Goal: Task Accomplishment & Management: Complete application form

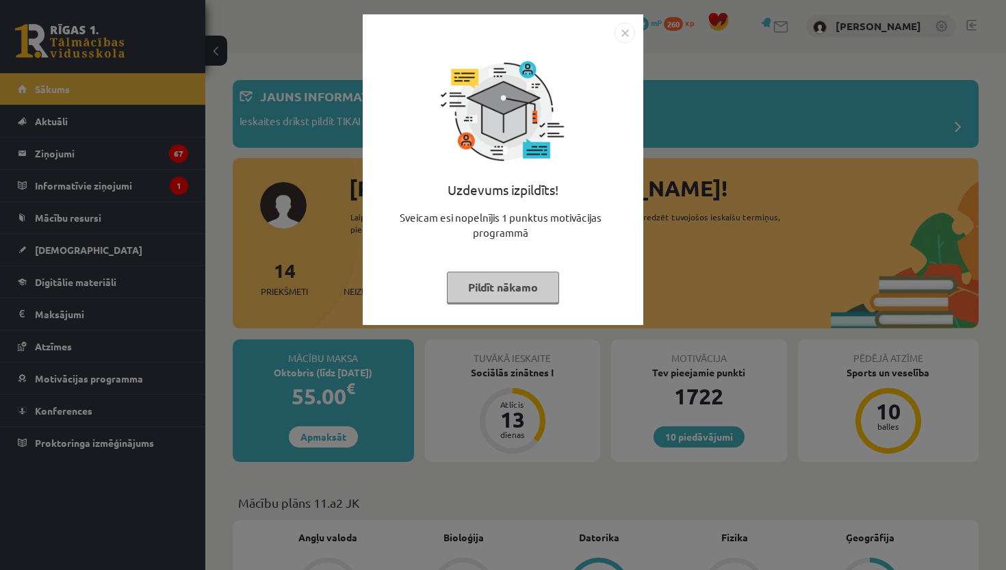
click at [480, 287] on button "Pildīt nākamo" at bounding box center [503, 287] width 112 height 31
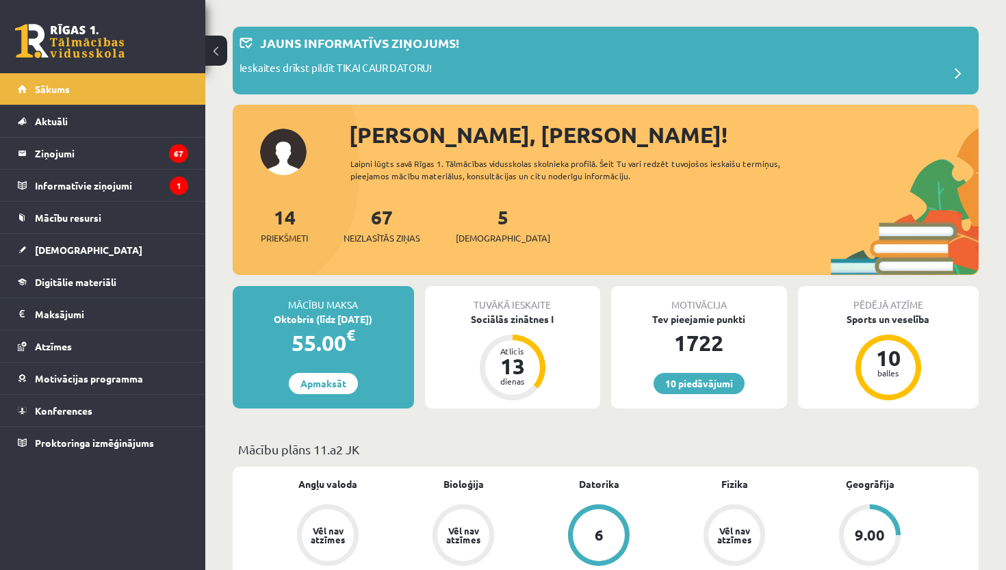
scroll to position [54, 0]
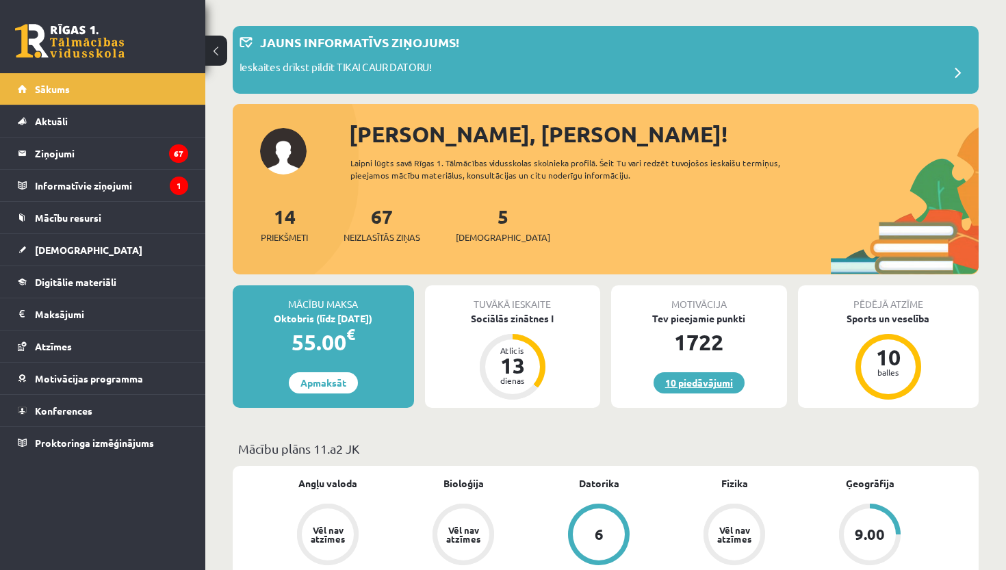
click at [686, 384] on link "10 piedāvājumi" at bounding box center [698, 382] width 91 height 21
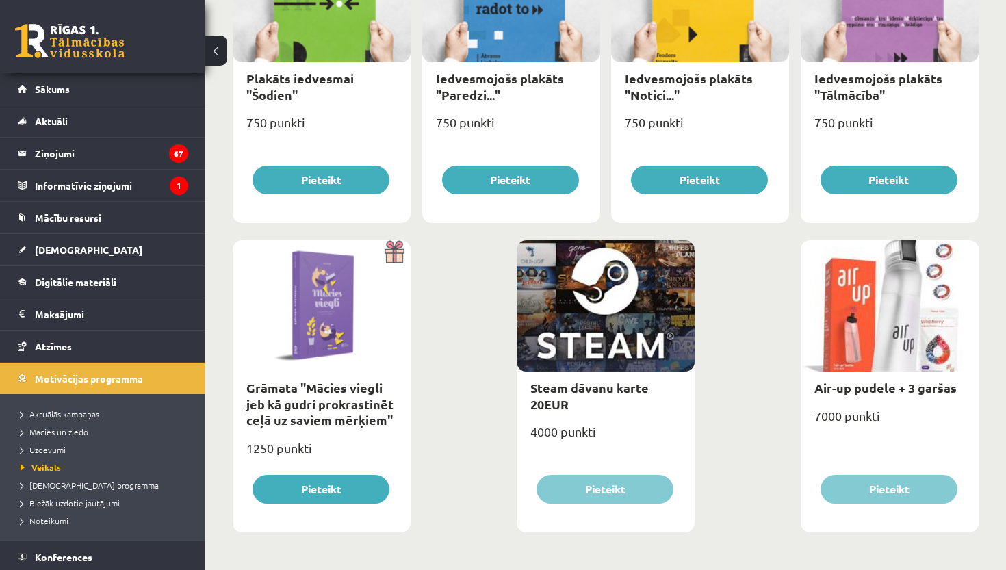
scroll to position [1531, 0]
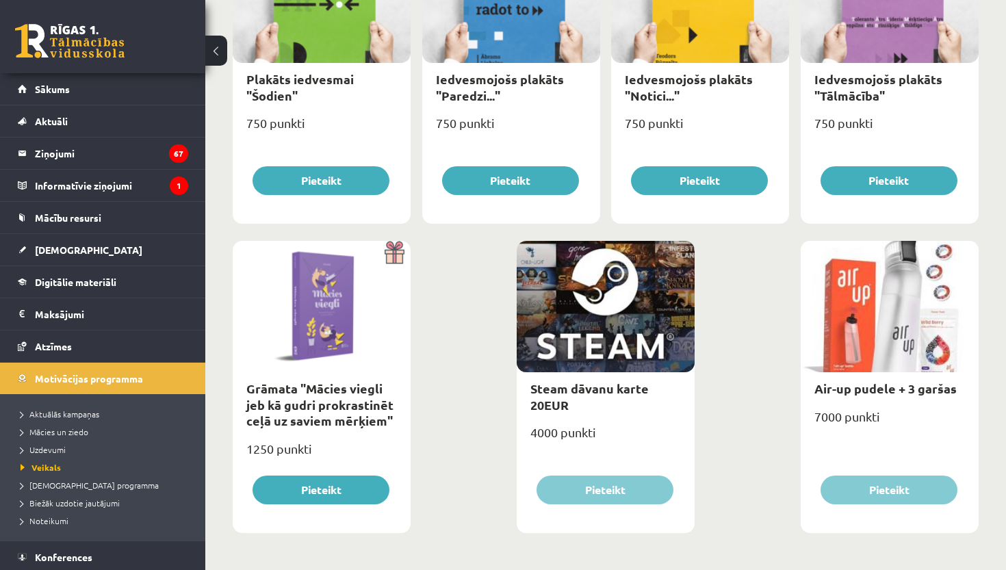
click at [897, 321] on div at bounding box center [889, 306] width 178 height 131
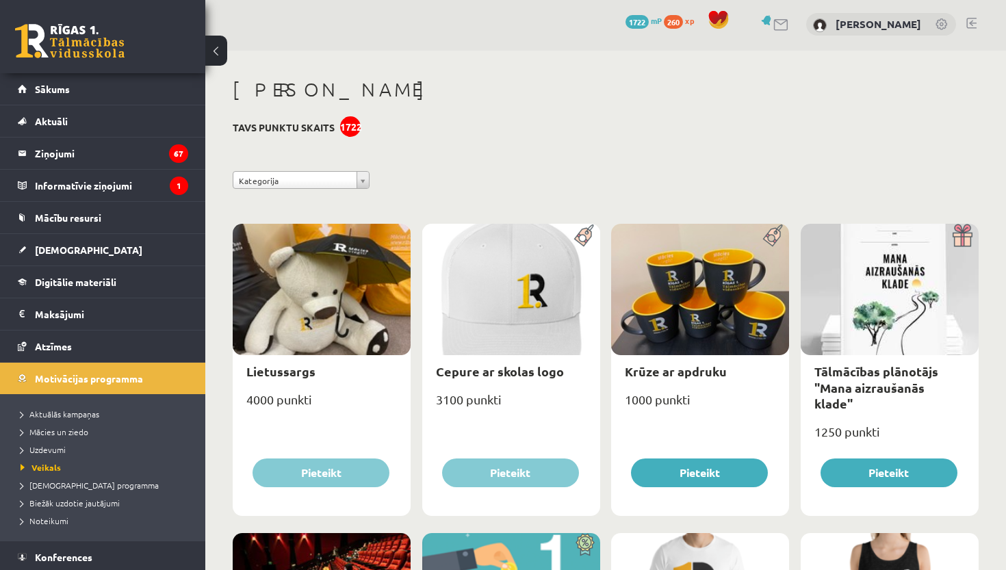
scroll to position [1, 0]
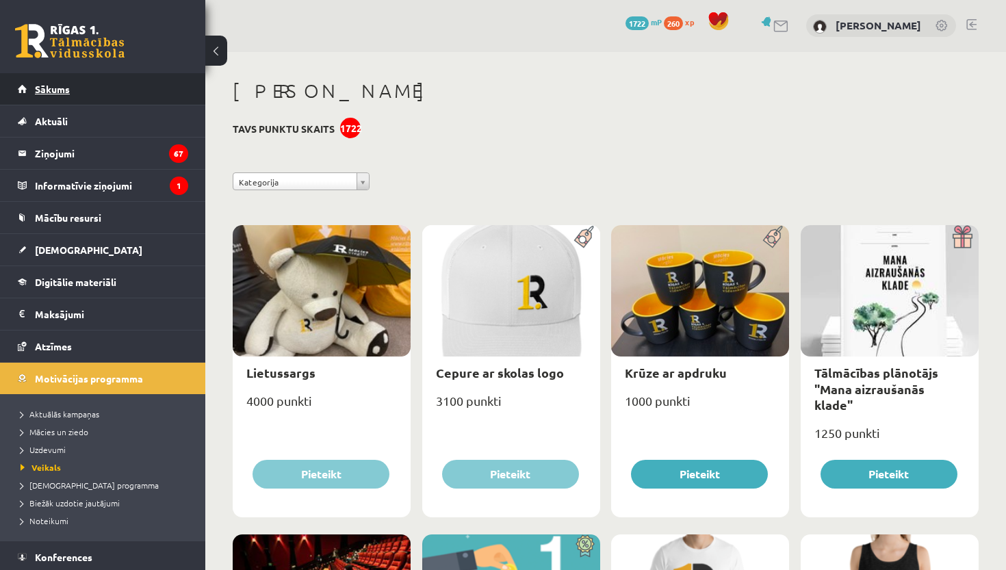
click at [55, 89] on span "Sākums" at bounding box center [52, 89] width 35 height 12
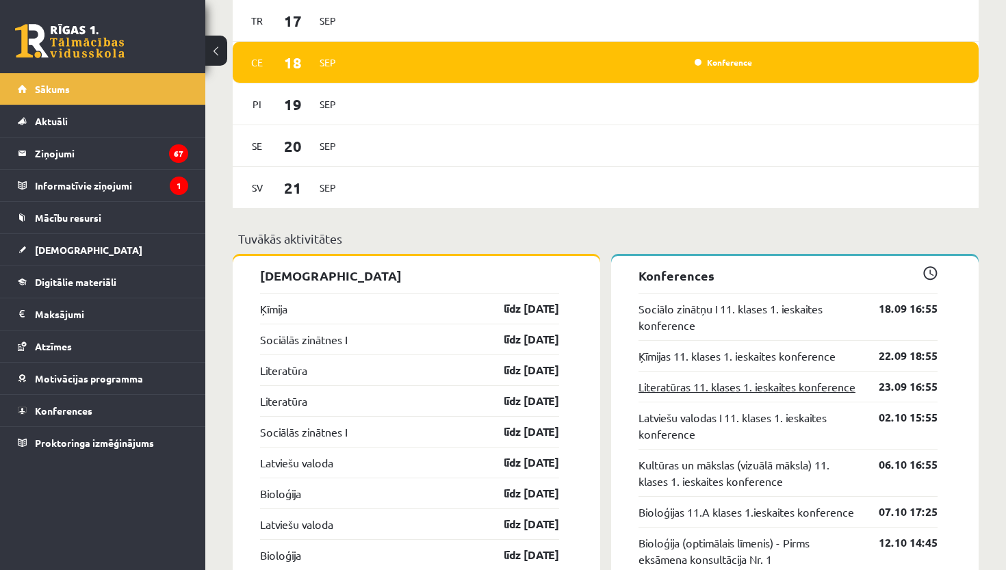
scroll to position [1088, 0]
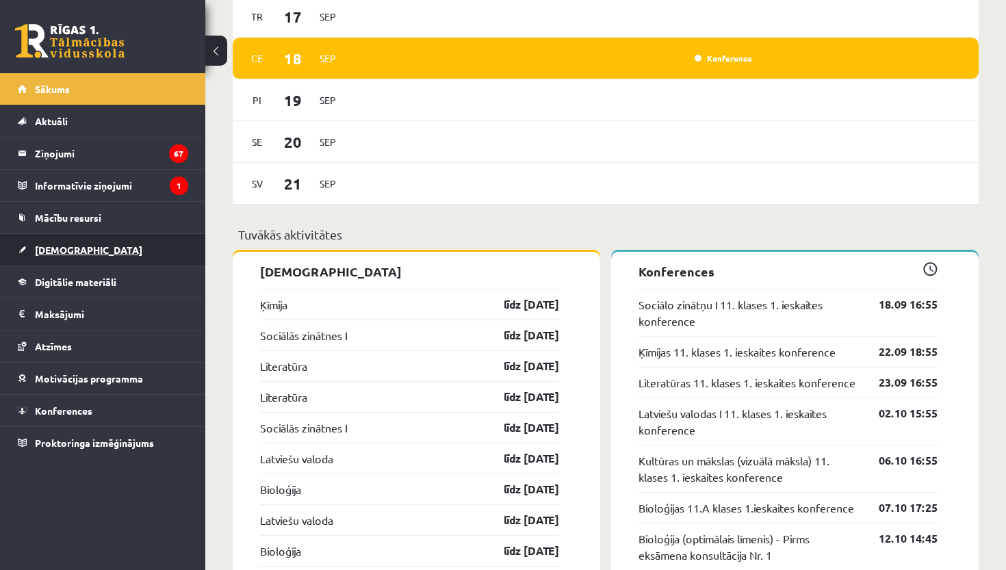
click at [73, 246] on span "[DEMOGRAPHIC_DATA]" at bounding box center [88, 250] width 107 height 12
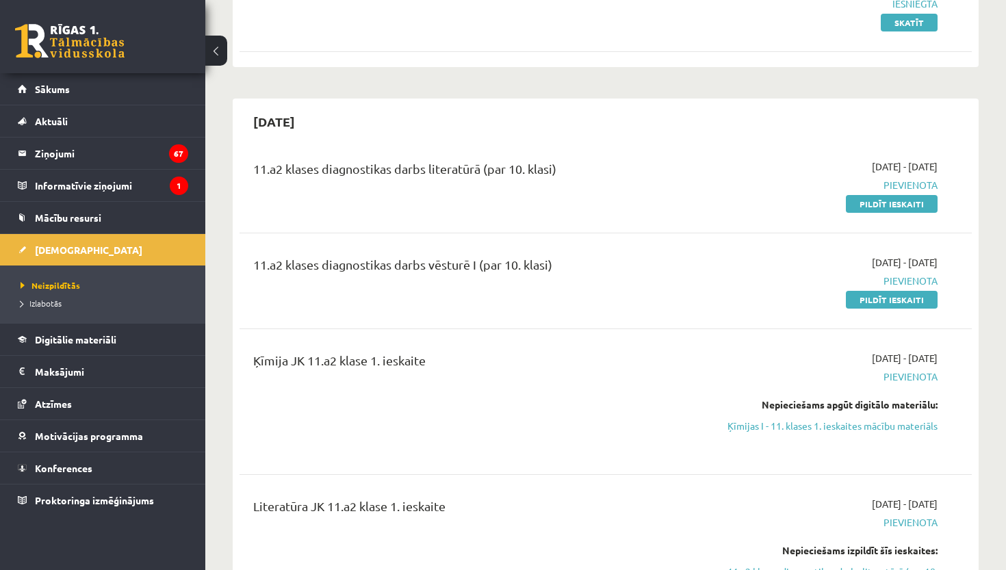
scroll to position [220, 0]
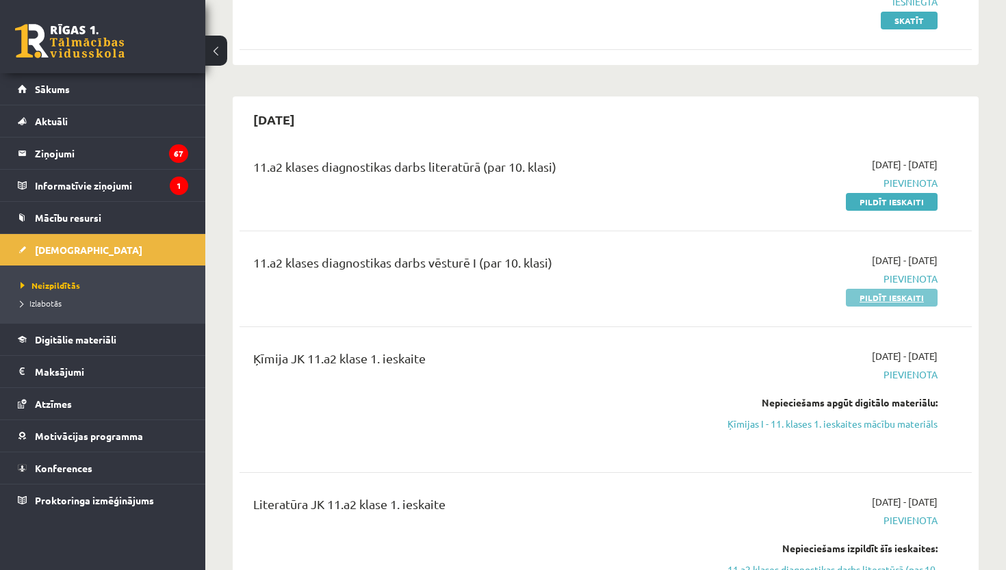
click at [891, 299] on link "Pildīt ieskaiti" at bounding box center [892, 298] width 92 height 18
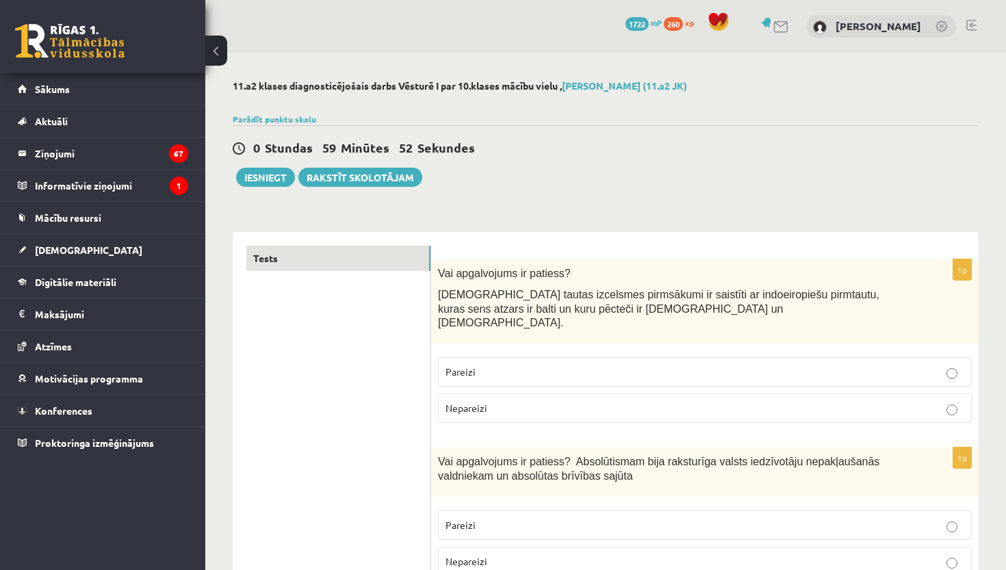
click at [441, 268] on div "Vai apgalvojums ir patiess? Latviešu tautas izcelsmes pirmsākumi ir saistīti ar…" at bounding box center [704, 301] width 547 height 85
click at [495, 365] on p "Pareizi" at bounding box center [704, 372] width 519 height 14
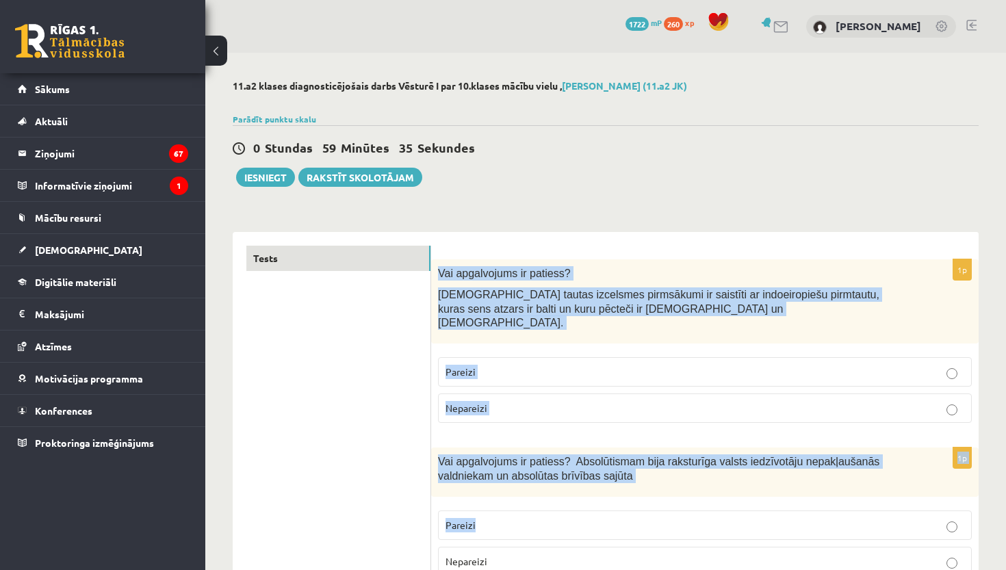
drag, startPoint x: 436, startPoint y: 270, endPoint x: 775, endPoint y: 532, distance: 428.6
click at [775, 547] on label "Nepareizi" at bounding box center [705, 561] width 534 height 29
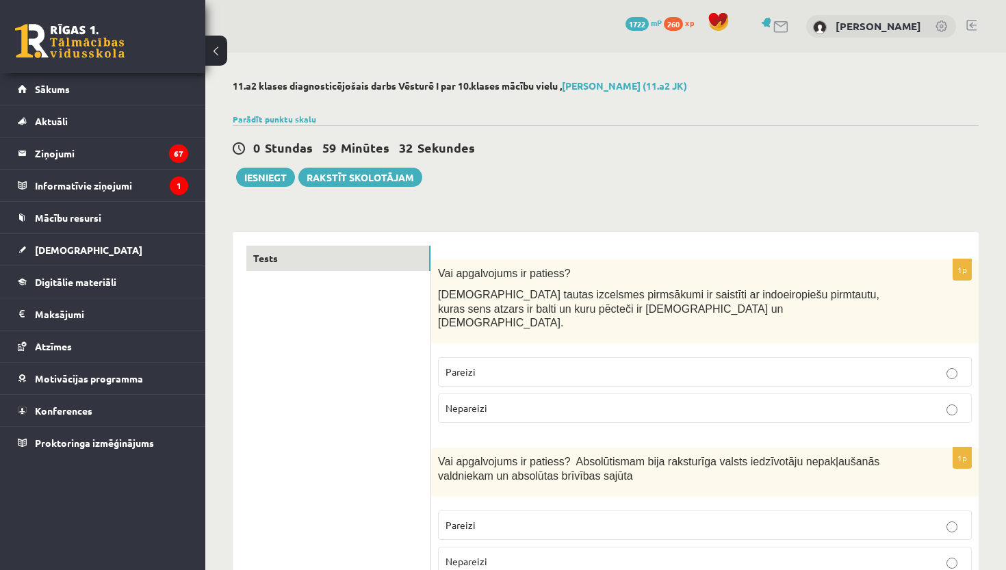
click at [469, 276] on span "Vai apgalvojums ir patiess?" at bounding box center [504, 273] width 133 height 12
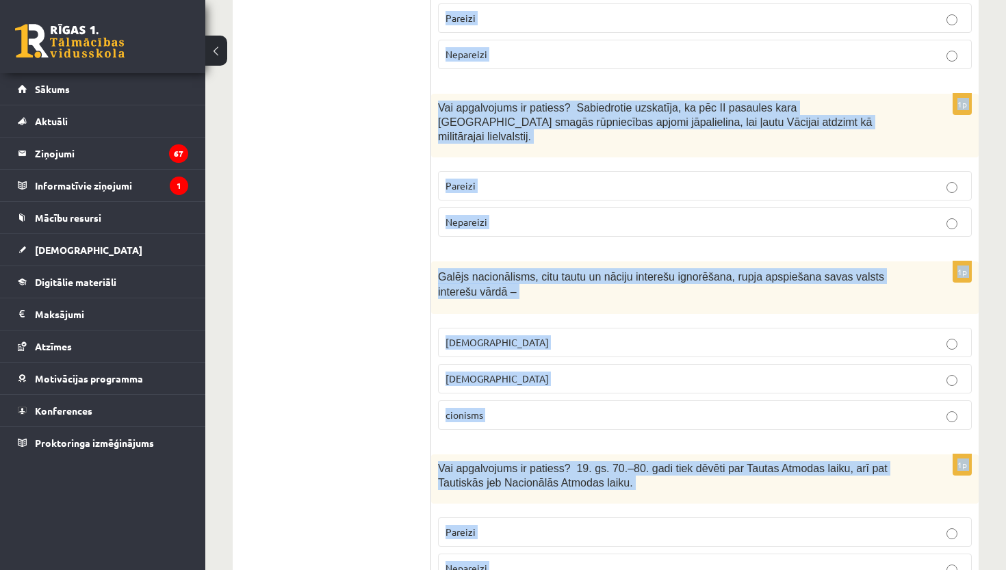
scroll to position [520, 0]
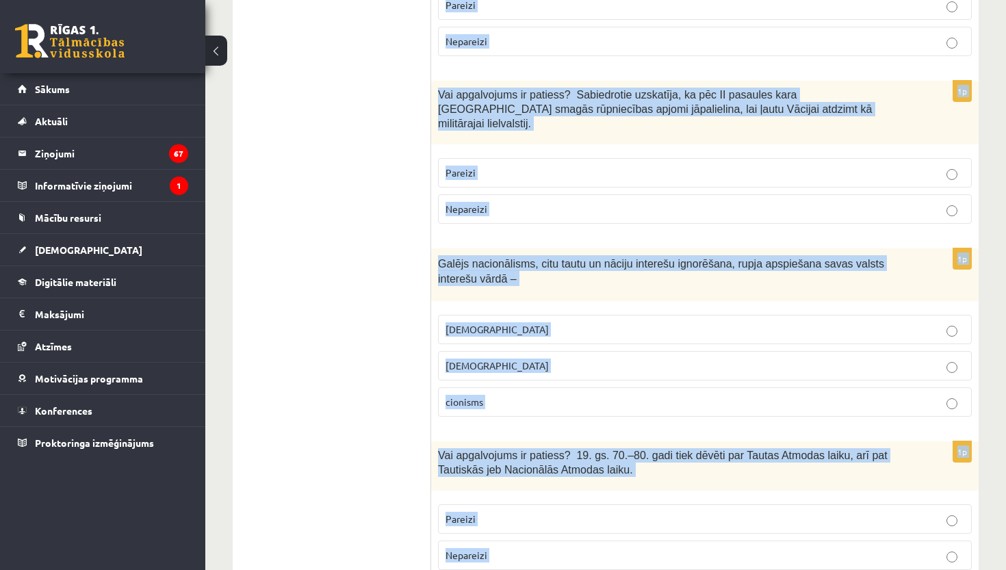
drag, startPoint x: 439, startPoint y: 267, endPoint x: 902, endPoint y: 567, distance: 552.2
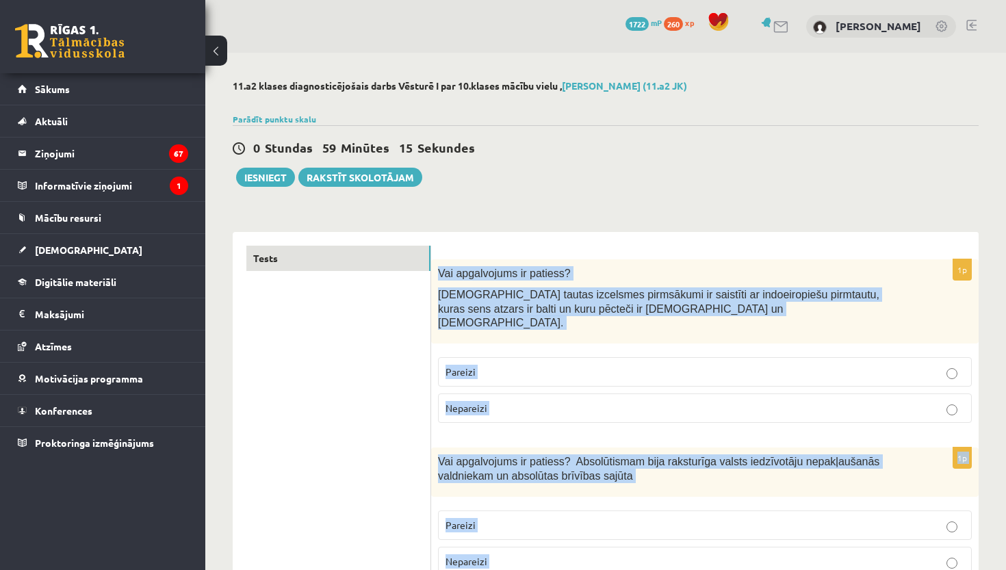
scroll to position [0, 0]
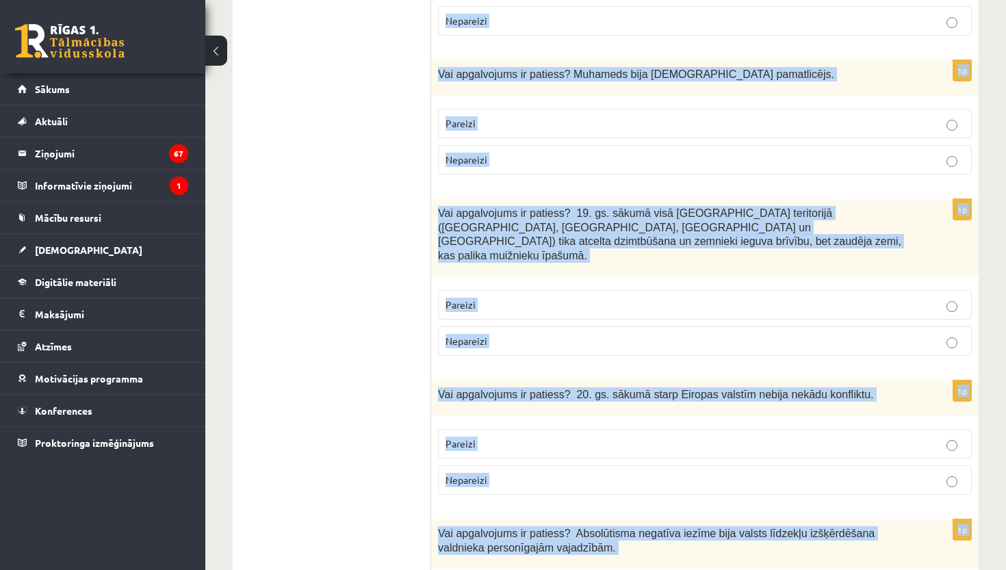
scroll to position [4666, 0]
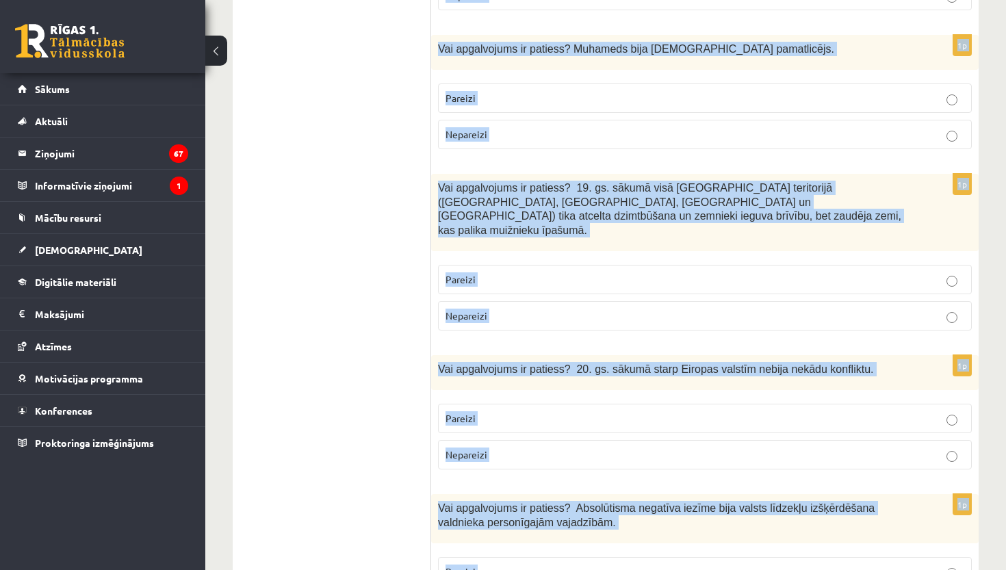
drag, startPoint x: 435, startPoint y: 267, endPoint x: 748, endPoint y: 569, distance: 435.0
copy form "Vai apgalvojums ir patiess? Latviešu tautas izcelsmes pirmsākumi ir saistīti ar…"
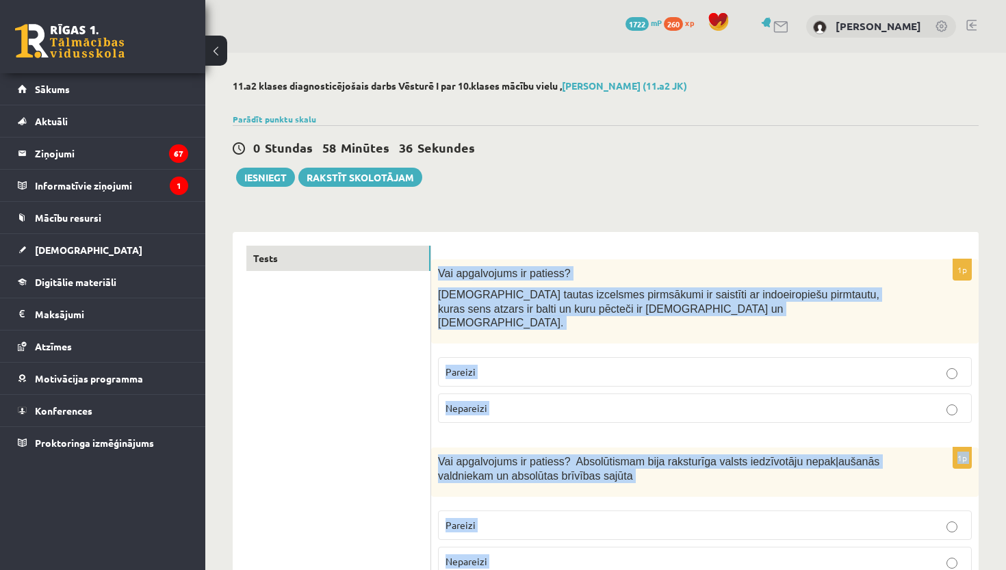
scroll to position [-1, 0]
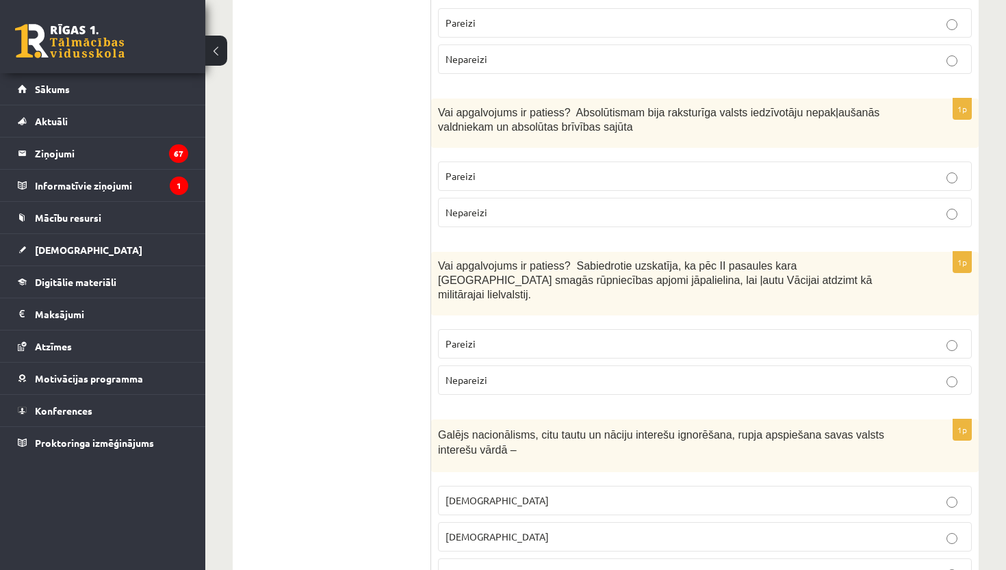
scroll to position [356, 0]
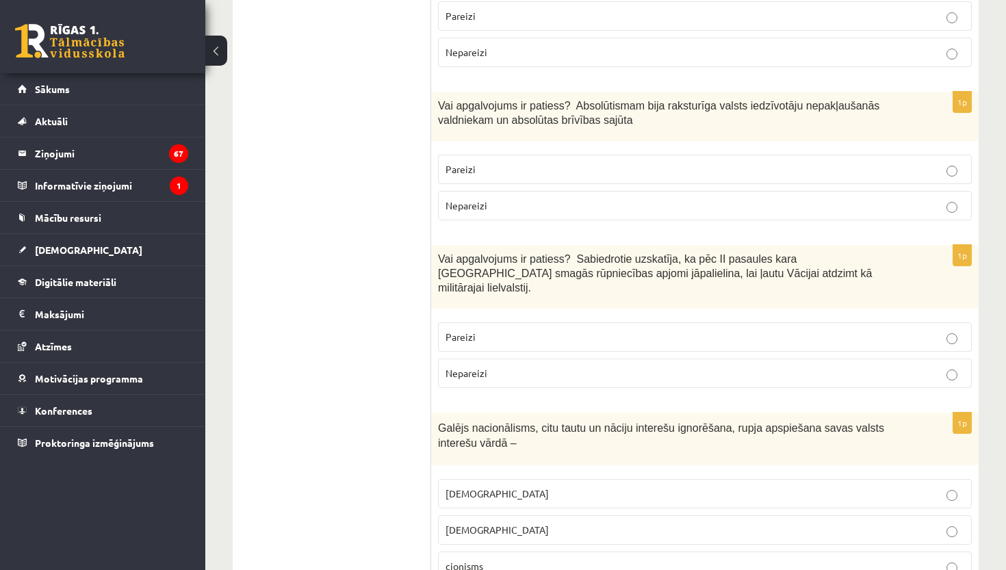
click at [581, 366] on p "Nepareizi" at bounding box center [704, 373] width 519 height 14
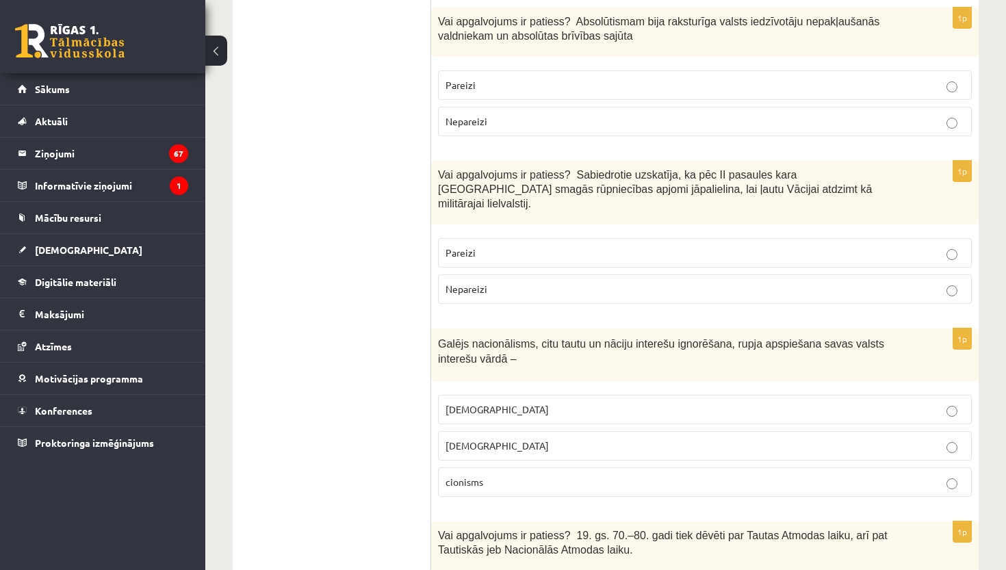
scroll to position [441, 0]
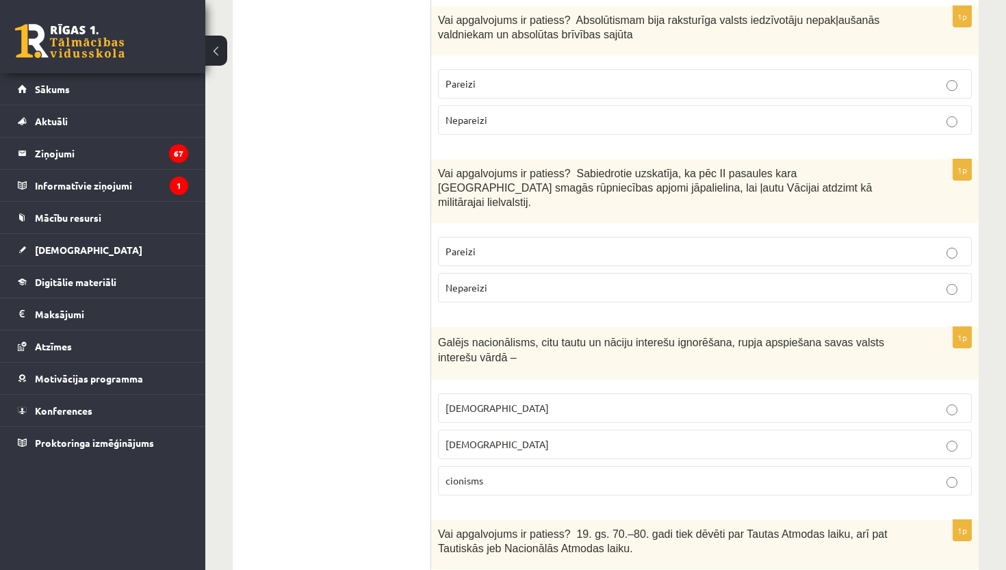
click at [582, 393] on label "šovinisms" at bounding box center [705, 407] width 534 height 29
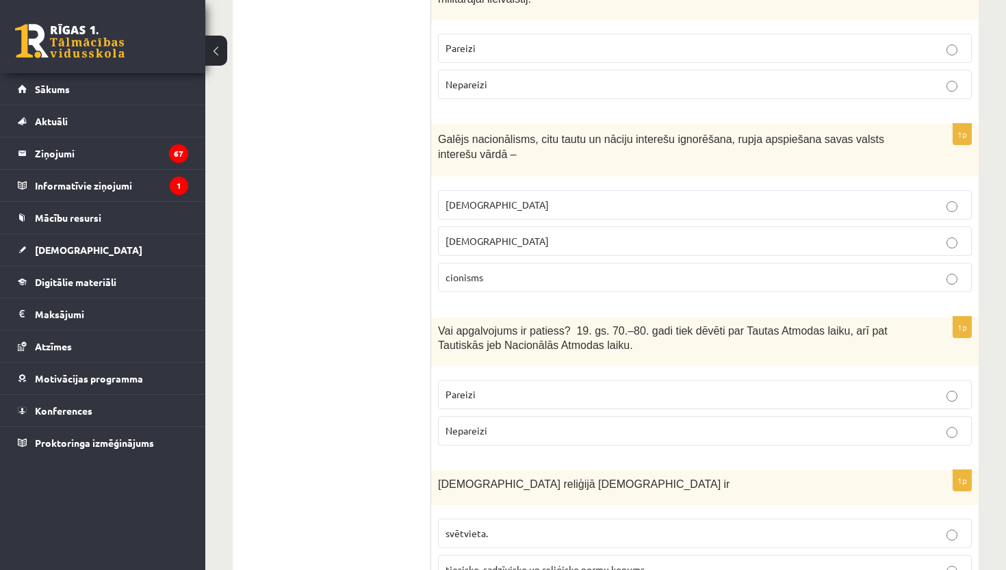
scroll to position [649, 0]
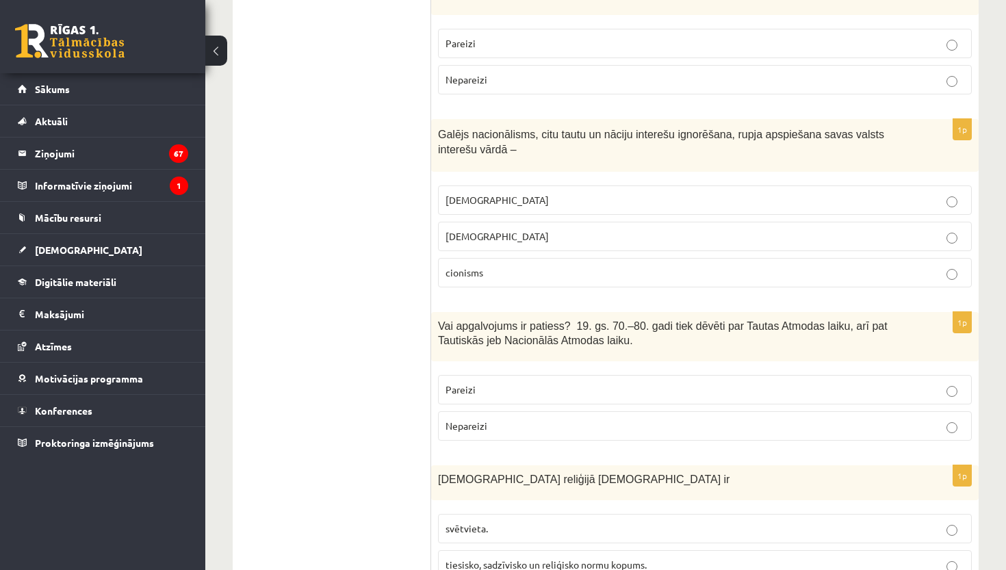
click at [534, 382] on p "Pareizi" at bounding box center [704, 389] width 519 height 14
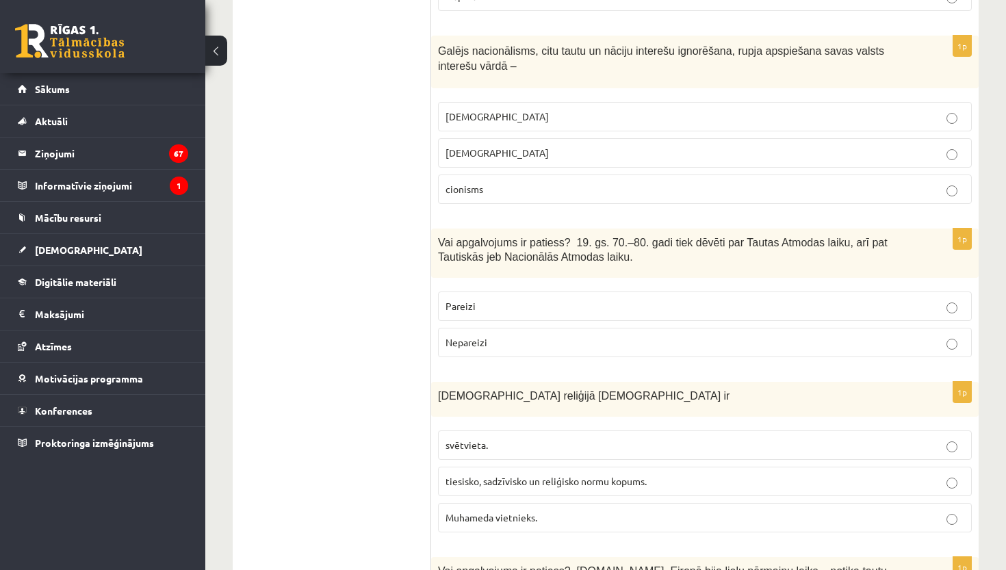
scroll to position [747, 0]
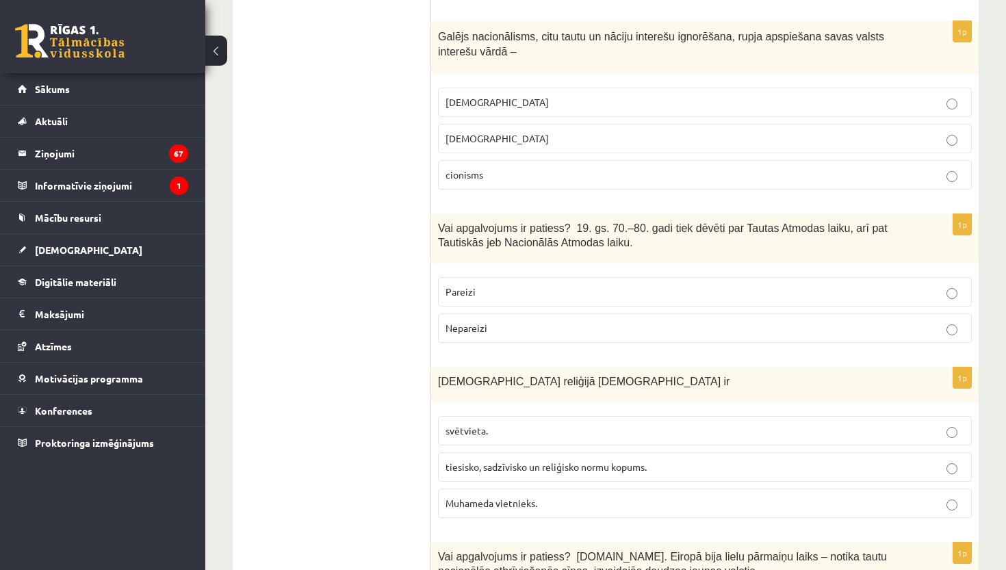
click at [515, 460] on span "tiesisko, sadzīvisko un reliģisko normu kopums." at bounding box center [545, 466] width 201 height 12
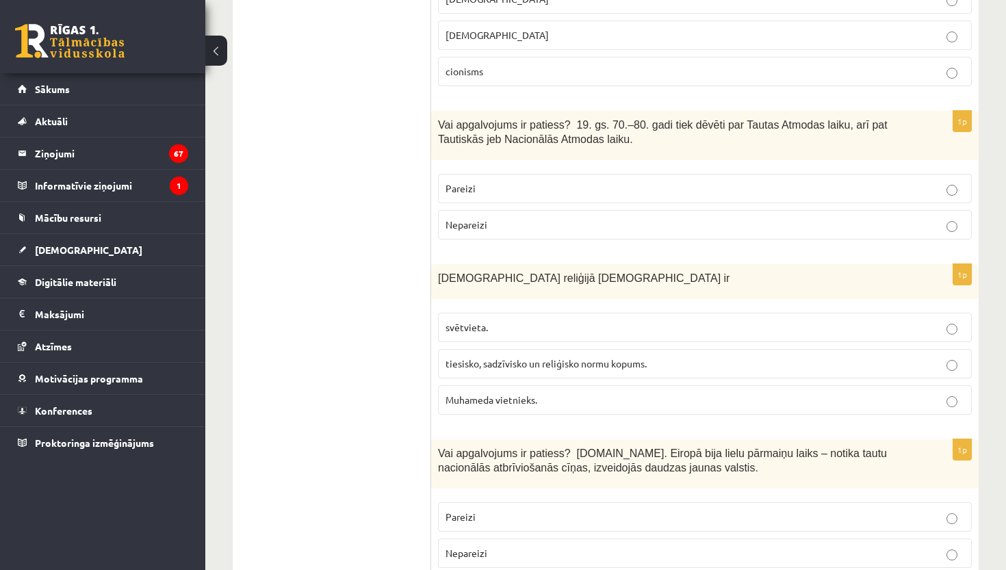
scroll to position [870, 0]
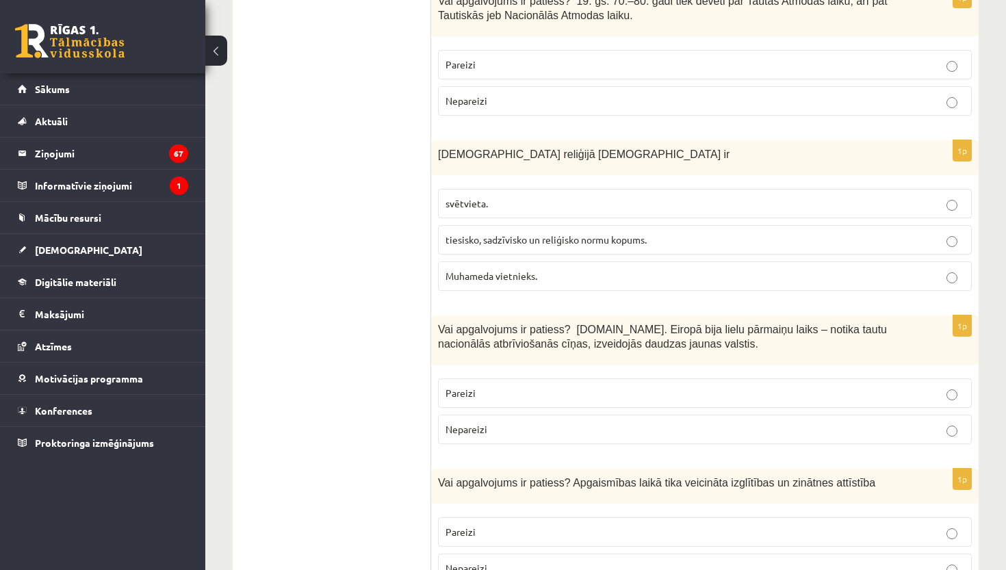
click at [603, 386] on p "Pareizi" at bounding box center [704, 393] width 519 height 14
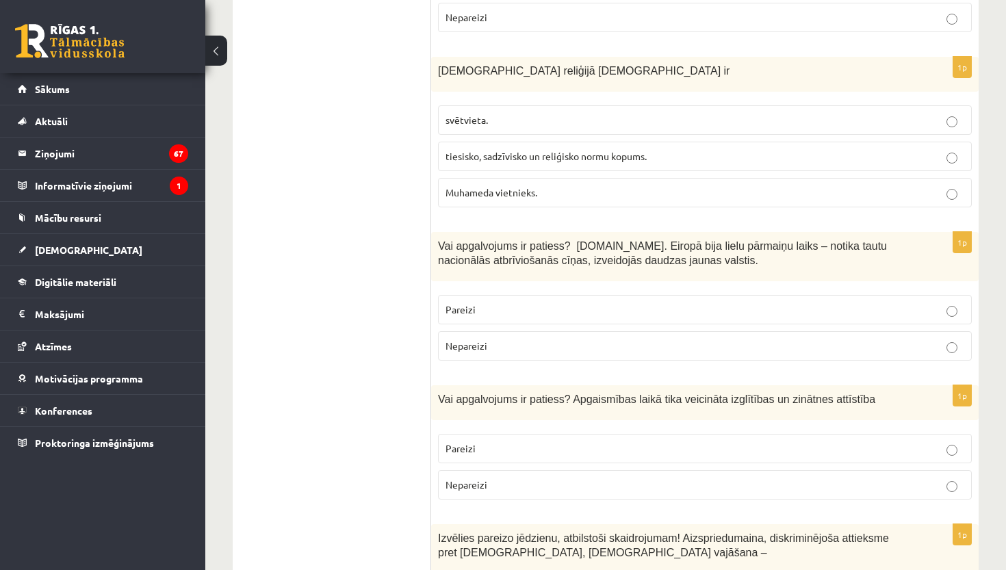
scroll to position [1078, 0]
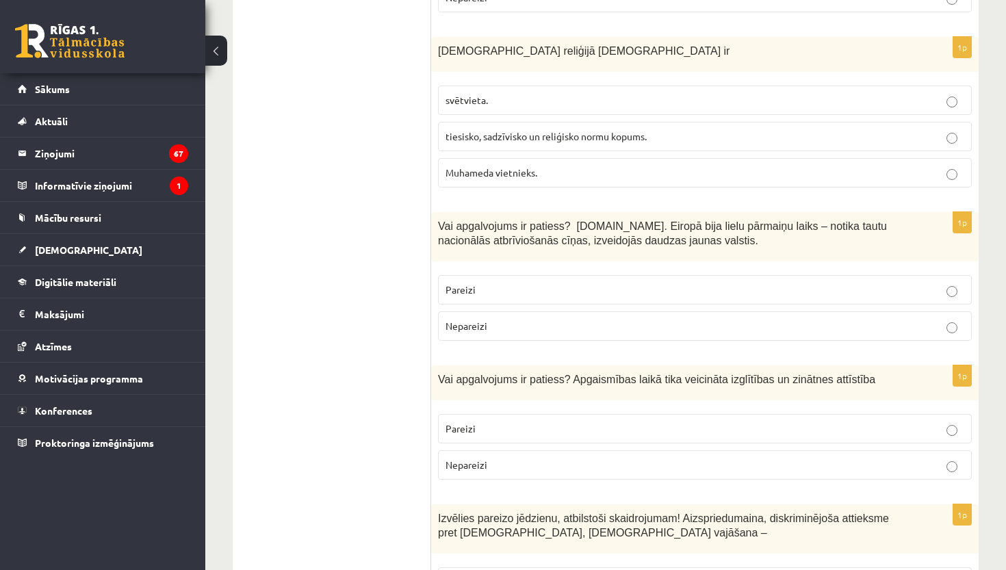
click at [601, 421] on p "Pareizi" at bounding box center [704, 428] width 519 height 14
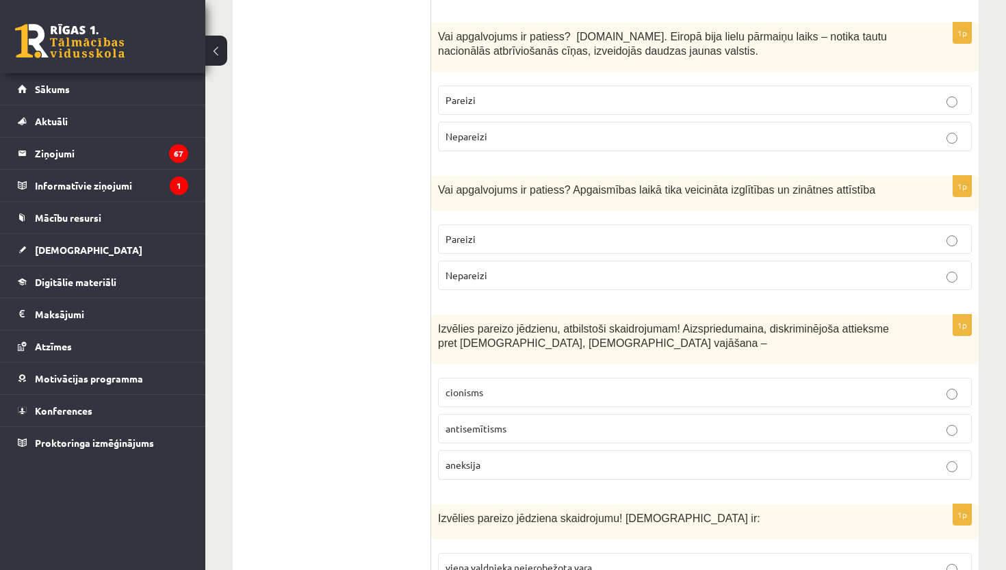
scroll to position [1266, 0]
click at [597, 422] on p "antisemītisms" at bounding box center [704, 429] width 519 height 14
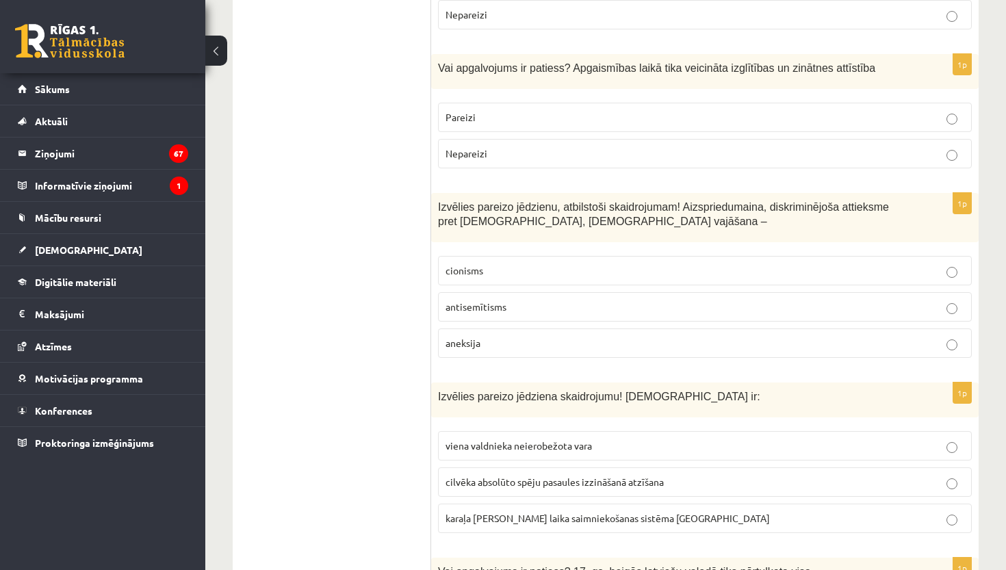
scroll to position [1389, 0]
click at [601, 438] on p "viena valdnieka neierobežota vara" at bounding box center [704, 445] width 519 height 14
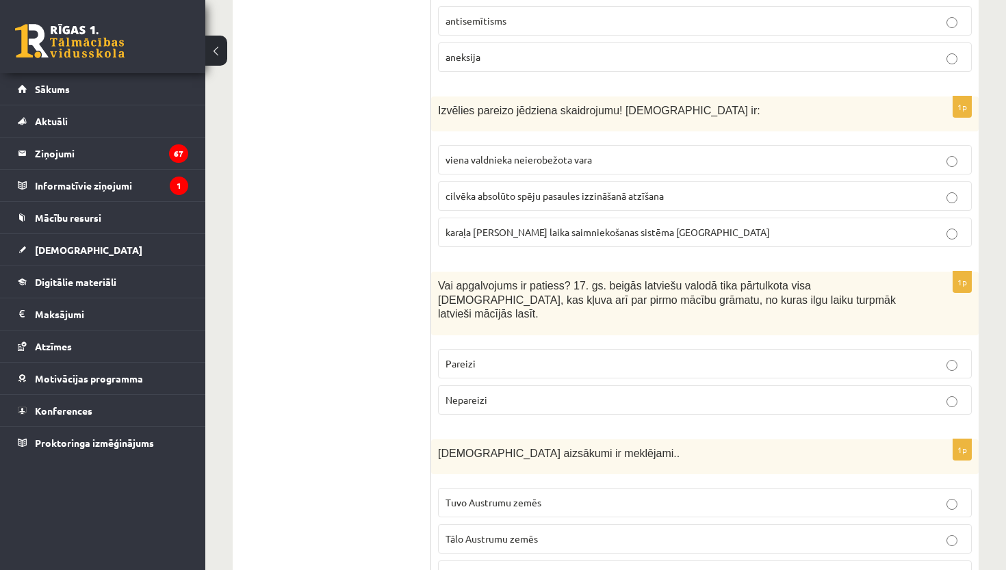
scroll to position [1675, 0]
click at [583, 356] on p "Pareizi" at bounding box center [704, 363] width 519 height 14
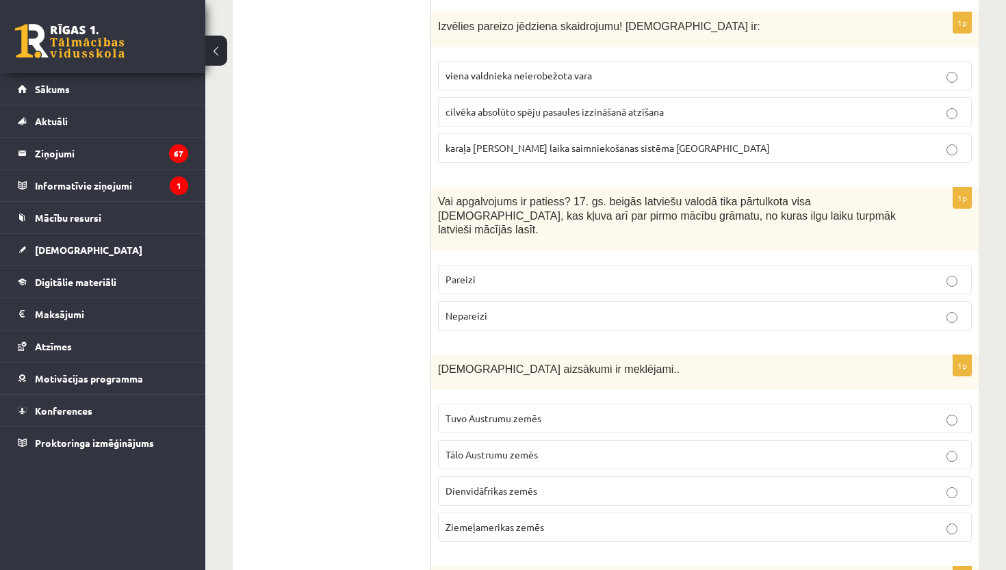
scroll to position [1792, 0]
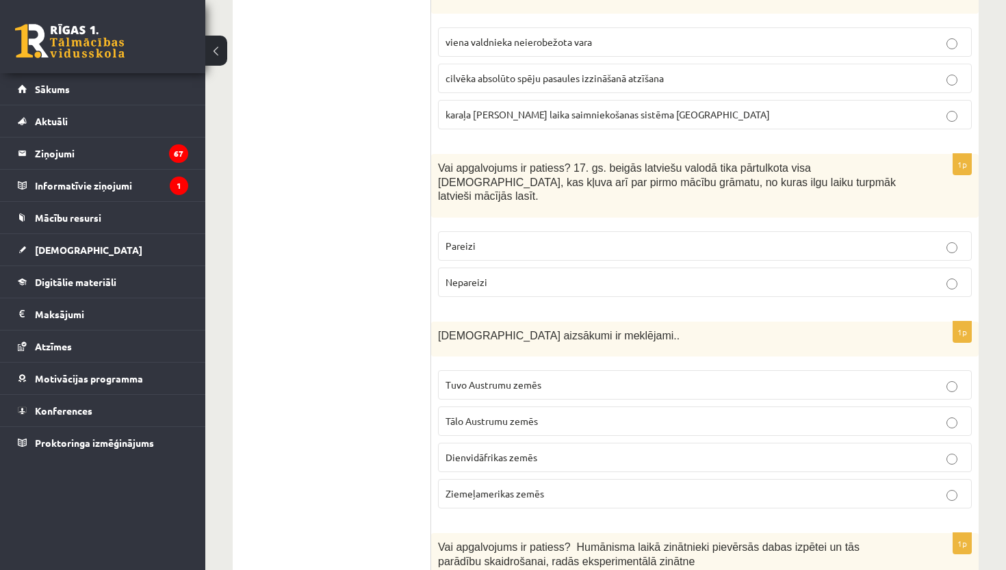
click at [573, 378] on p "Tuvo Austrumu zemēs" at bounding box center [704, 385] width 519 height 14
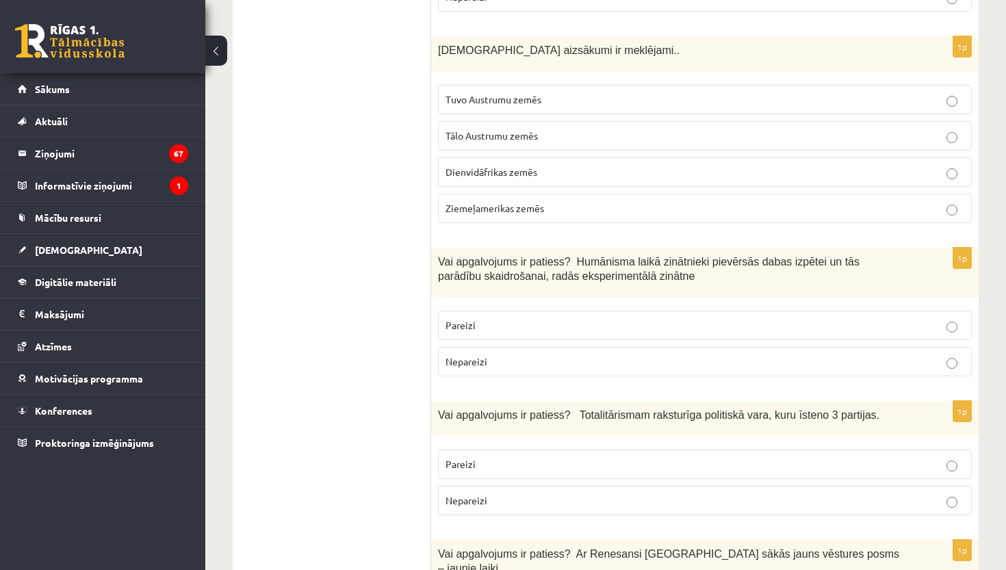
scroll to position [2101, 0]
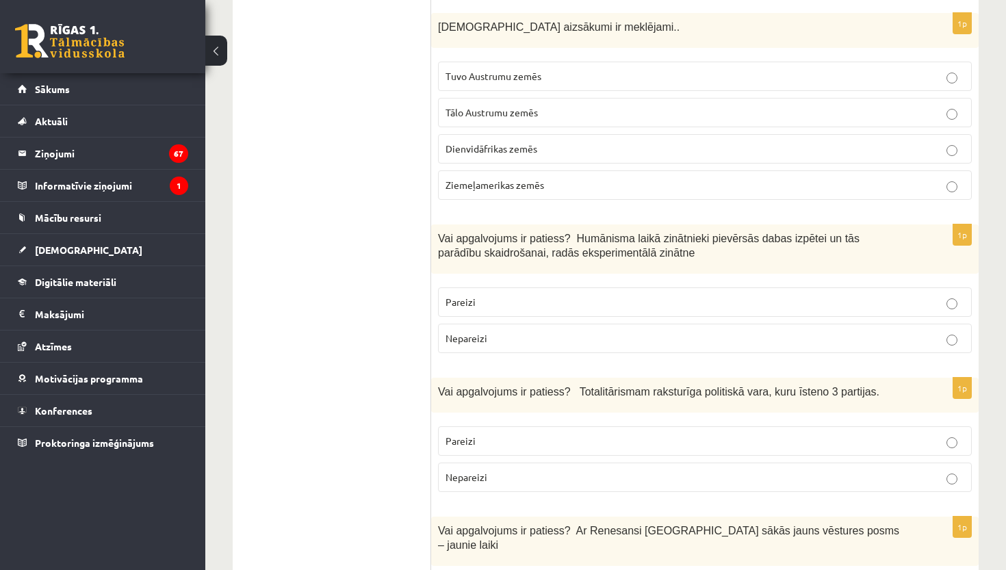
click at [629, 295] on p "Pareizi" at bounding box center [704, 302] width 519 height 14
click at [629, 462] on label "Nepareizi" at bounding box center [705, 476] width 534 height 29
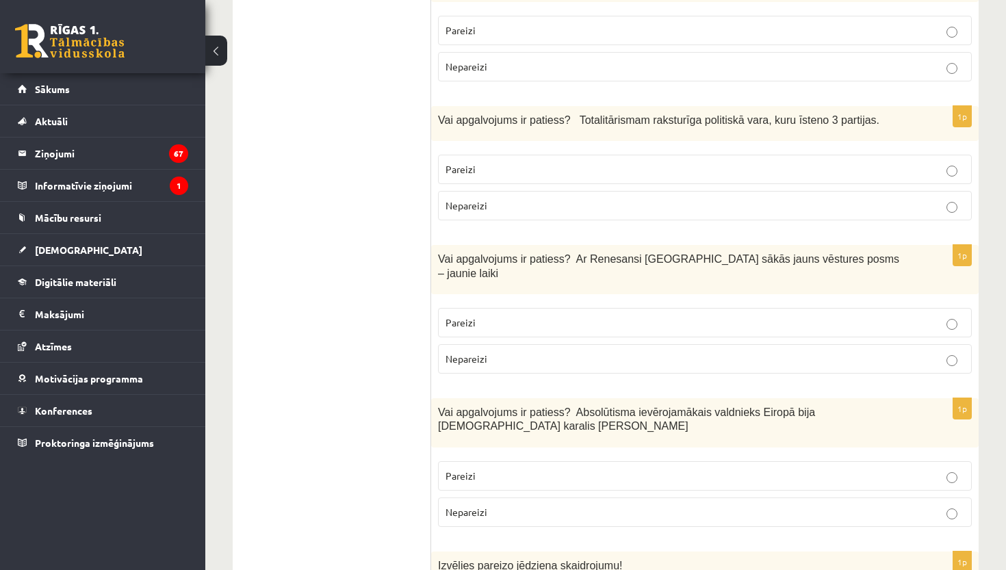
scroll to position [2377, 0]
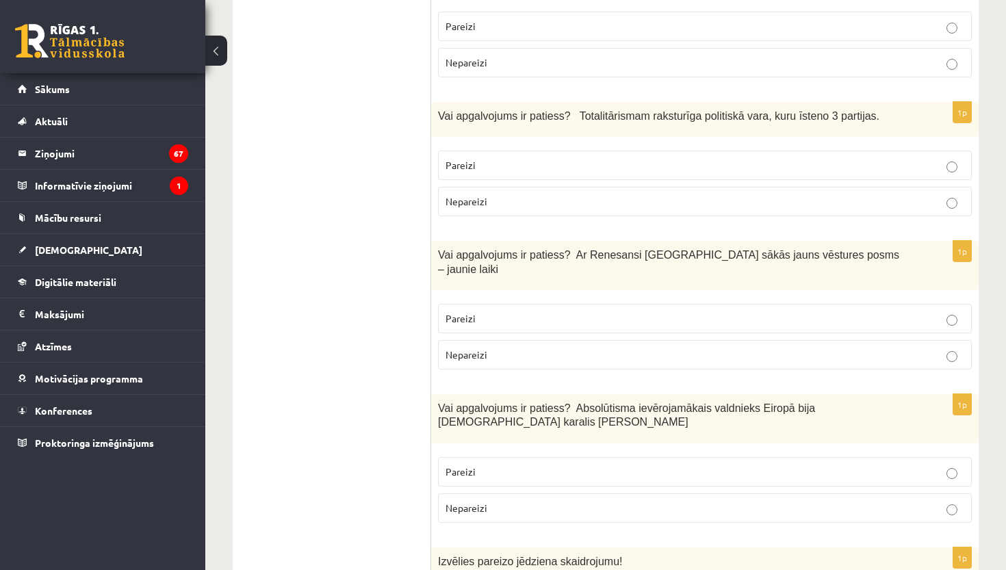
click at [539, 311] on p "Pareizi" at bounding box center [704, 318] width 519 height 14
click at [499, 457] on label "Pareizi" at bounding box center [705, 471] width 534 height 29
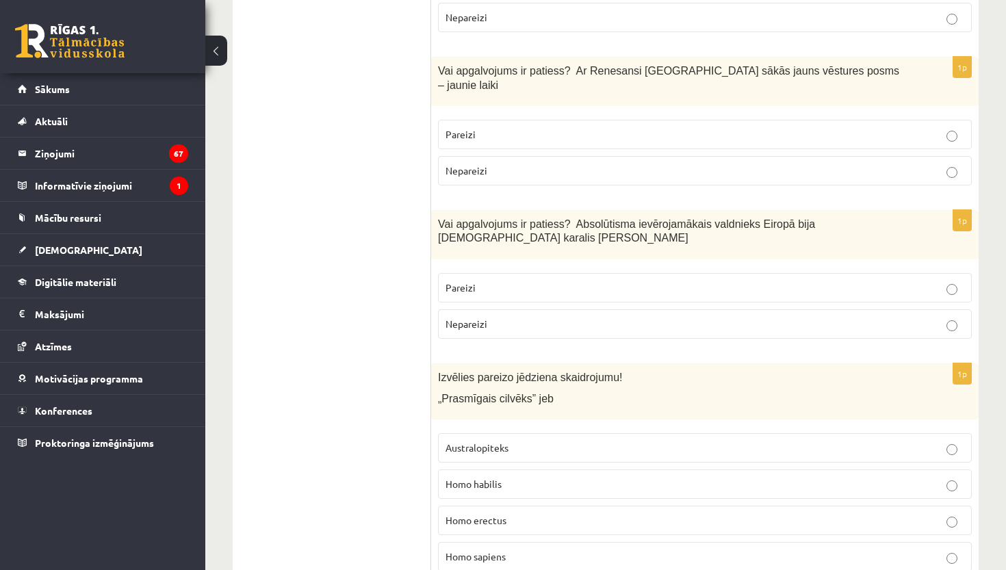
scroll to position [2626, 0]
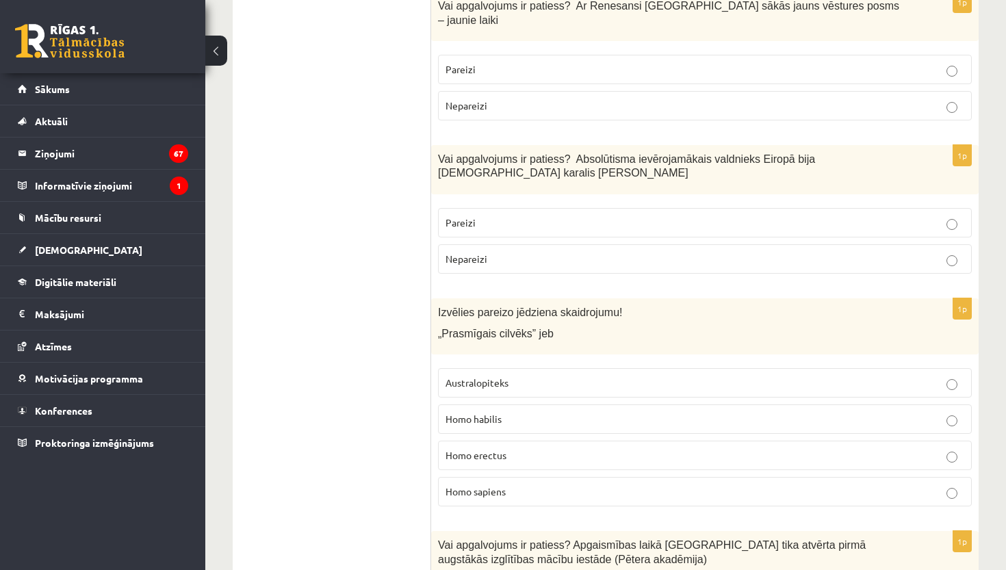
click at [594, 404] on label "Homo habilis" at bounding box center [705, 418] width 534 height 29
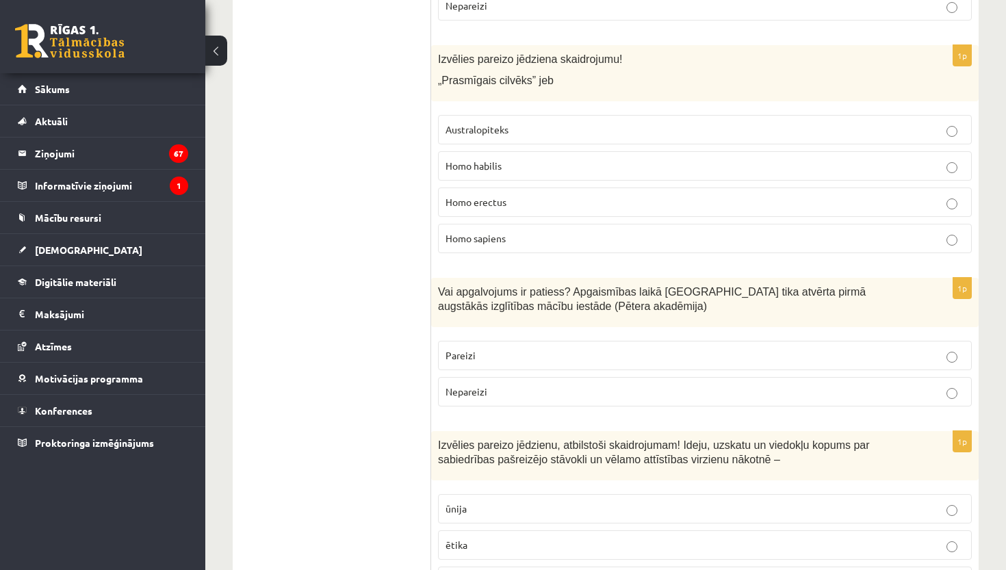
scroll to position [2877, 0]
click at [553, 350] on p "Pareizi" at bounding box center [704, 357] width 519 height 14
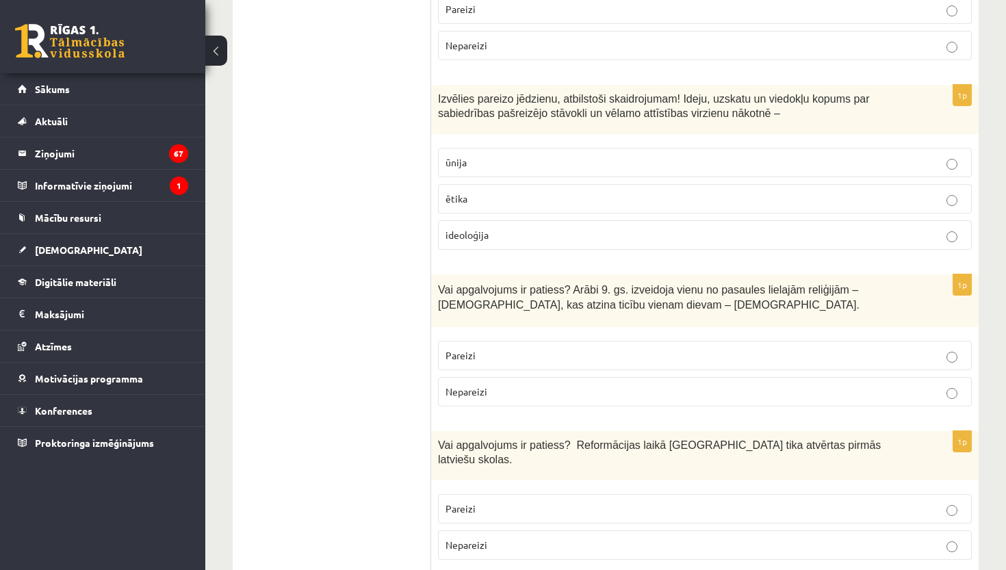
scroll to position [3256, 0]
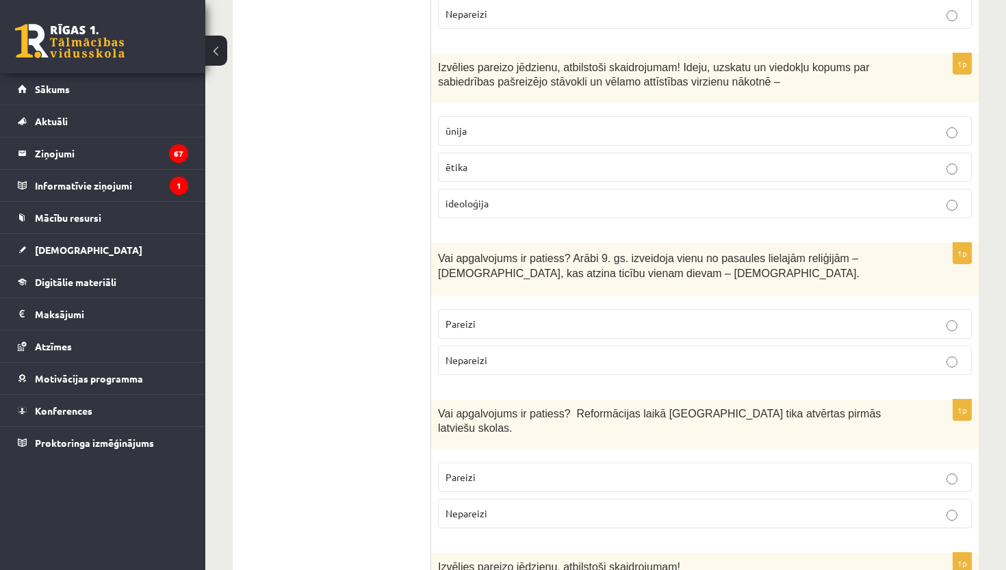
click at [538, 353] on p "Nepareizi" at bounding box center [704, 360] width 519 height 14
click at [532, 462] on label "Pareizi" at bounding box center [705, 476] width 534 height 29
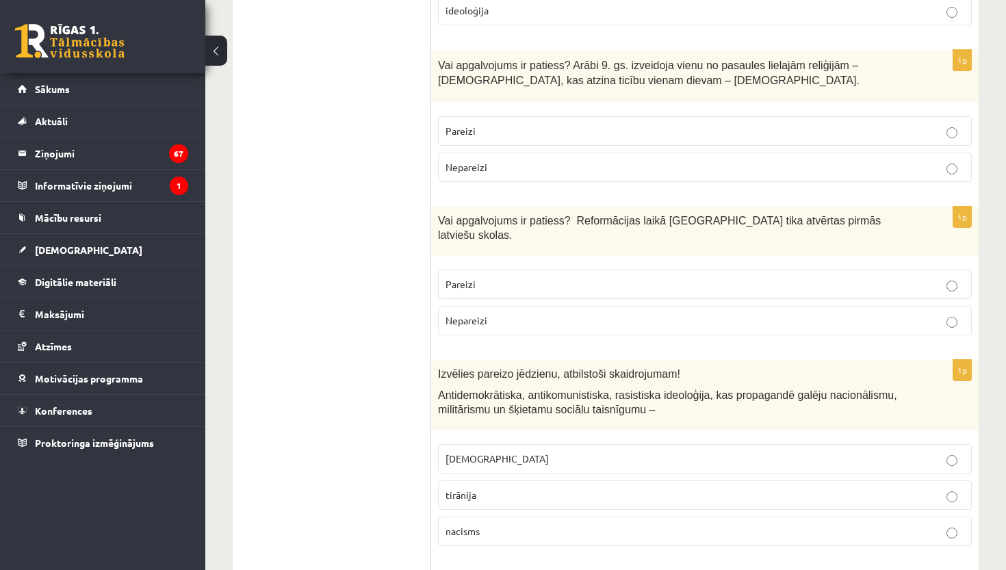
scroll to position [3452, 0]
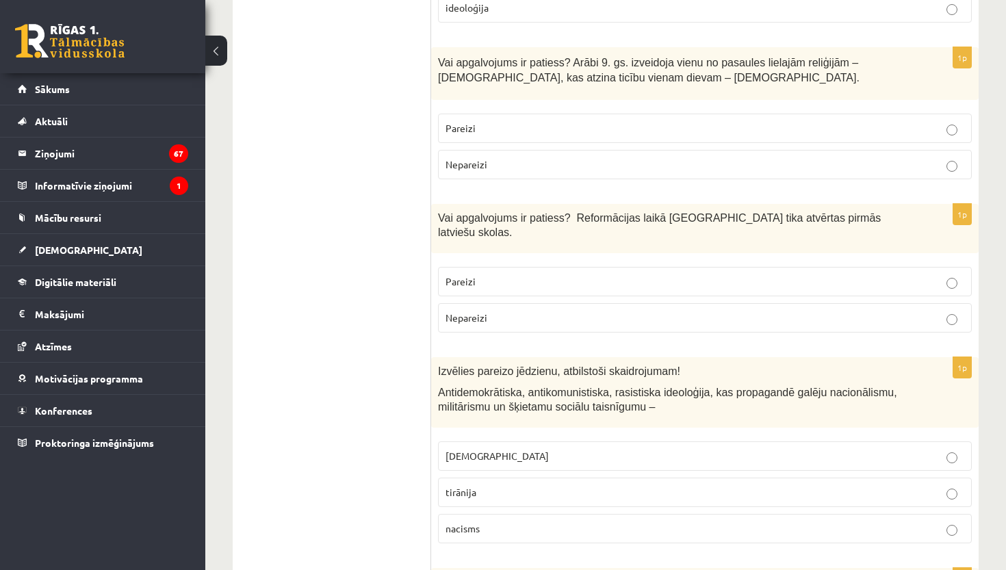
click at [532, 449] on p "fašisms" at bounding box center [704, 456] width 519 height 14
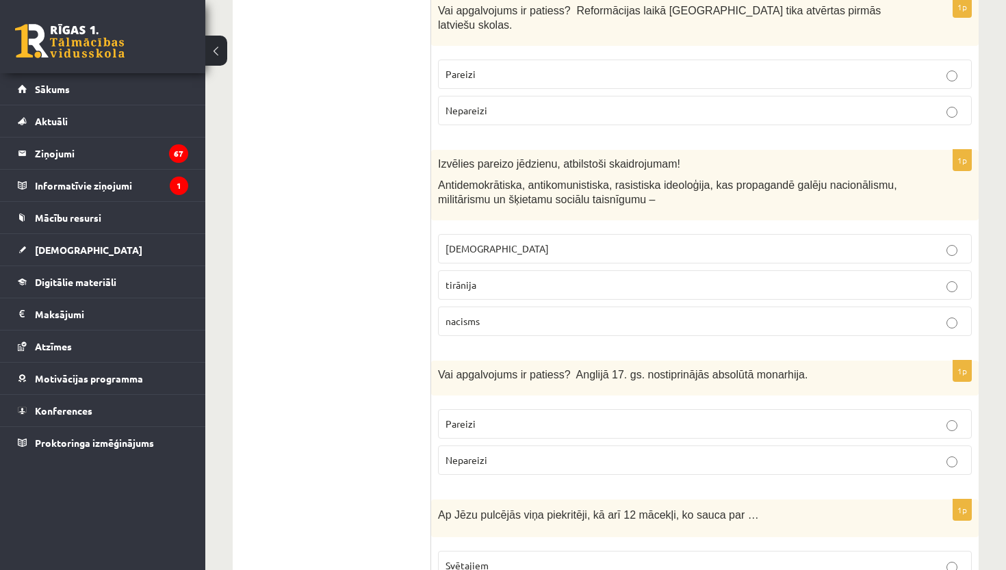
scroll to position [3668, 0]
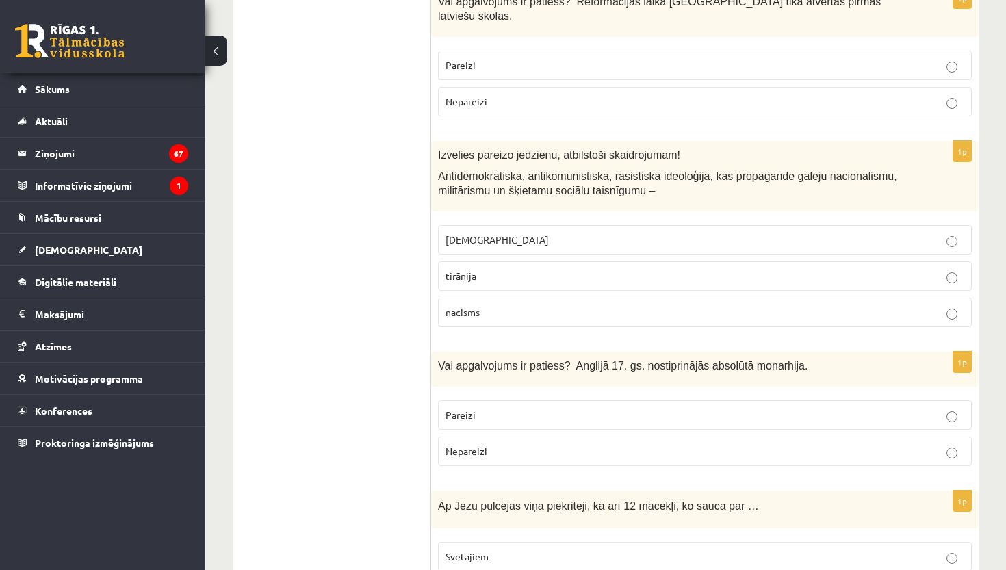
click at [572, 444] on p "Nepareizi" at bounding box center [704, 451] width 519 height 14
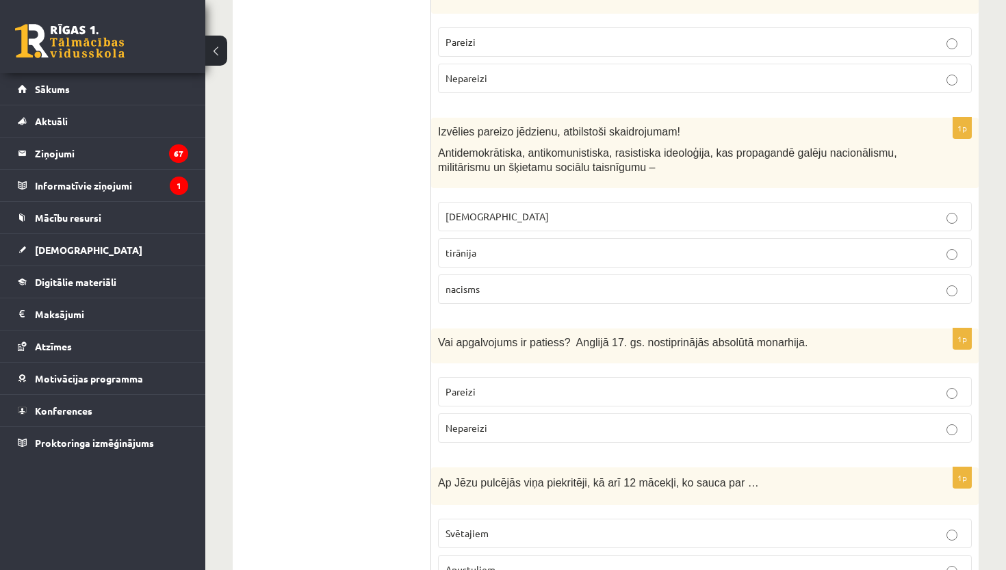
scroll to position [3703, 0]
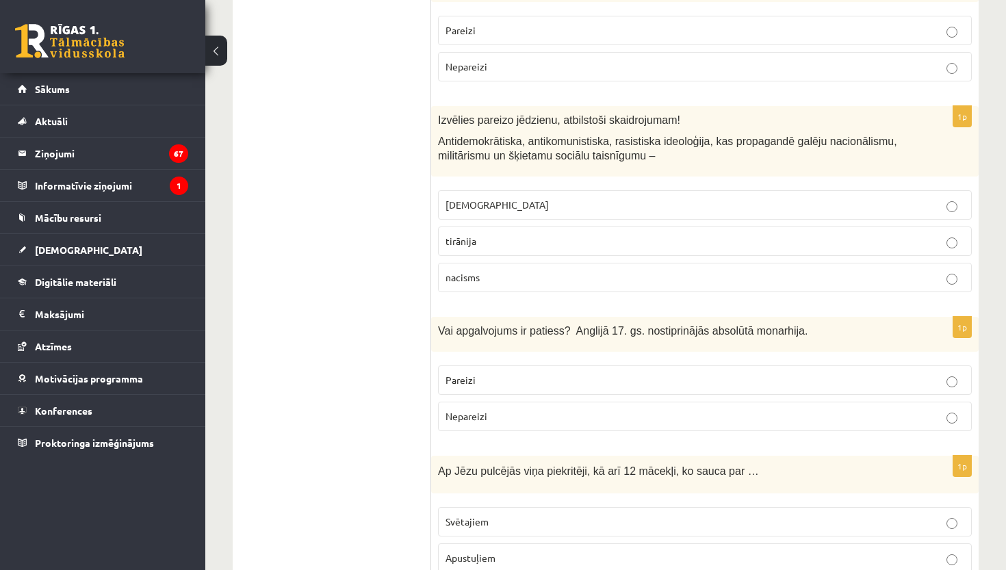
click at [530, 551] on p "Apustuļiem" at bounding box center [704, 558] width 519 height 14
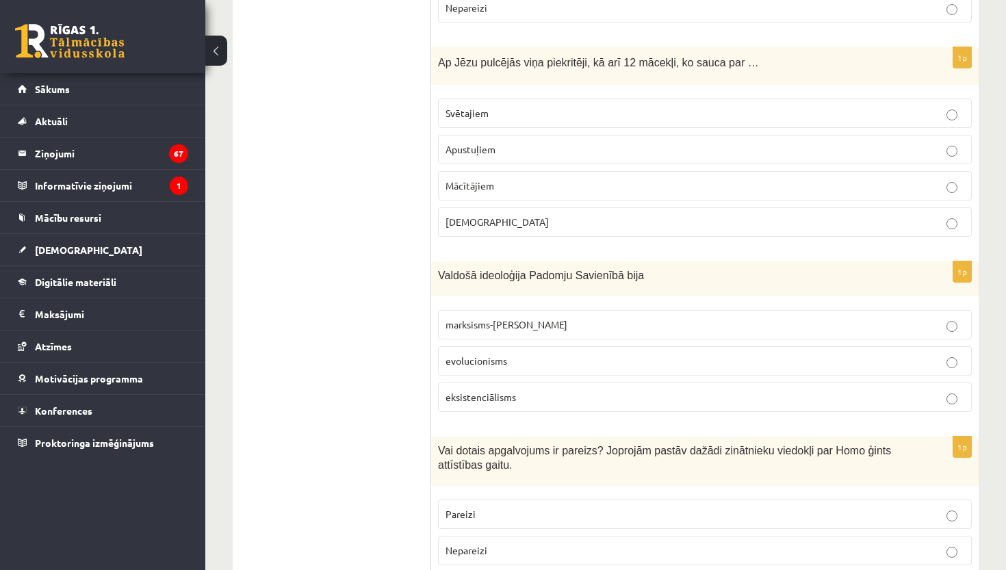
scroll to position [4112, 0]
click at [619, 506] on p "Pareizi" at bounding box center [704, 513] width 519 height 14
click at [631, 317] on p "marksisms-ļeņinisms" at bounding box center [704, 324] width 519 height 14
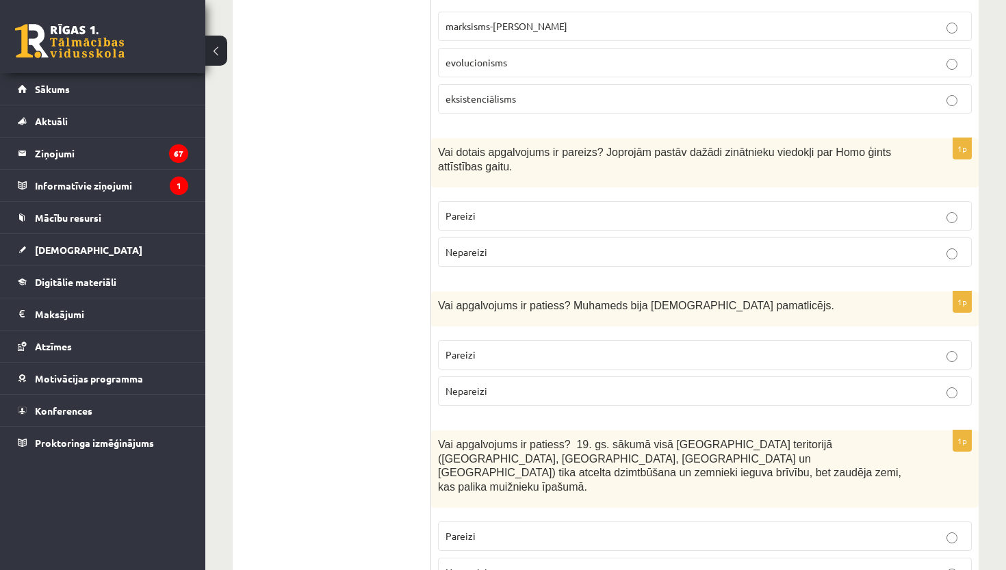
scroll to position [4432, 0]
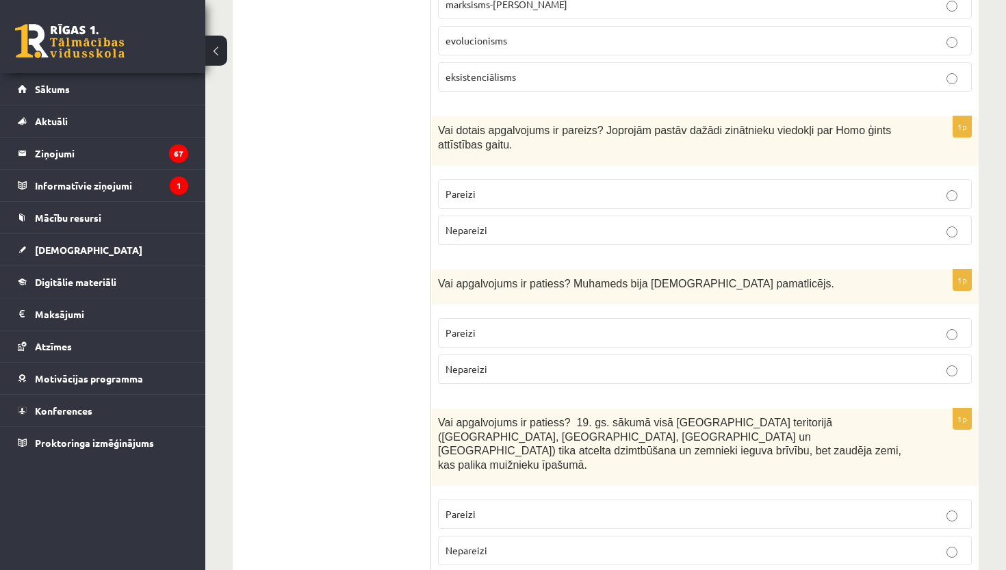
click at [539, 326] on p "Pareizi" at bounding box center [704, 333] width 519 height 14
click at [523, 543] on p "Nepareizi" at bounding box center [704, 550] width 519 height 14
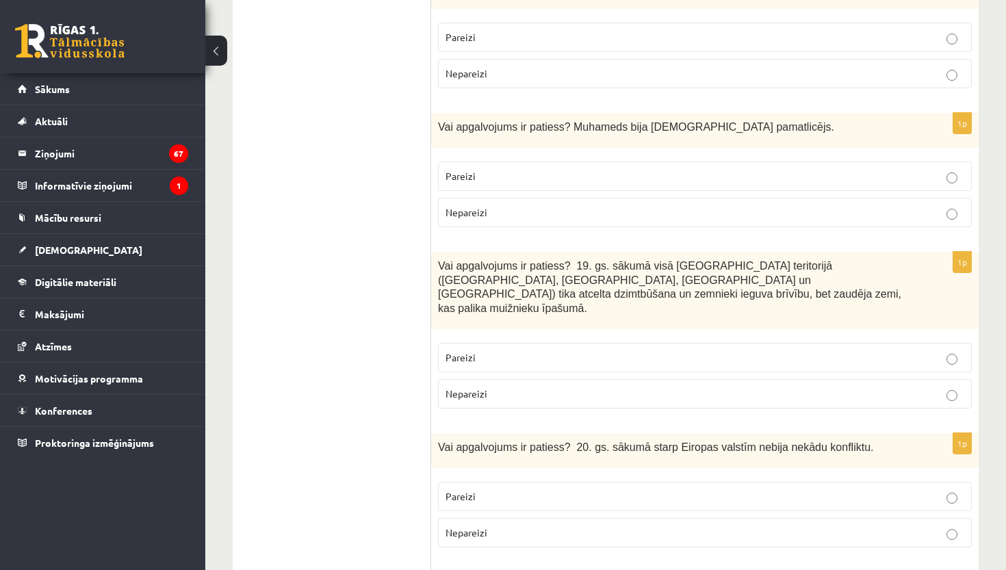
scroll to position [4594, 0]
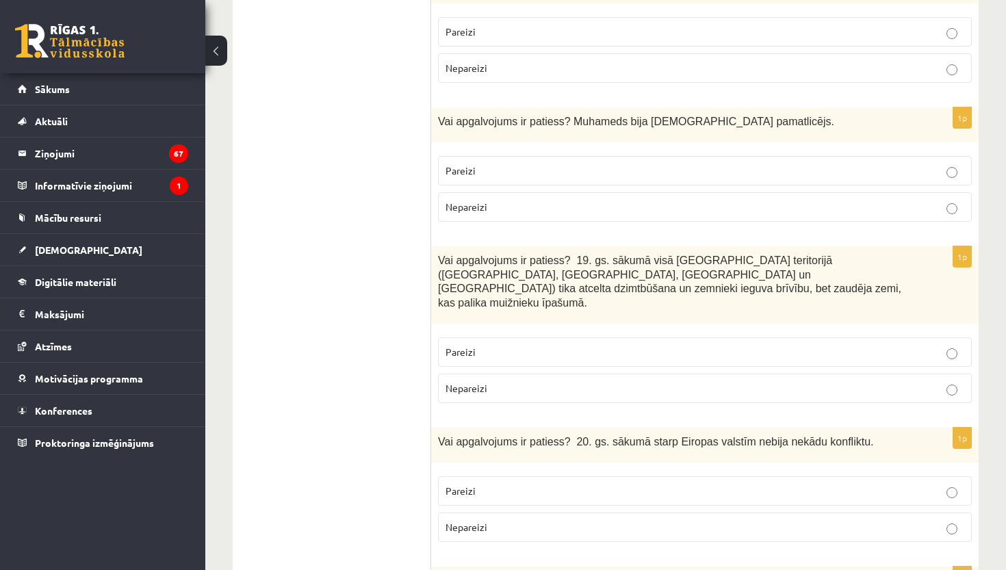
click at [628, 520] on p "Nepareizi" at bounding box center [704, 527] width 519 height 14
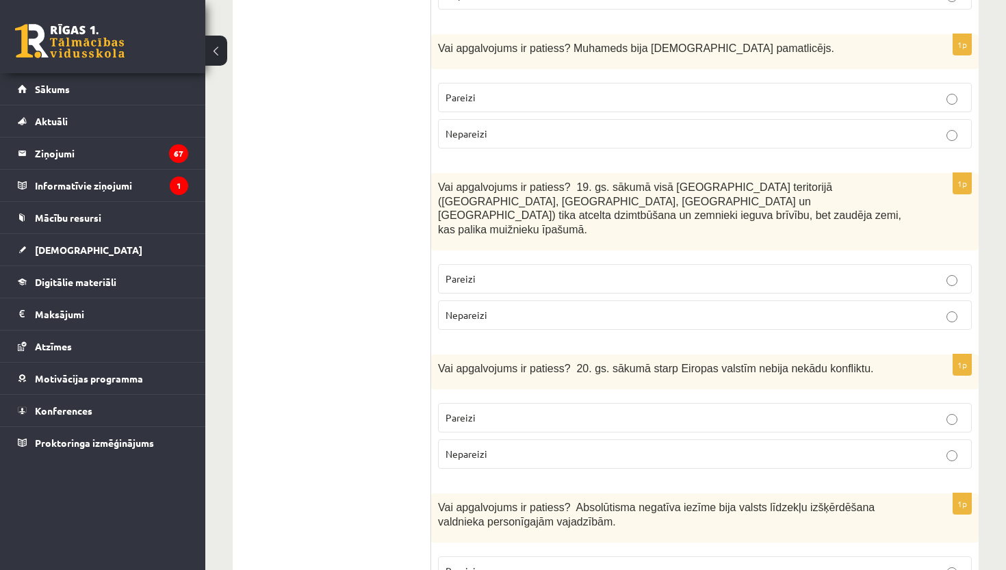
scroll to position [4666, 0]
click at [599, 564] on p "Pareizi" at bounding box center [704, 571] width 519 height 14
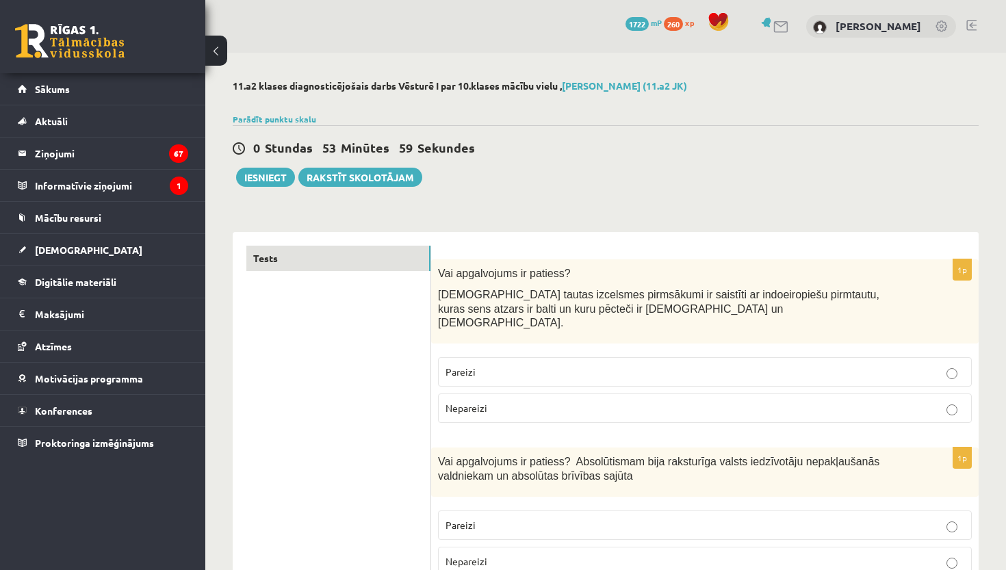
scroll to position [0, 0]
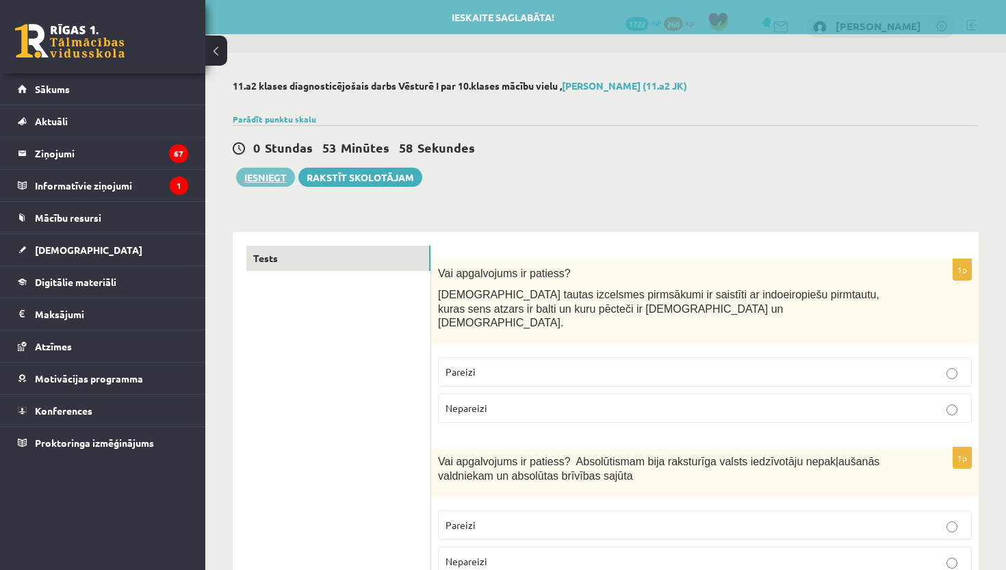
click at [278, 179] on button "Iesniegt" at bounding box center [265, 177] width 59 height 19
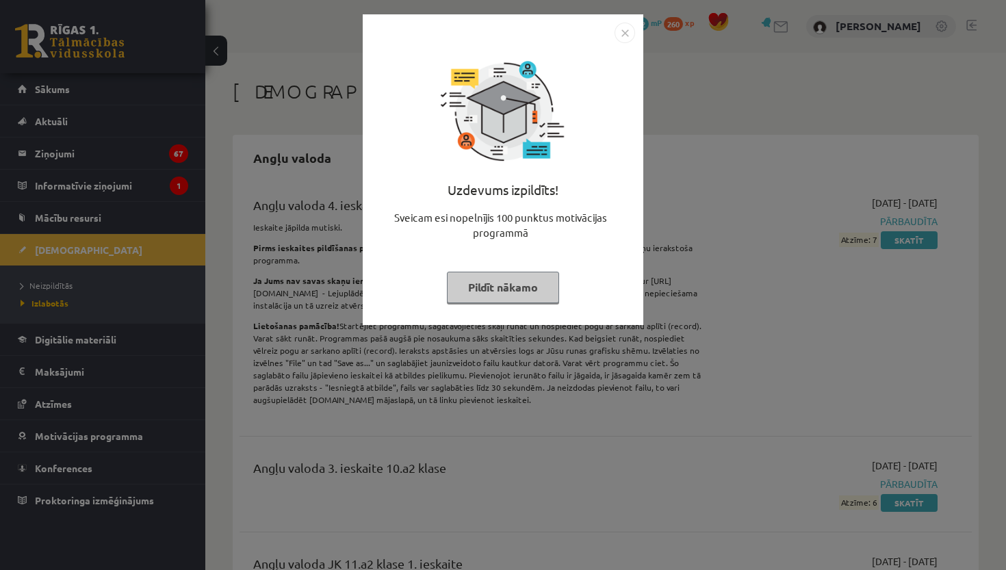
click at [539, 291] on button "Pildīt nākamo" at bounding box center [503, 287] width 112 height 31
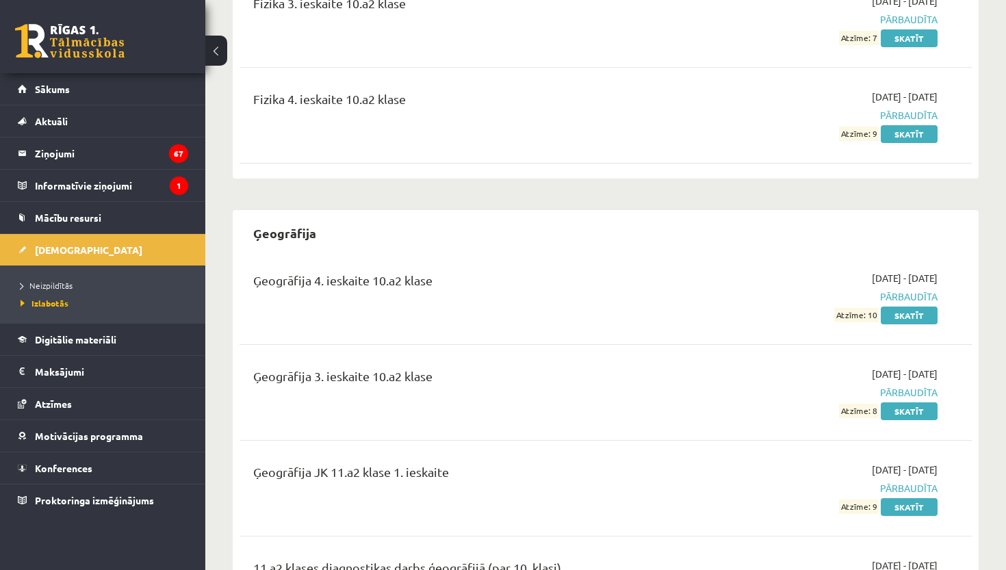
scroll to position [1387, 0]
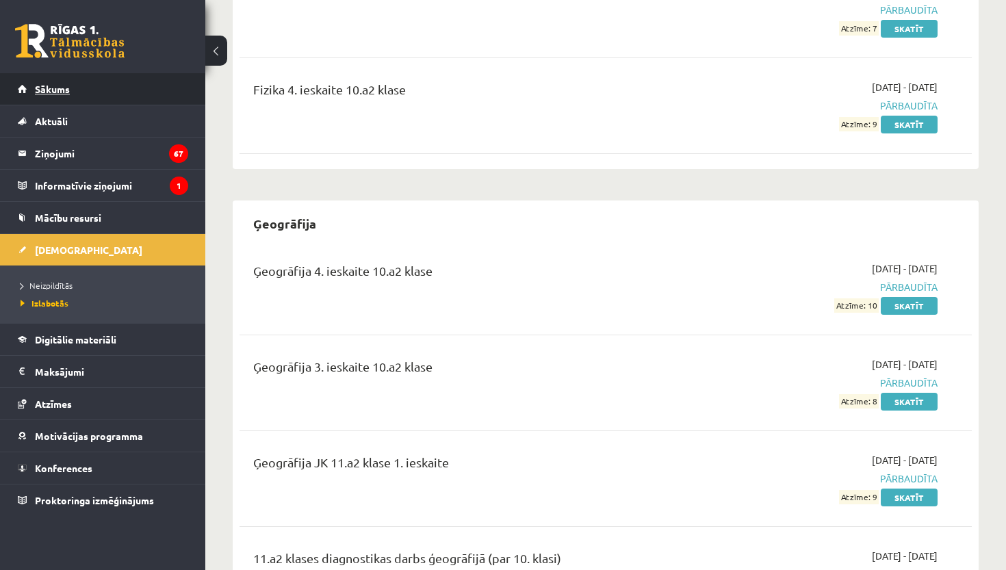
click at [62, 91] on span "Sākums" at bounding box center [52, 89] width 35 height 12
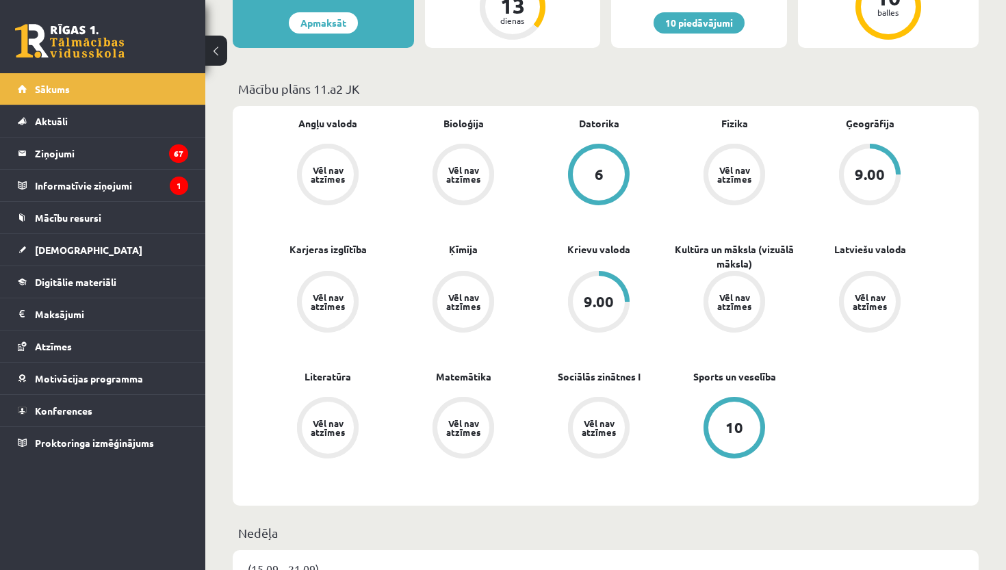
scroll to position [421, 0]
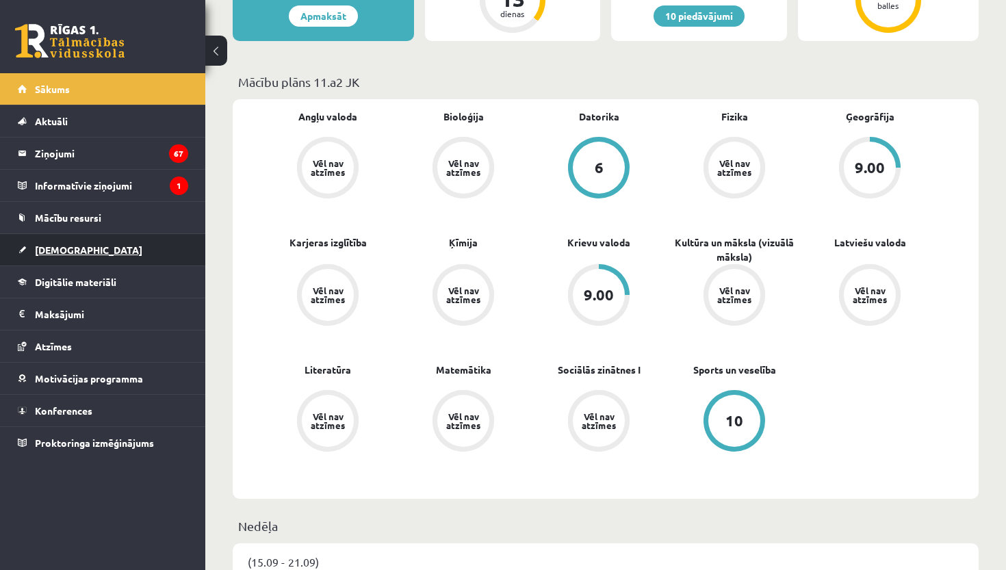
click at [69, 254] on span "[DEMOGRAPHIC_DATA]" at bounding box center [88, 250] width 107 height 12
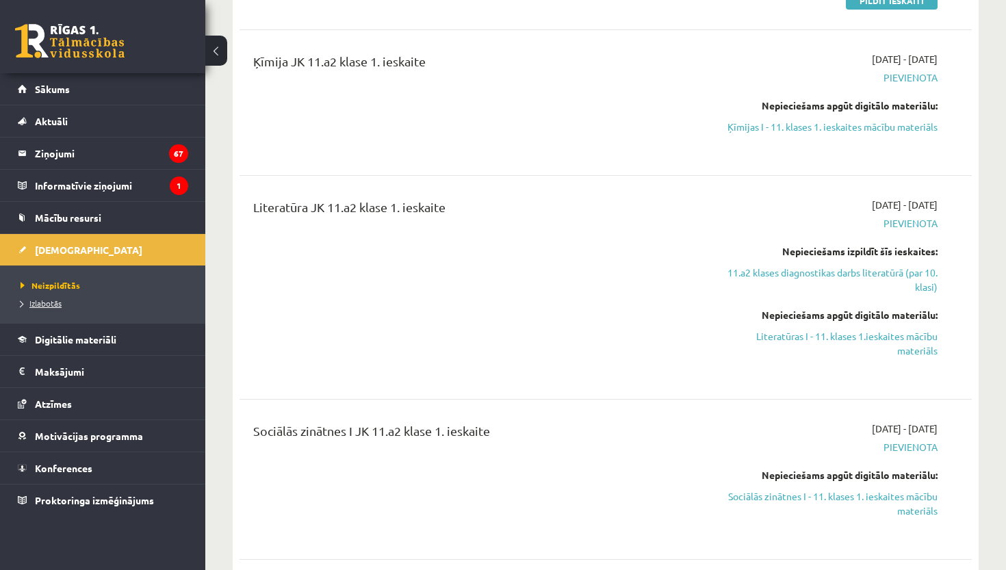
click at [47, 304] on span "Izlabotās" at bounding box center [41, 303] width 41 height 11
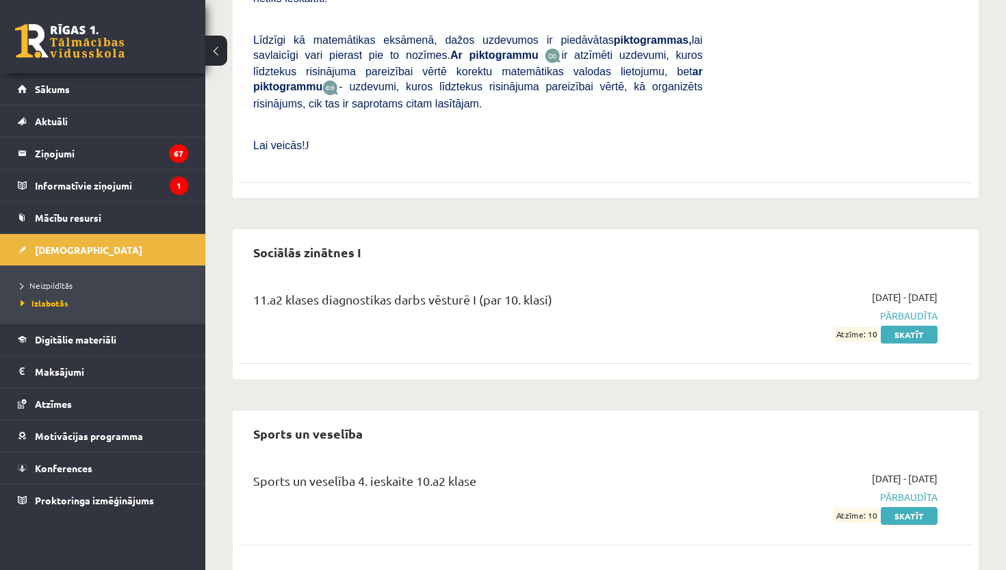
scroll to position [5080, 0]
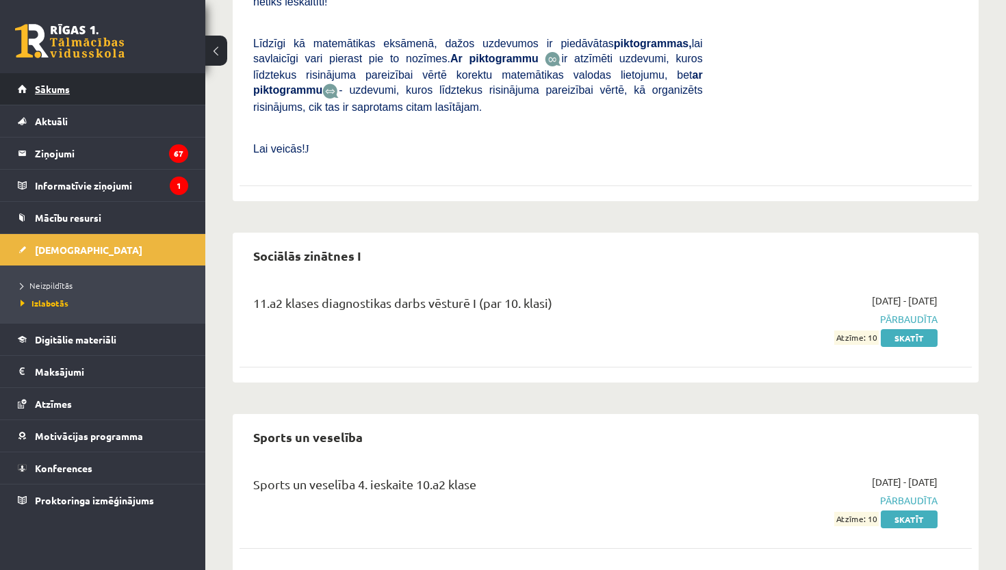
click at [68, 88] on span "Sākums" at bounding box center [52, 89] width 35 height 12
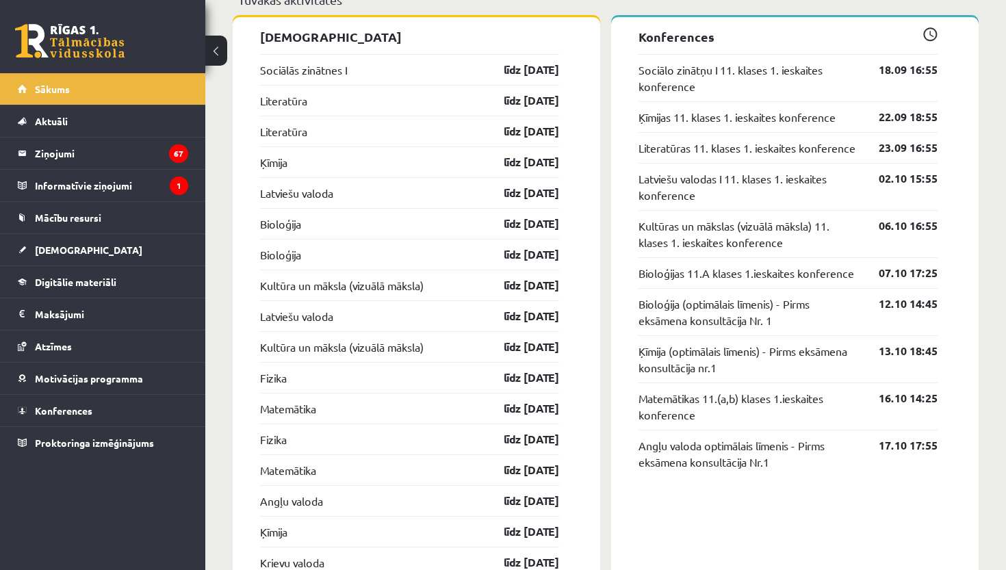
scroll to position [1322, 0]
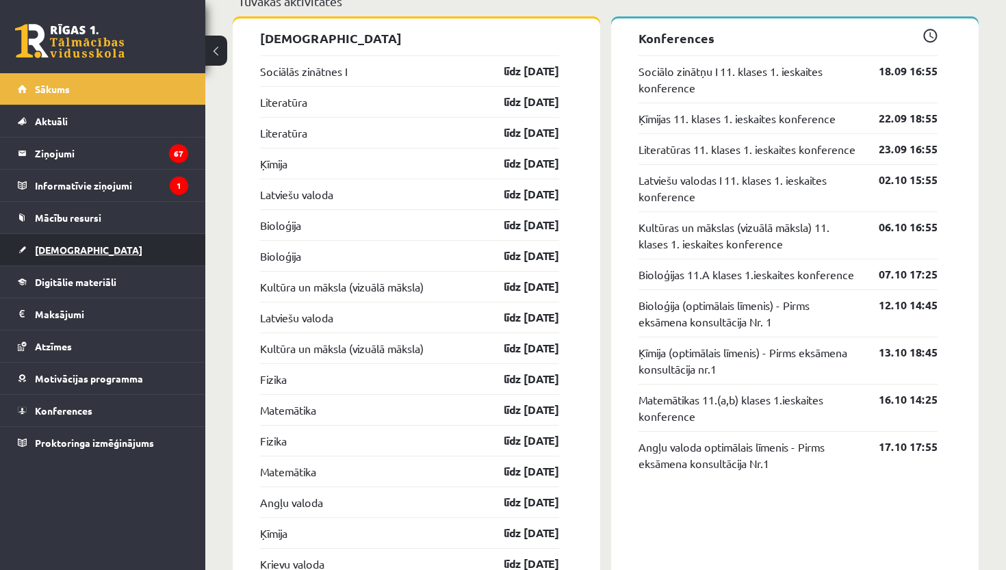
click at [49, 253] on span "[DEMOGRAPHIC_DATA]" at bounding box center [88, 250] width 107 height 12
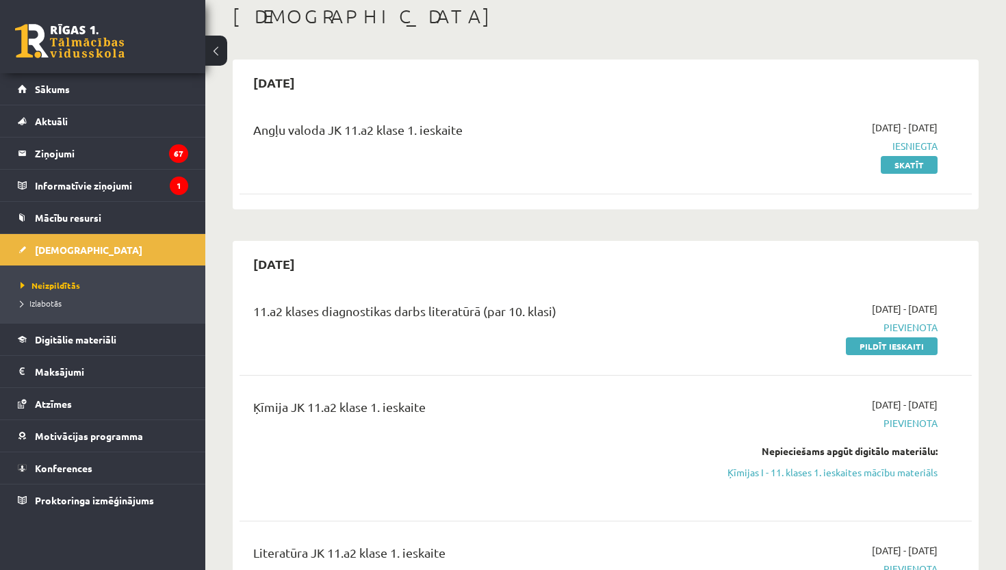
scroll to position [77, 0]
click at [901, 345] on link "Pildīt ieskaiti" at bounding box center [892, 345] width 92 height 18
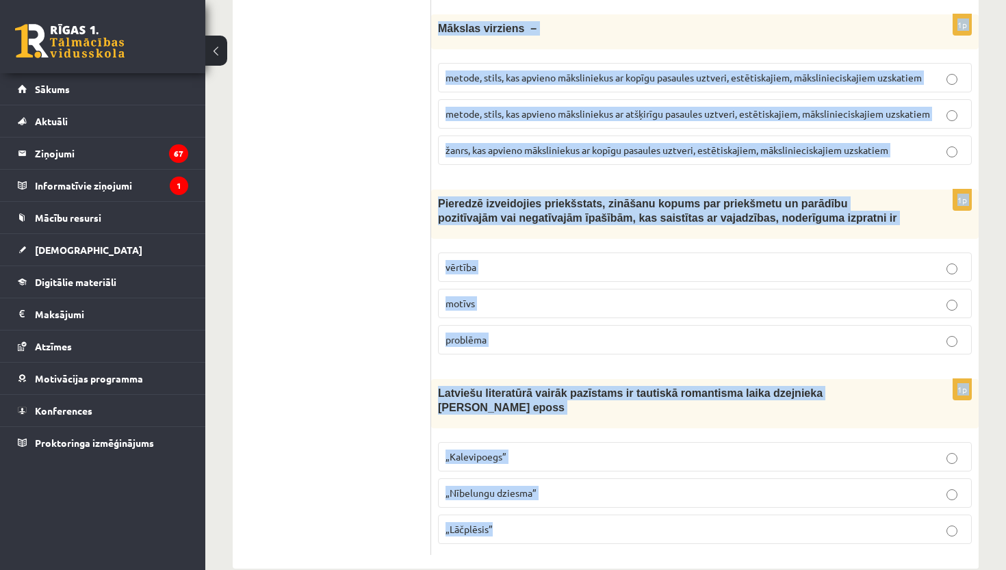
scroll to position [5173, 0]
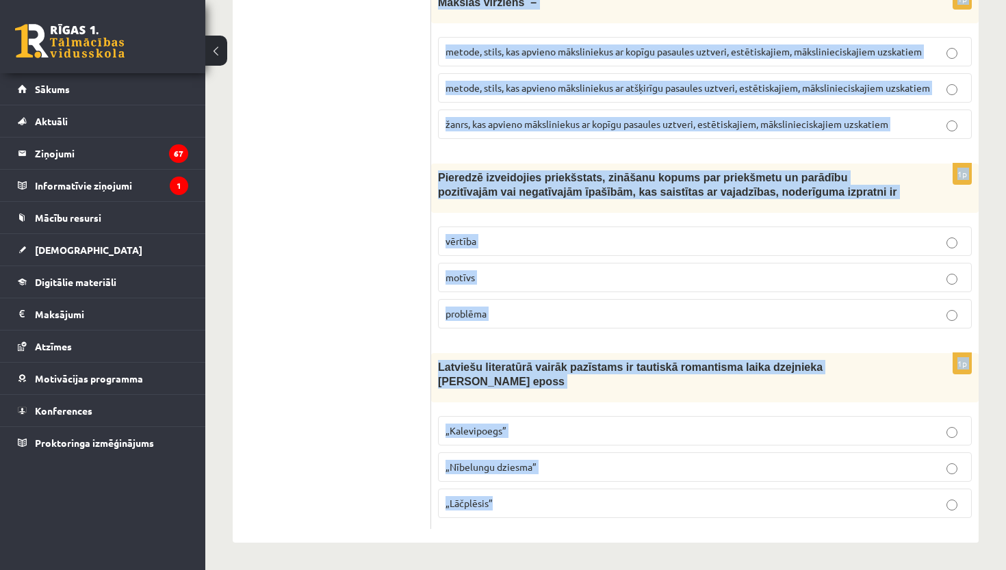
drag, startPoint x: 439, startPoint y: 274, endPoint x: 766, endPoint y: 569, distance: 440.3
copy form "Loremipsu dolor si ametconsectet adipis elitse do eiusmo tem incidi 1u Laboreet…"
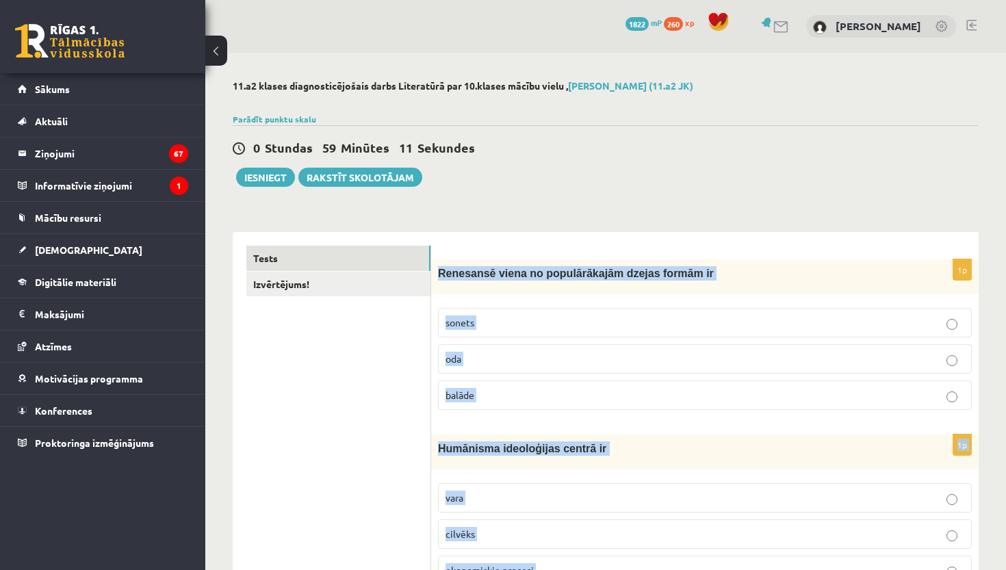
scroll to position [0, 0]
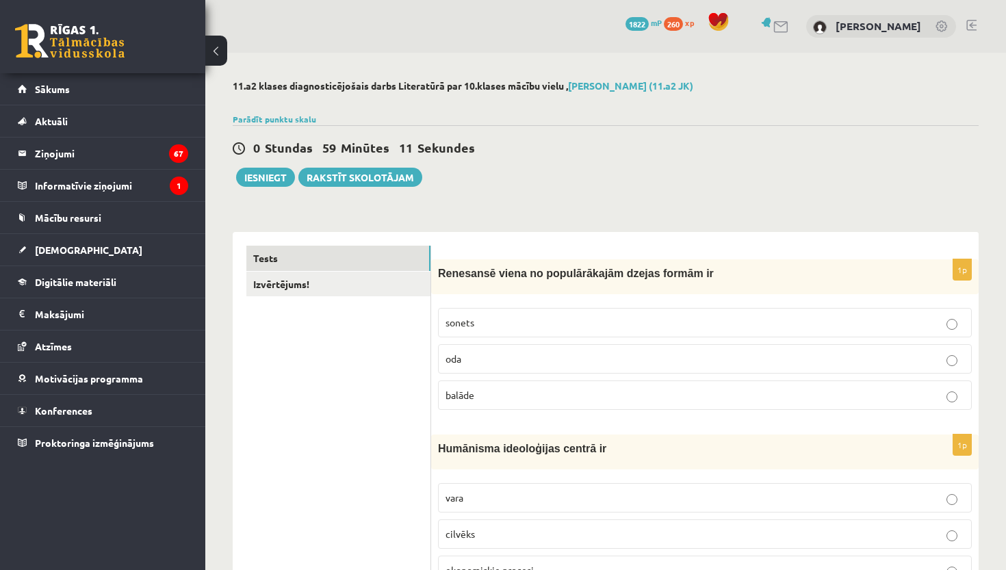
click at [551, 322] on p "sonets" at bounding box center [704, 322] width 519 height 14
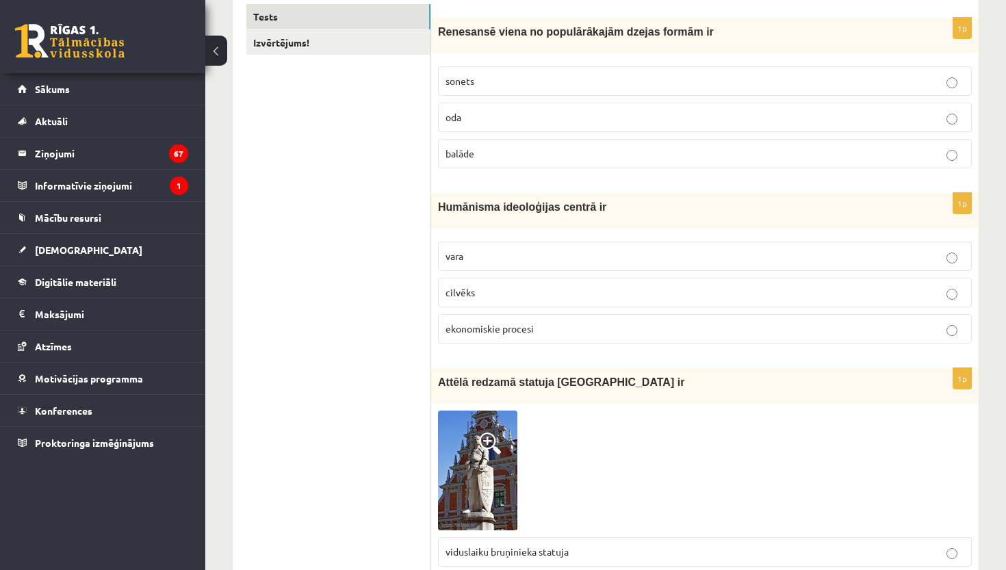
scroll to position [255, 0]
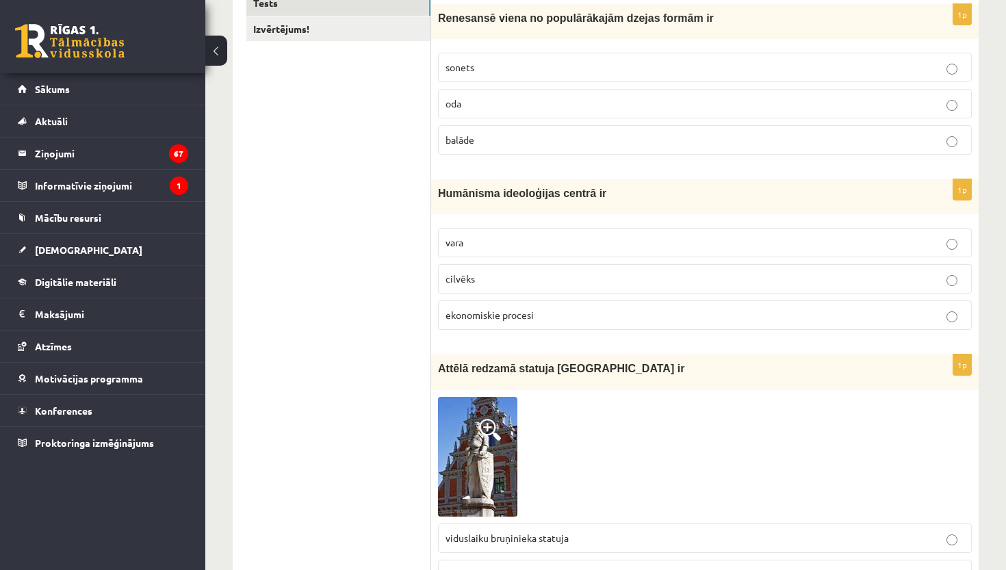
click at [549, 287] on label "cilvēks" at bounding box center [705, 278] width 534 height 29
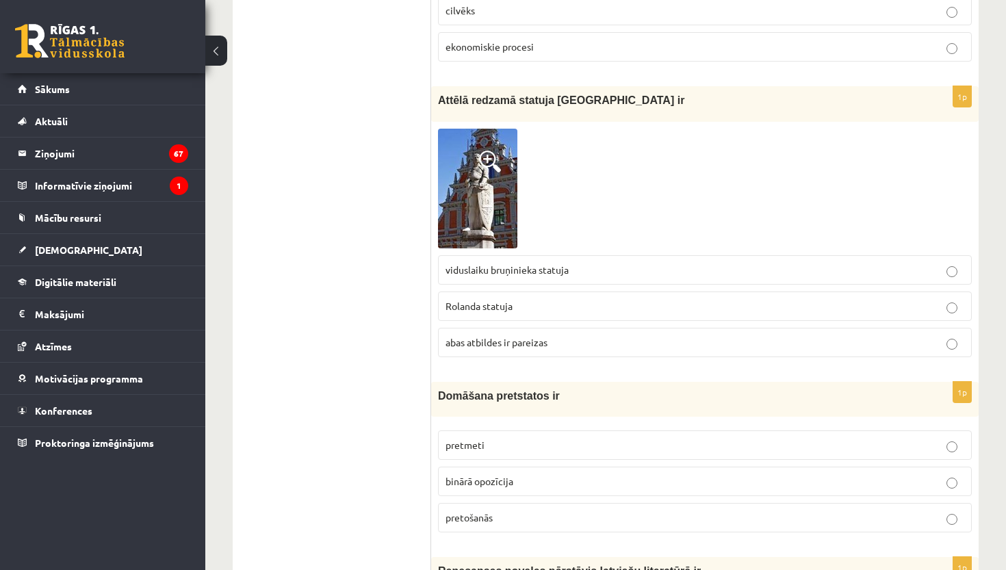
scroll to position [525, 0]
click at [551, 309] on p "Rolanda statuja" at bounding box center [704, 305] width 519 height 14
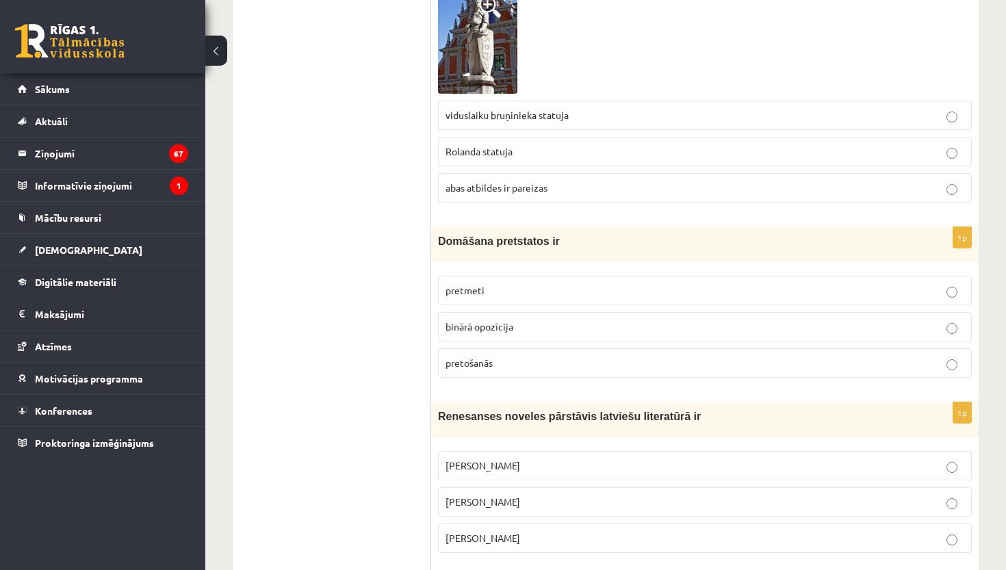
scroll to position [679, 0]
click at [560, 327] on p "binārā opozīcija" at bounding box center [704, 326] width 519 height 14
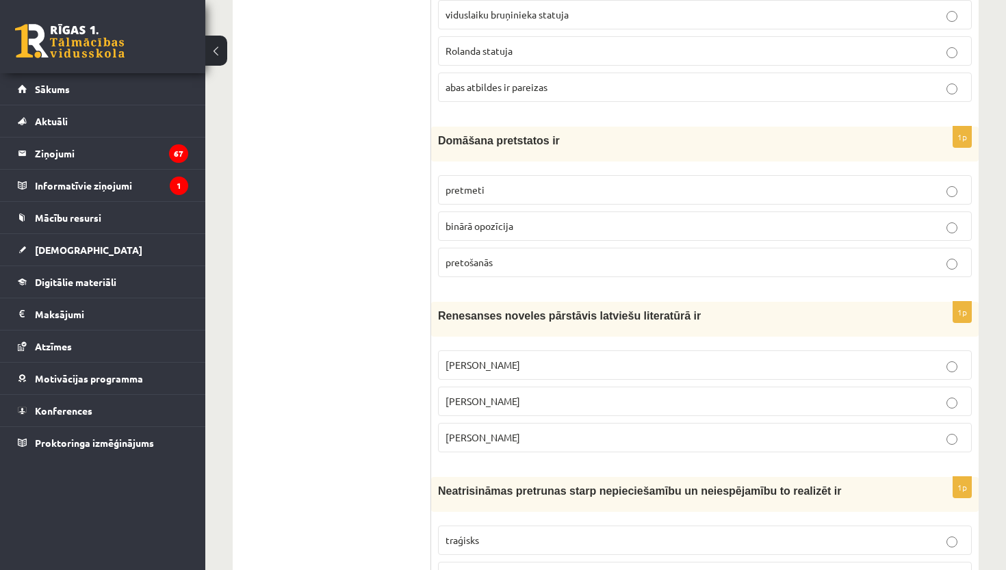
scroll to position [812, 0]
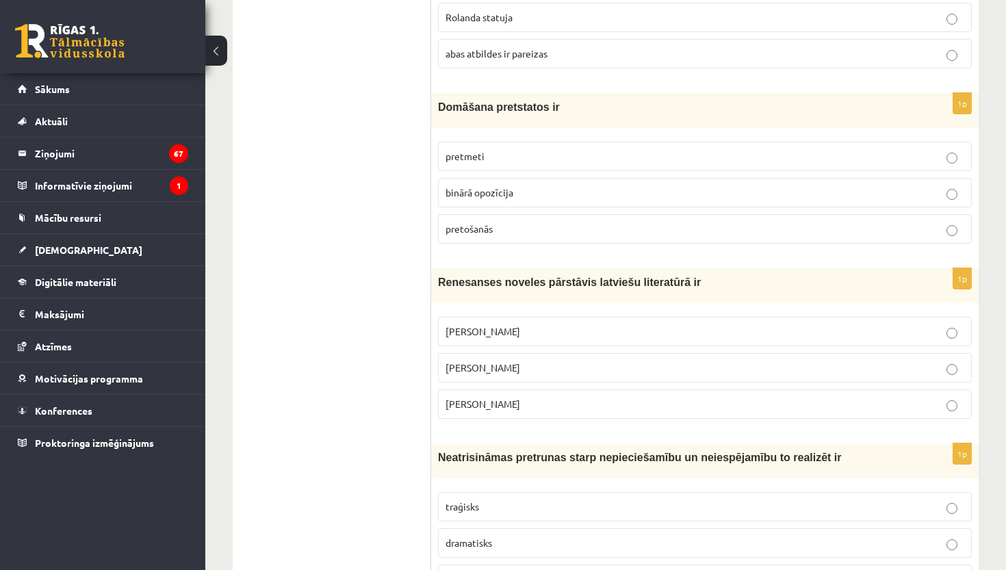
click at [547, 408] on p "Jānis Ezeriņš" at bounding box center [704, 404] width 519 height 14
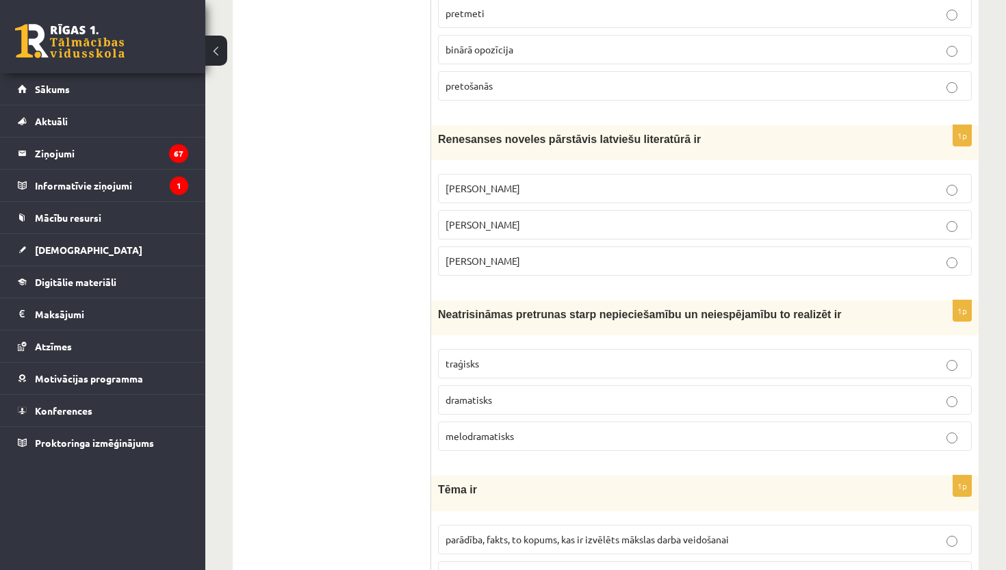
scroll to position [958, 0]
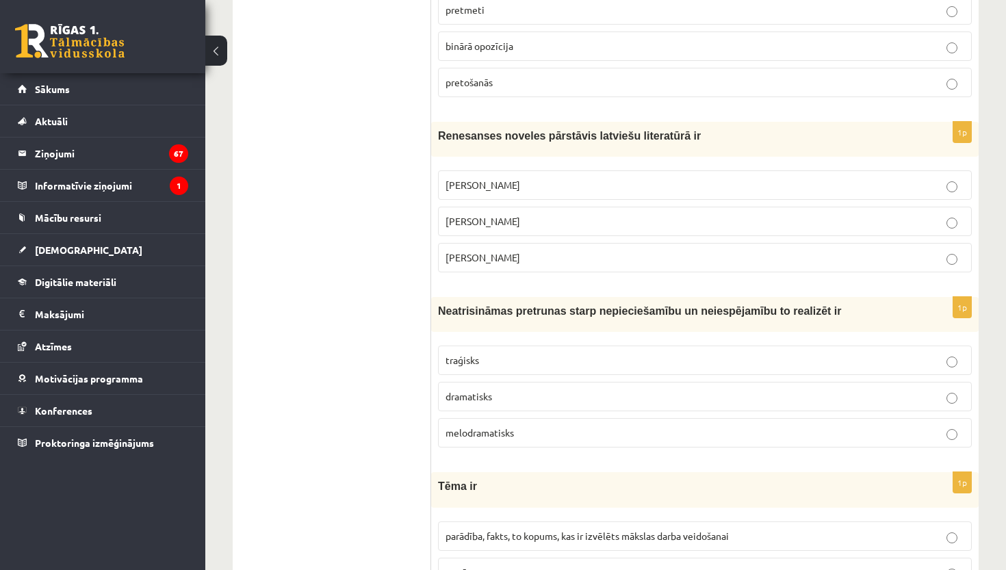
click at [554, 347] on label "traģisks" at bounding box center [705, 359] width 534 height 29
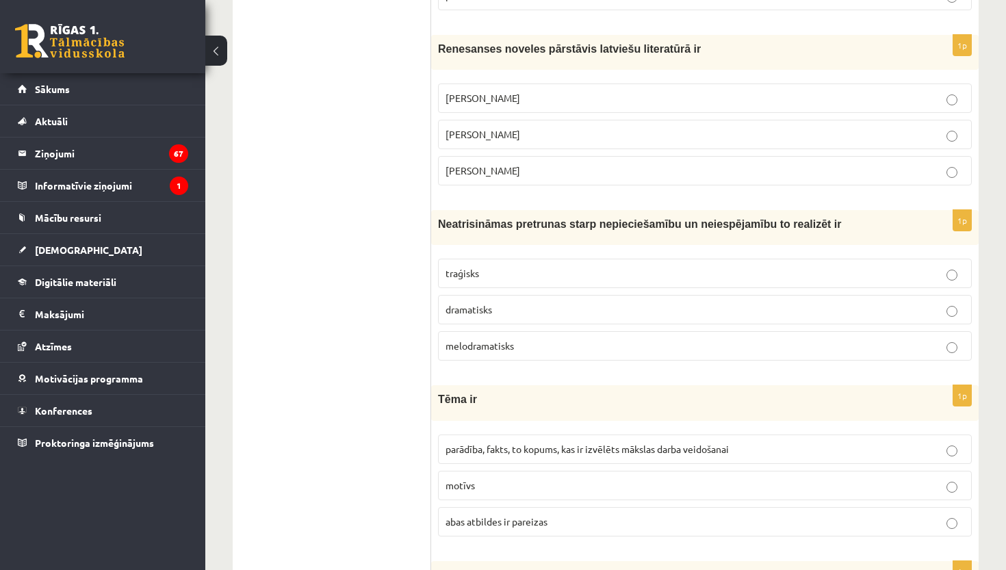
scroll to position [1090, 0]
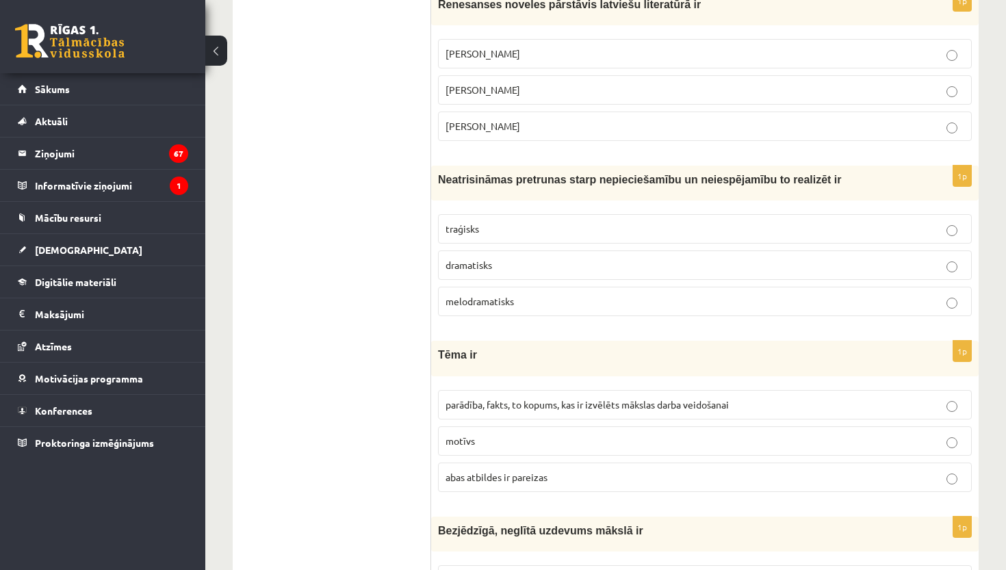
click at [545, 404] on span "parādība, fakts, to kopums, kas ir izvēlēts mākslas darba veidošanai" at bounding box center [586, 404] width 283 height 12
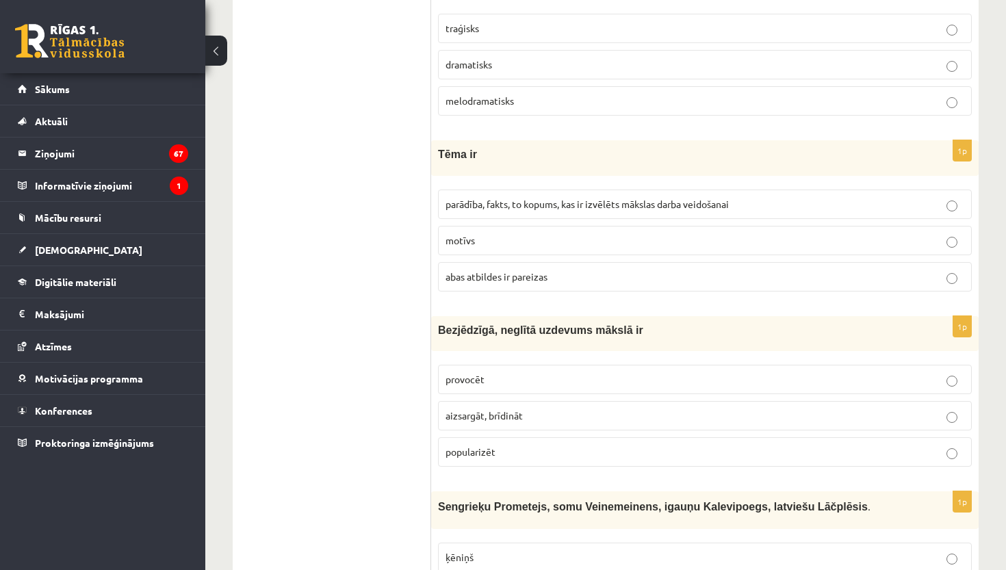
scroll to position [1281, 0]
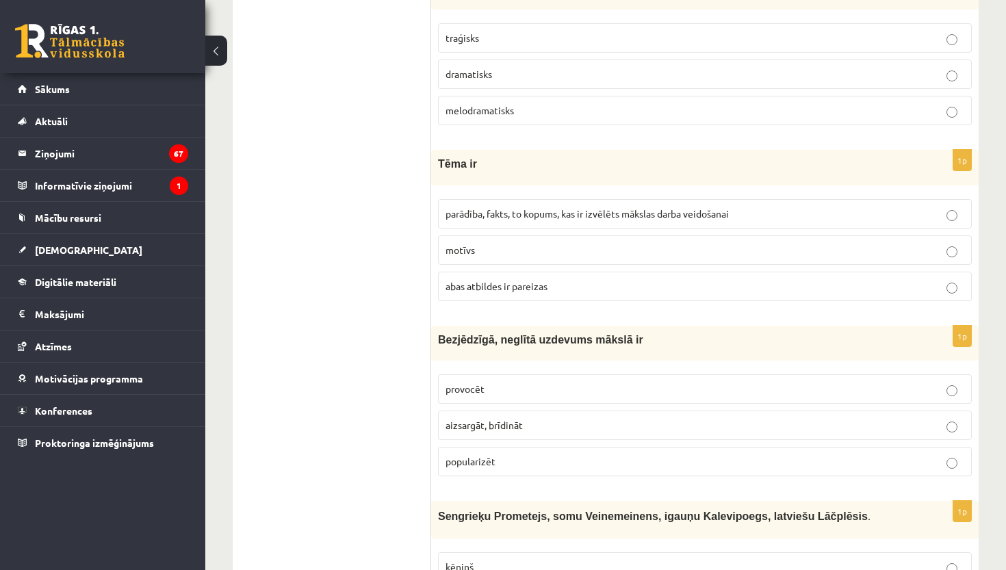
click at [529, 374] on label "provocēt" at bounding box center [705, 388] width 534 height 29
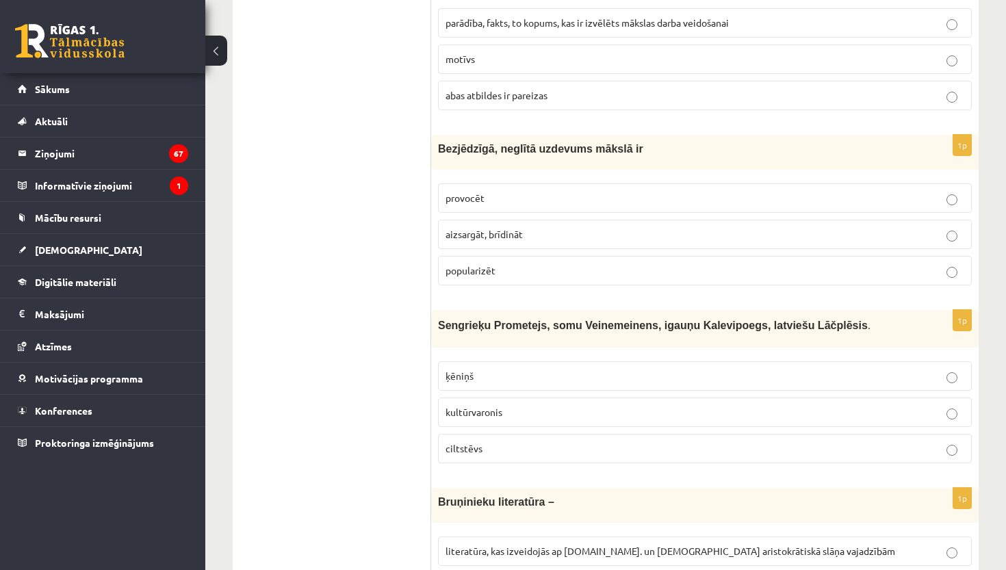
click at [531, 410] on p "kultūrvaronis" at bounding box center [704, 412] width 519 height 14
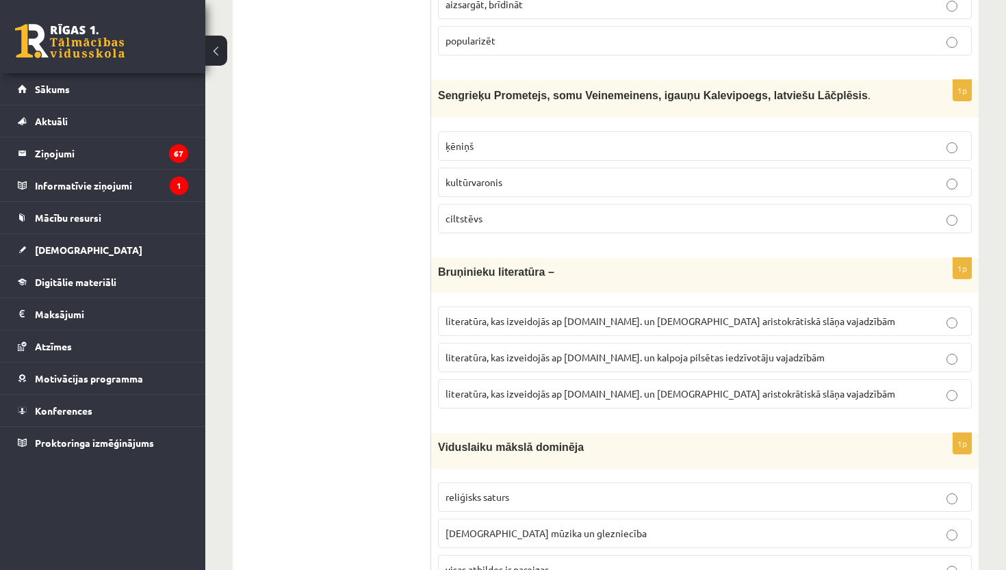
scroll to position [1708, 0]
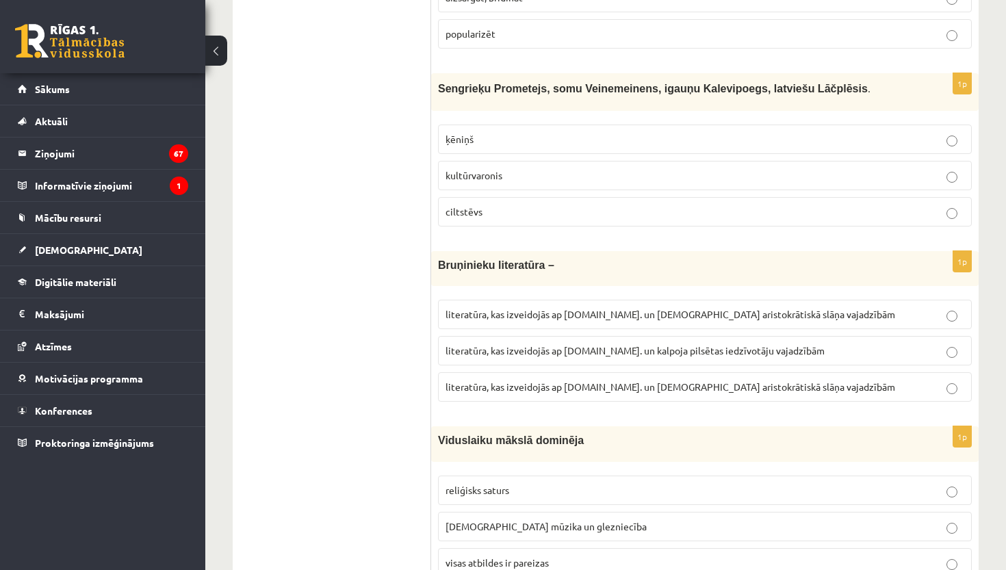
click at [610, 349] on span "literatūra, kas izveidojās ap 12.gs. un kalpoja pilsētas iedzīvotāju vajadzībām" at bounding box center [634, 350] width 379 height 12
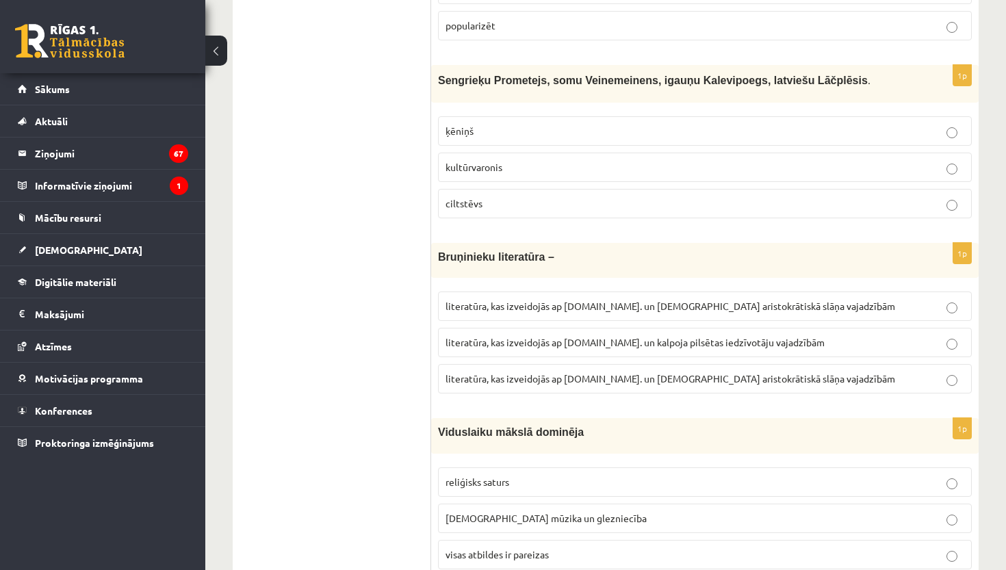
scroll to position [1721, 0]
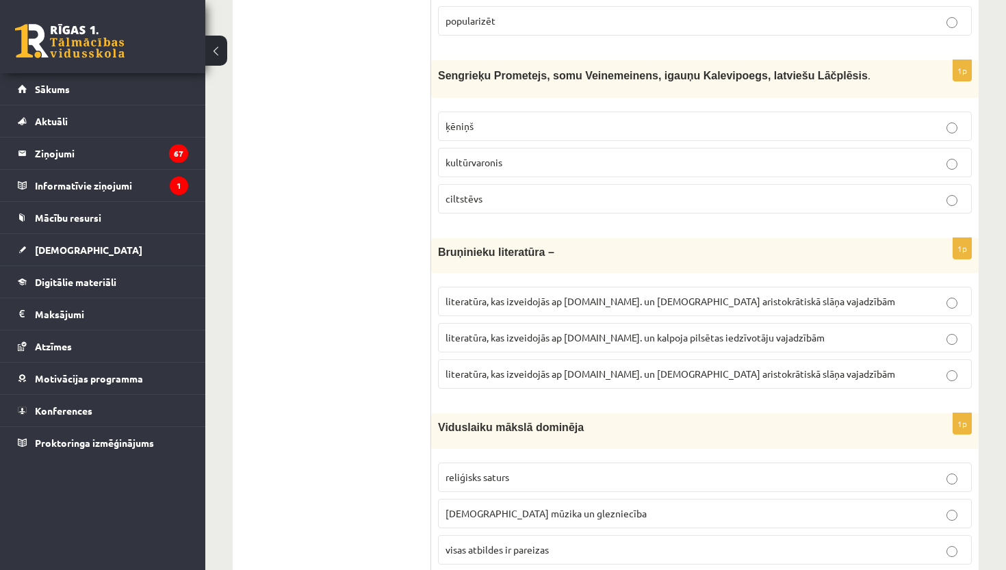
click at [617, 376] on p "literatūra, kas izveidojās ap 12.gs. un kalpoja aristokrātiskā slāņa vajadzībām" at bounding box center [704, 374] width 519 height 14
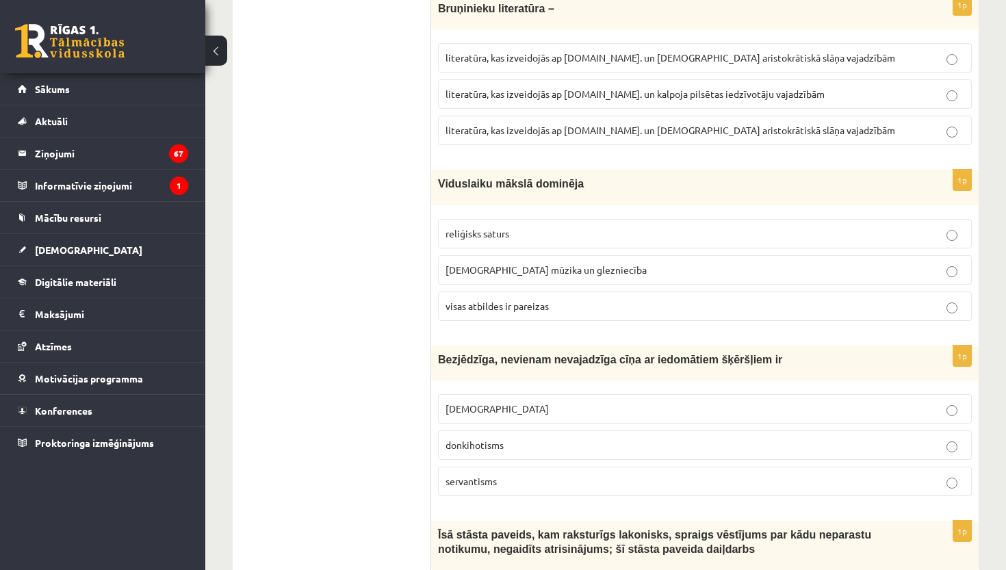
scroll to position [1966, 0]
click at [520, 298] on span "visas atbildes ir pareizas" at bounding box center [496, 304] width 103 height 12
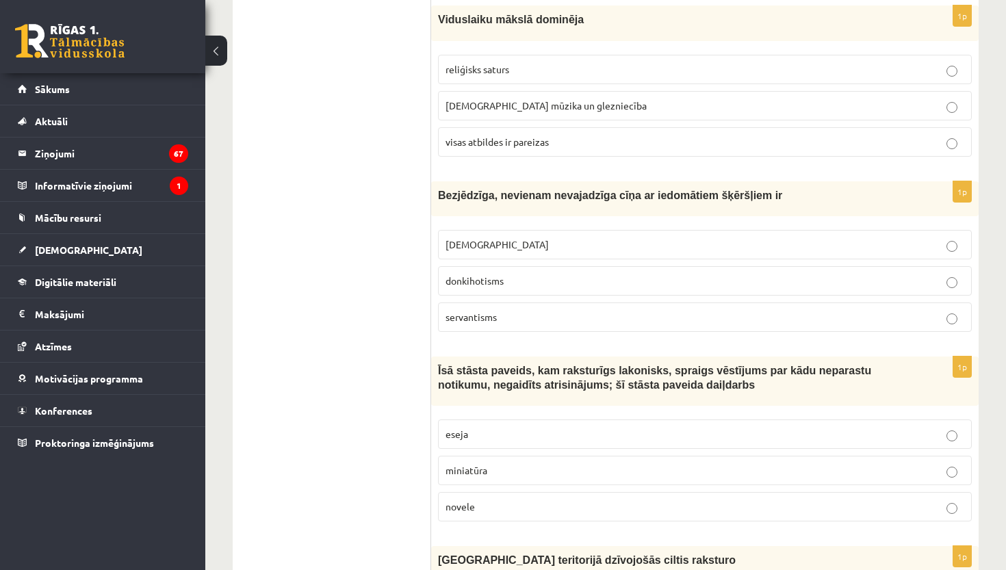
scroll to position [2132, 0]
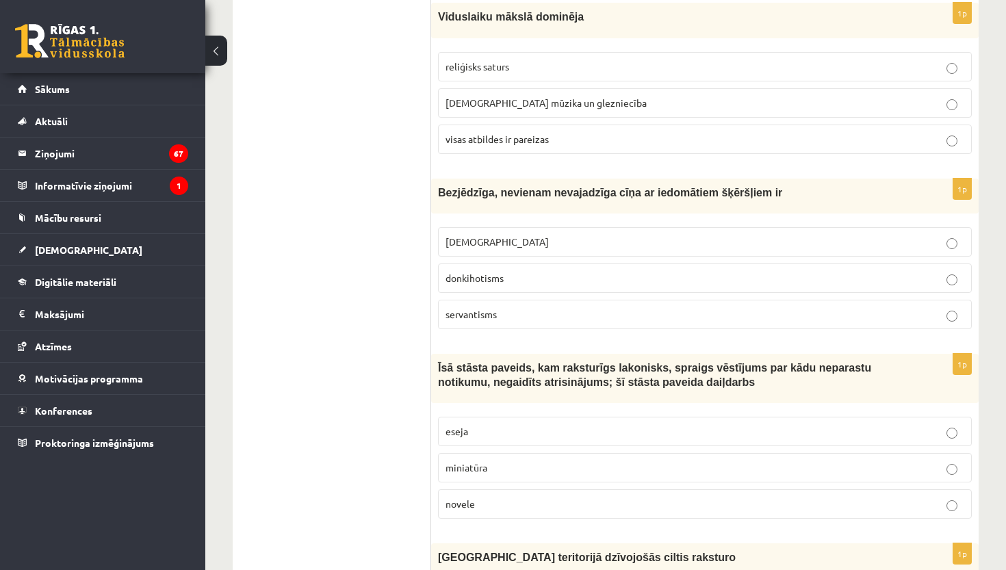
click at [616, 282] on label "donkihotisms" at bounding box center [705, 277] width 534 height 29
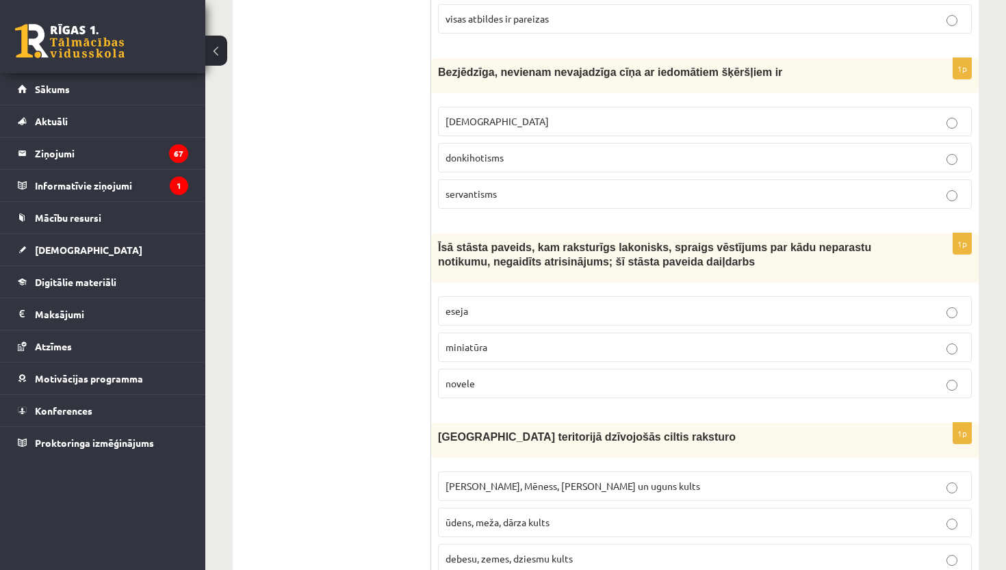
scroll to position [2256, 0]
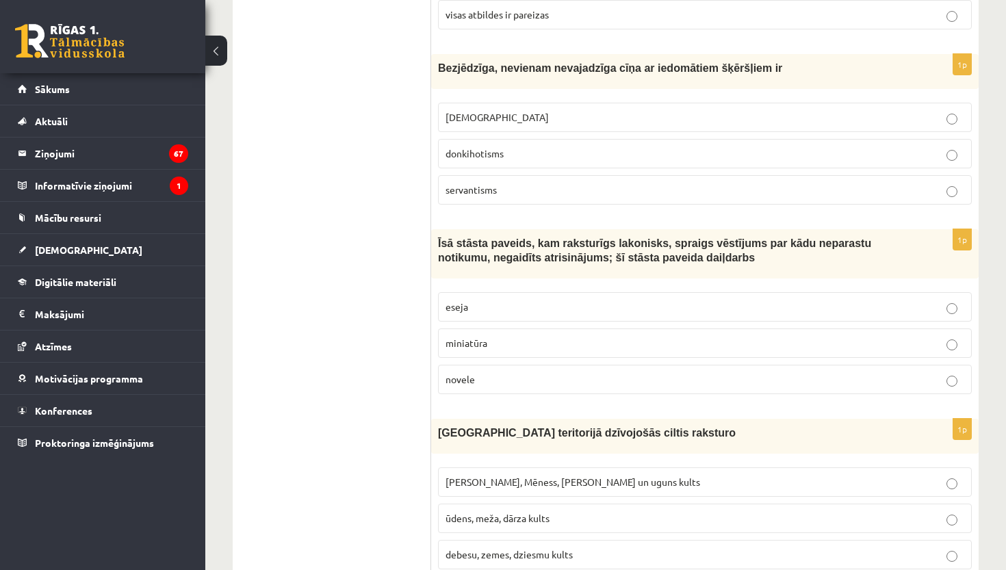
click at [600, 383] on label "novele" at bounding box center [705, 379] width 534 height 29
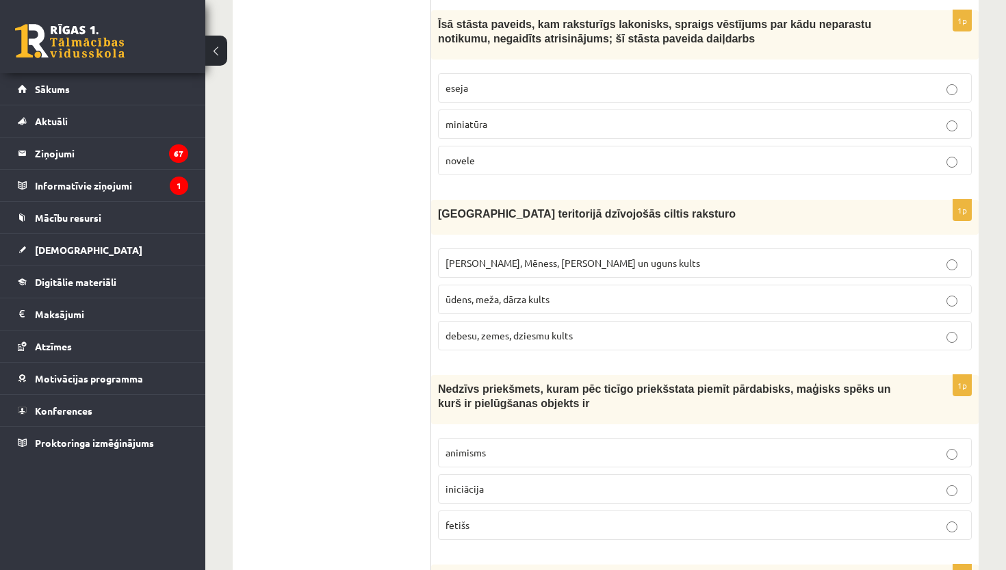
scroll to position [2476, 0]
click at [587, 262] on p "Saules, Mēness, Pērkona un uguns kults" at bounding box center [704, 262] width 519 height 14
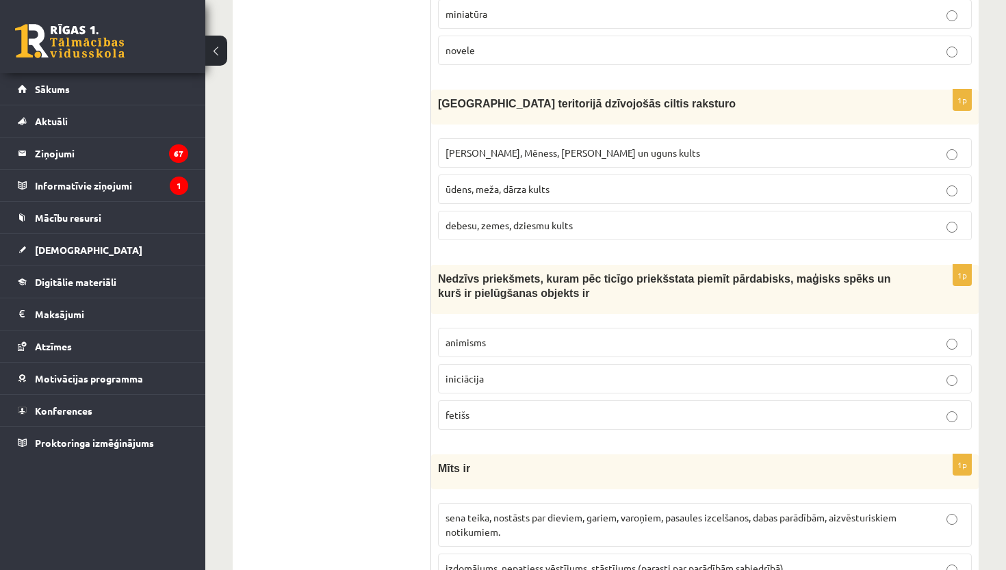
scroll to position [2608, 0]
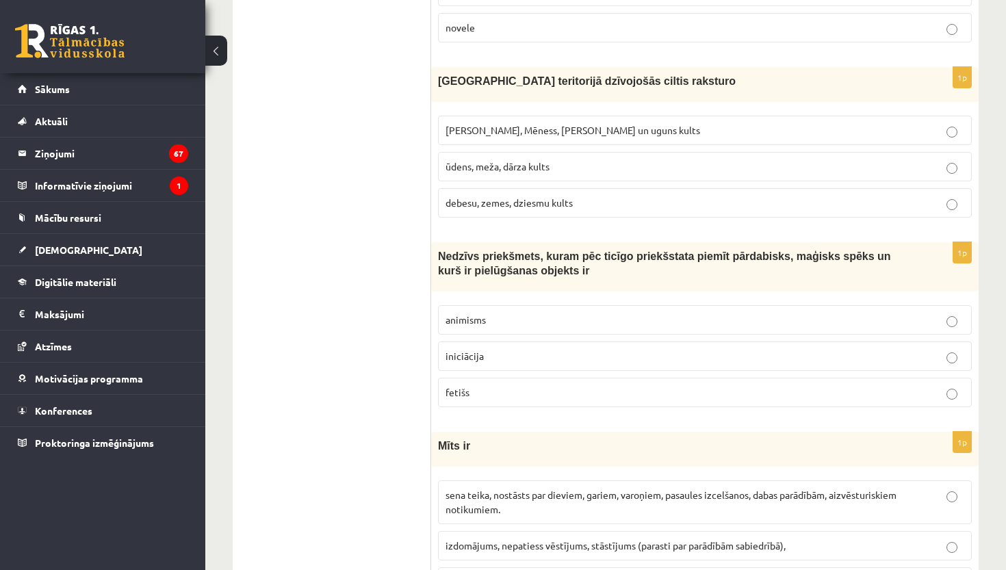
click at [559, 387] on p "fetišs" at bounding box center [704, 392] width 519 height 14
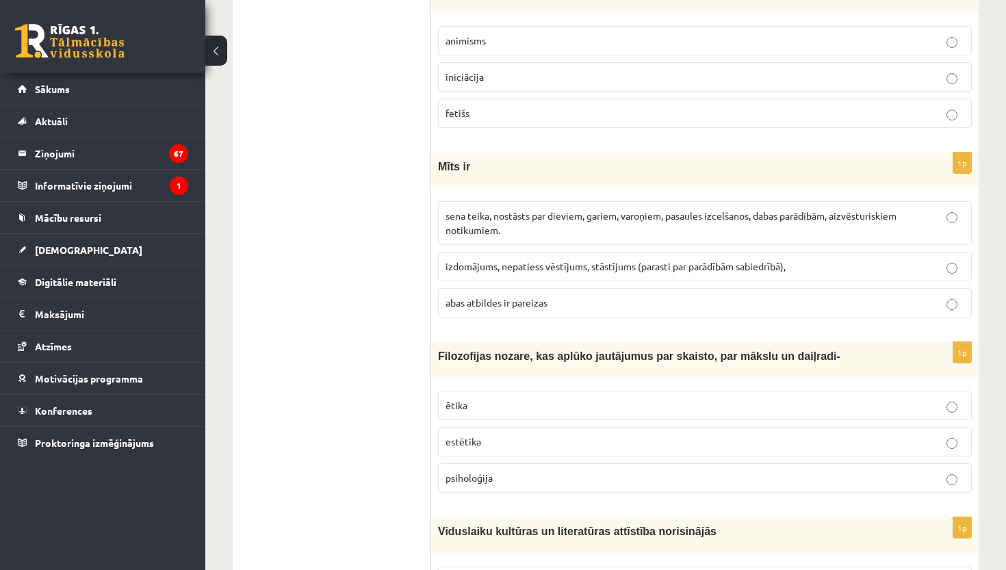
scroll to position [2890, 0]
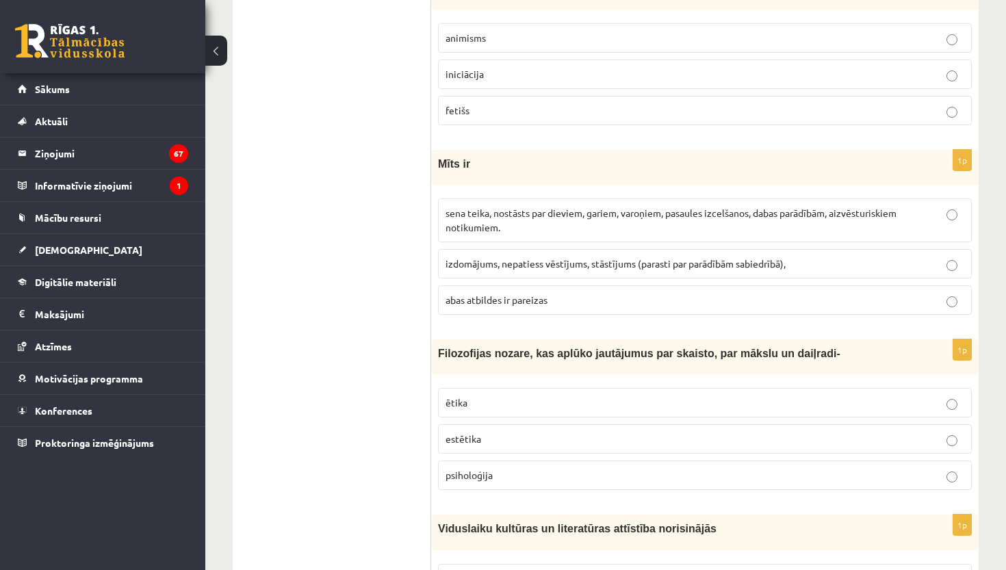
click at [652, 216] on p "sena teika, nostāsts par dieviem, gariem, varoņiem, pasaules izcelšanos, dabas …" at bounding box center [704, 220] width 519 height 29
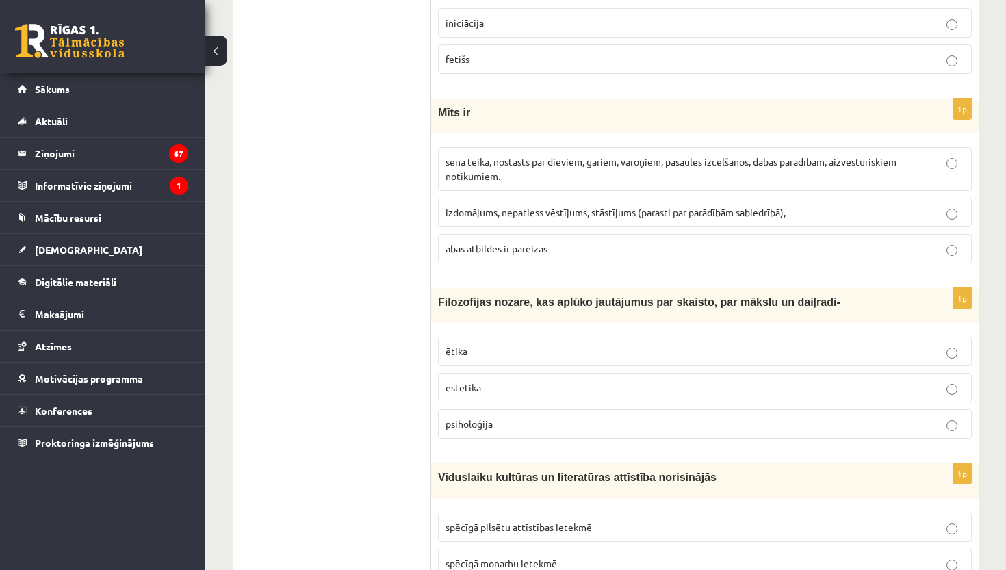
scroll to position [2953, 0]
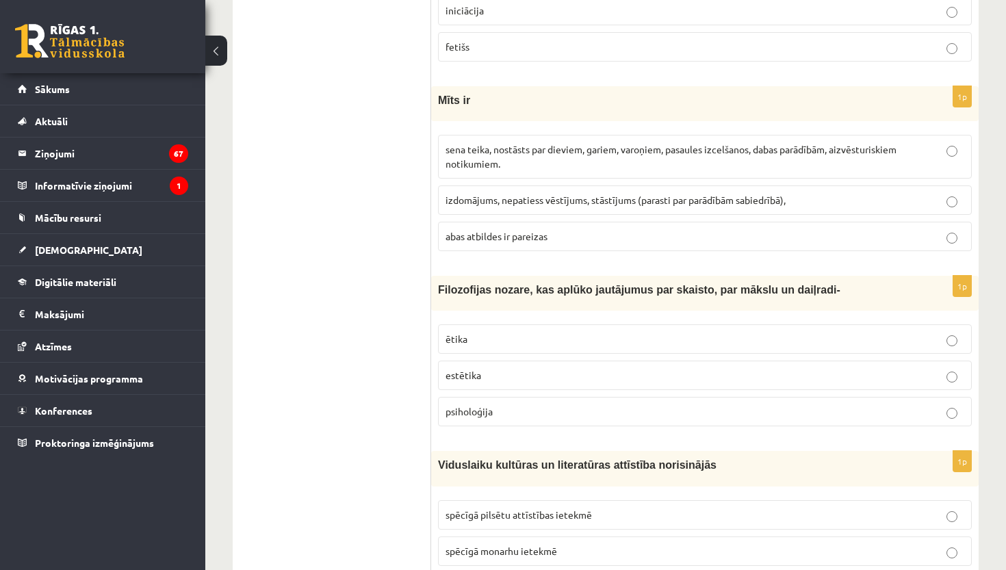
click at [590, 337] on p "ētika" at bounding box center [704, 339] width 519 height 14
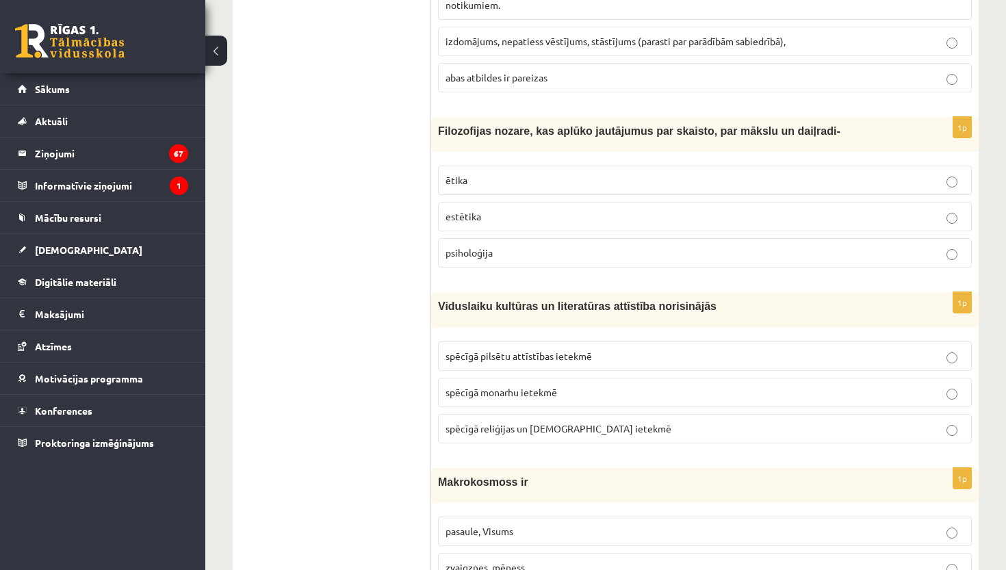
scroll to position [3113, 0]
click at [591, 212] on p "estētika" at bounding box center [704, 215] width 519 height 14
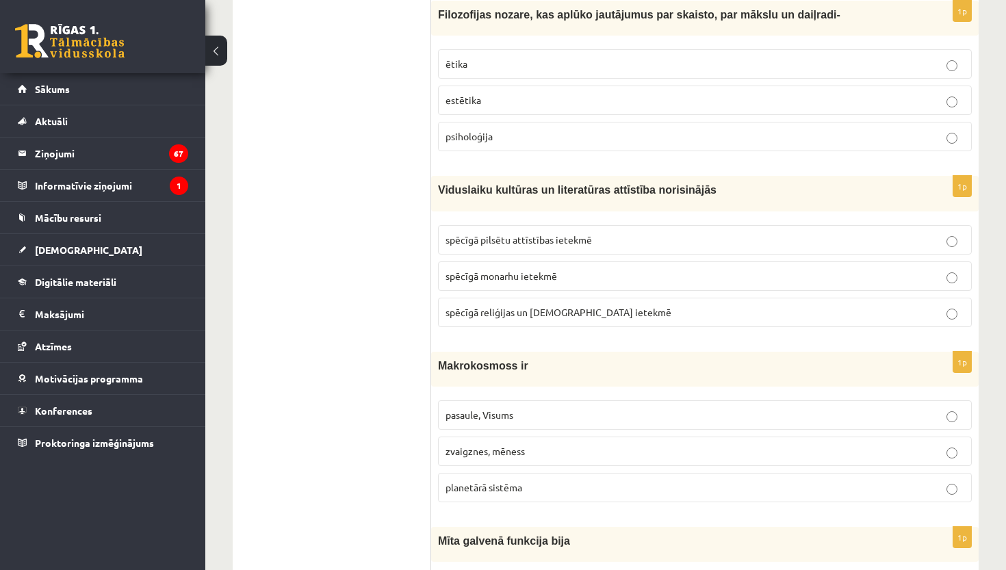
scroll to position [3230, 0]
click at [520, 304] on span "spēcīgā reliģijas un baznīcas ietekmē" at bounding box center [558, 310] width 226 height 12
click at [499, 413] on label "pasaule, Visums" at bounding box center [705, 413] width 534 height 29
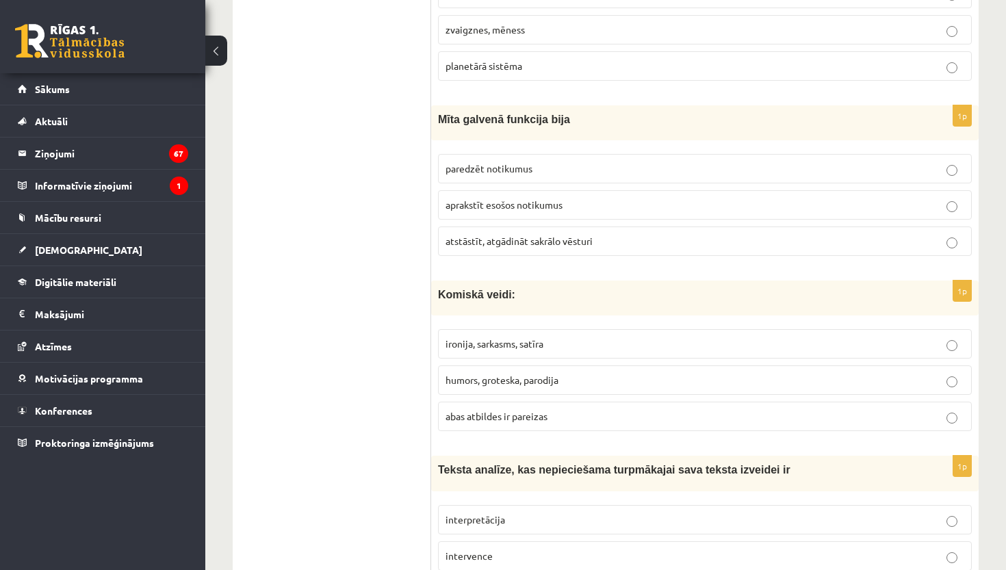
scroll to position [3651, 0]
click at [600, 240] on label "atstāstīt, atgādināt sakrālo vēsturi" at bounding box center [705, 240] width 534 height 29
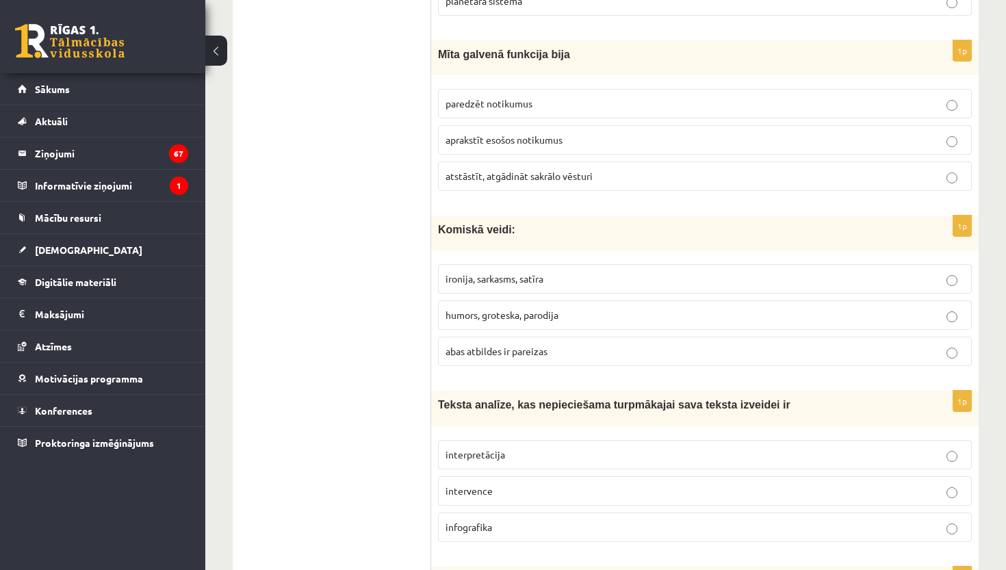
click at [500, 348] on p "abas atbildes ir pareizas" at bounding box center [704, 351] width 519 height 14
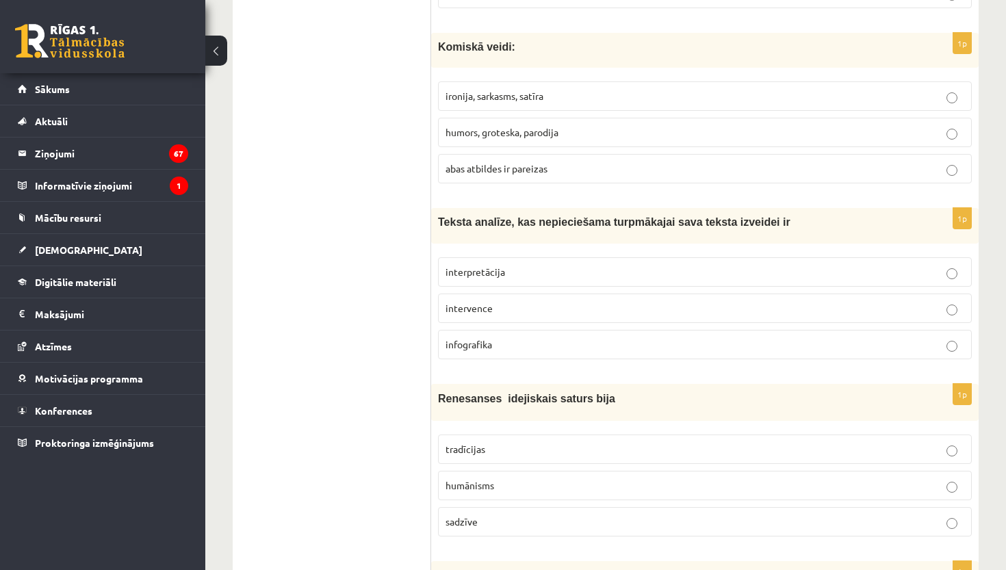
scroll to position [3914, 0]
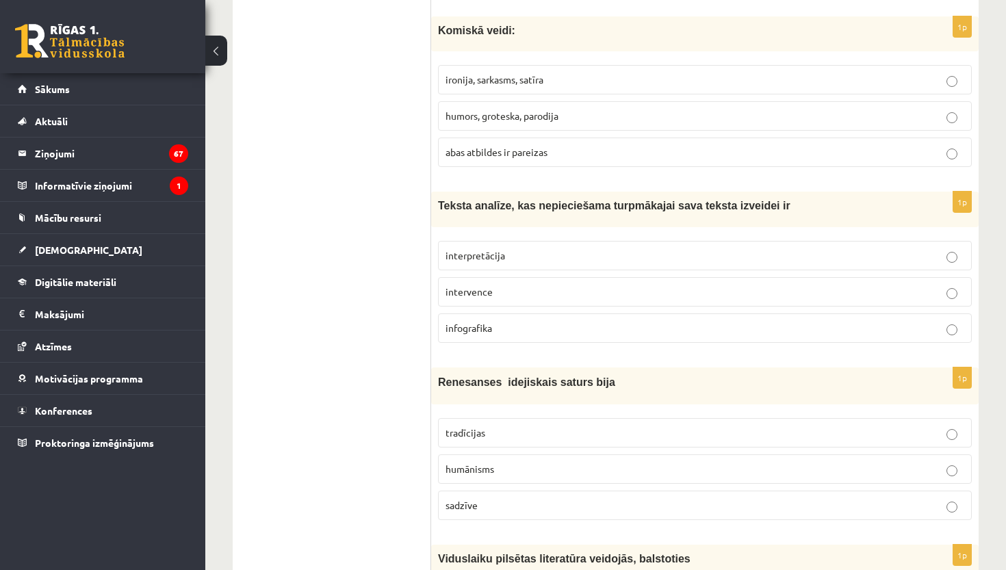
click at [545, 248] on p "interpretācija" at bounding box center [704, 255] width 519 height 14
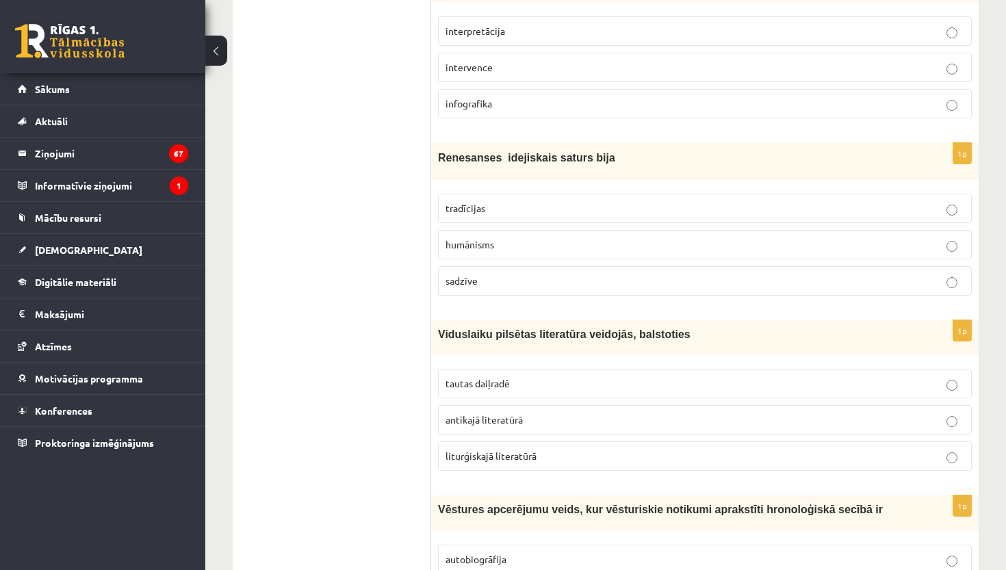
scroll to position [4146, 0]
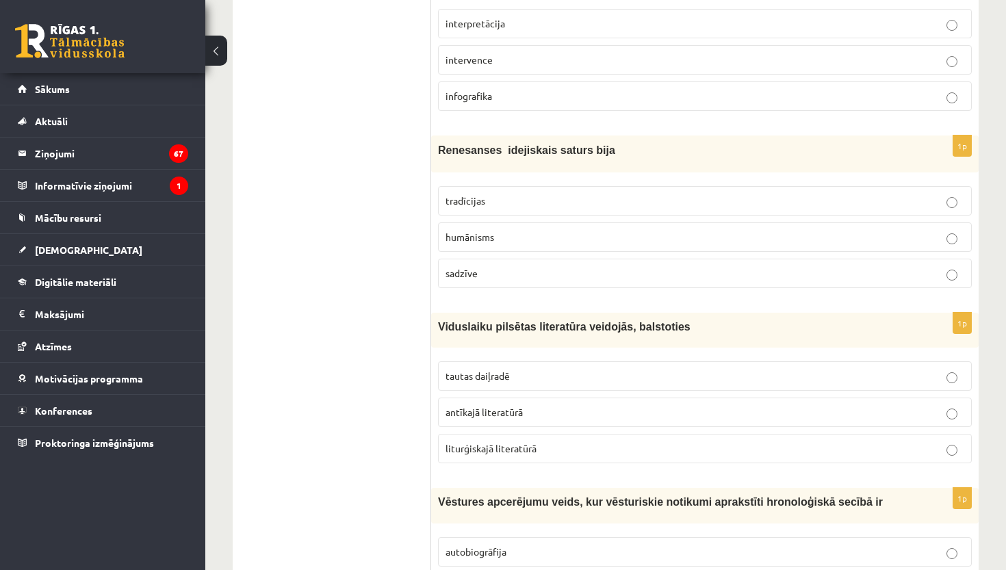
click at [576, 230] on p "humānisms" at bounding box center [704, 237] width 519 height 14
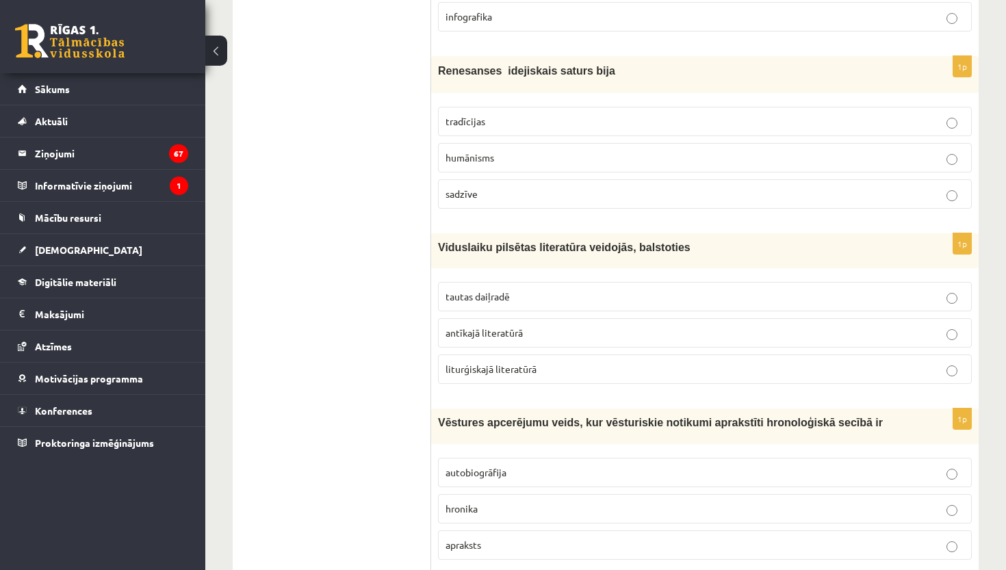
scroll to position [4225, 0]
click at [531, 290] on p "tautas daiļradē" at bounding box center [704, 297] width 519 height 14
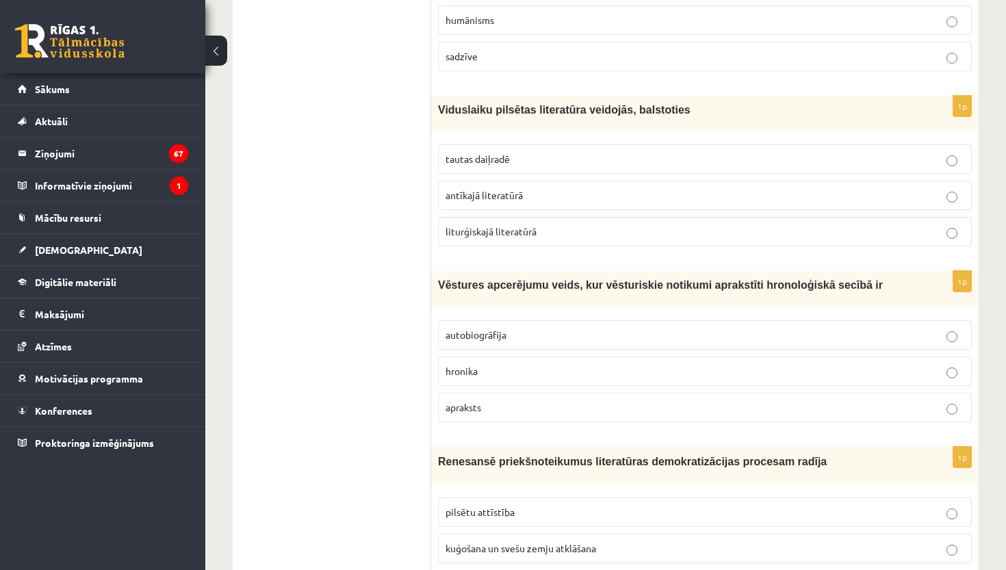
scroll to position [4370, 0]
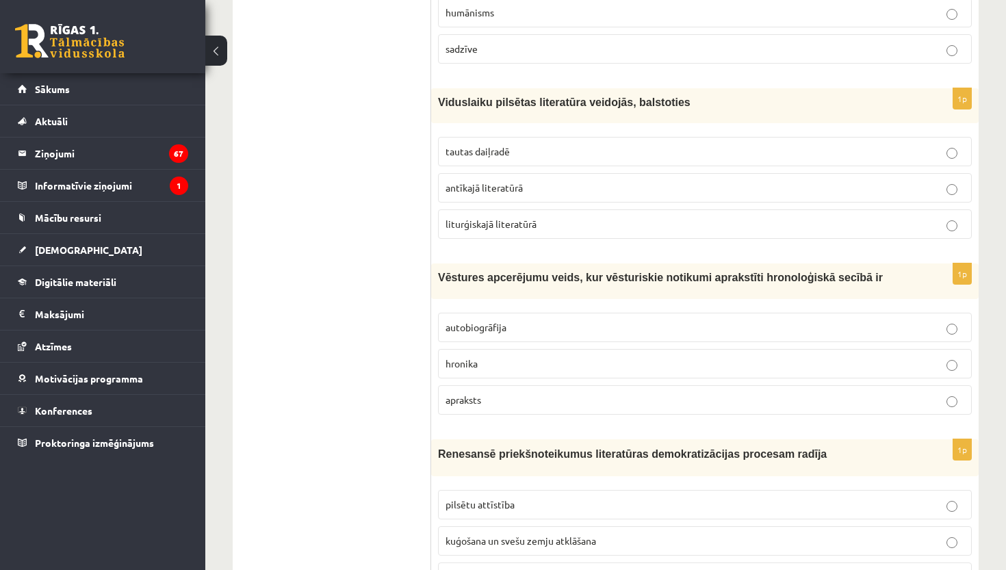
click at [509, 358] on p "hronika" at bounding box center [704, 363] width 519 height 14
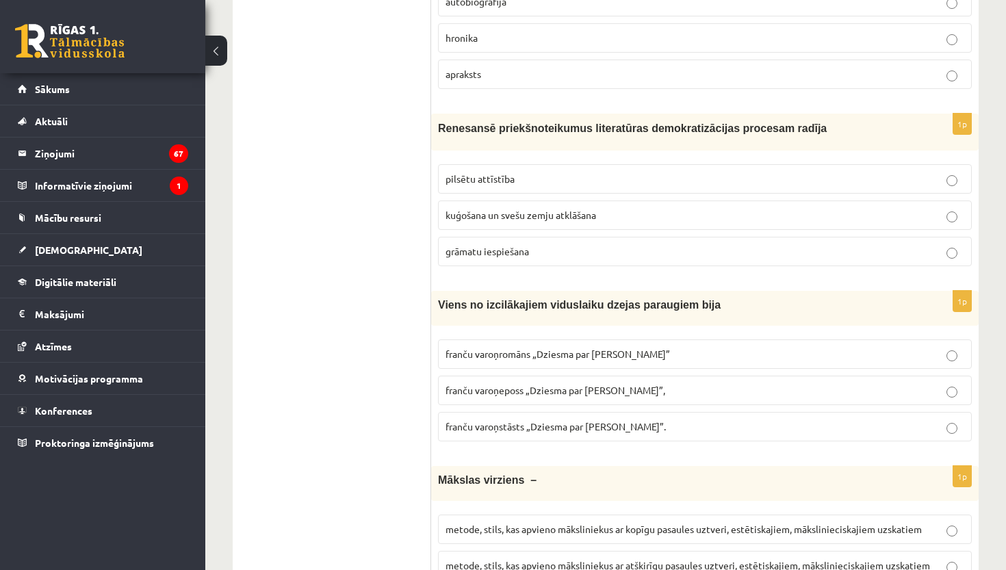
scroll to position [4697, 0]
click at [540, 244] on p "grāmatu iespiešana" at bounding box center [704, 251] width 519 height 14
click at [532, 383] on span "franču varoņeposs „Dziesma par Rolandu”," at bounding box center [555, 389] width 220 height 12
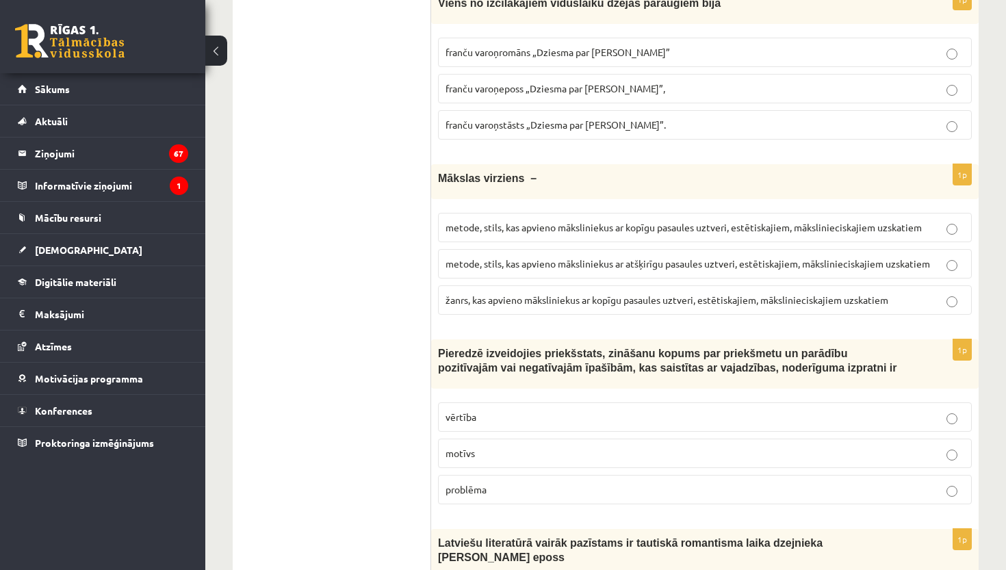
scroll to position [4997, 0]
click at [655, 222] on span "metode, stils, kas apvieno māksliniekus ar kopīgu pasaules uztveri, estētiskaji…" at bounding box center [683, 228] width 476 height 12
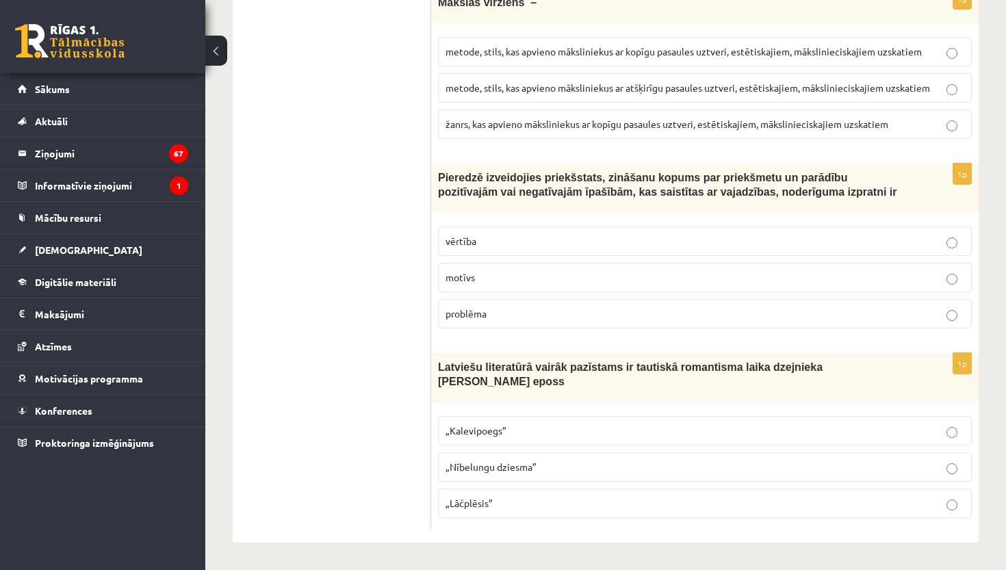
scroll to position [5173, 0]
click at [536, 239] on p "vērtība" at bounding box center [704, 241] width 519 height 14
click at [504, 500] on p "„Lāčplēsis”" at bounding box center [704, 503] width 519 height 14
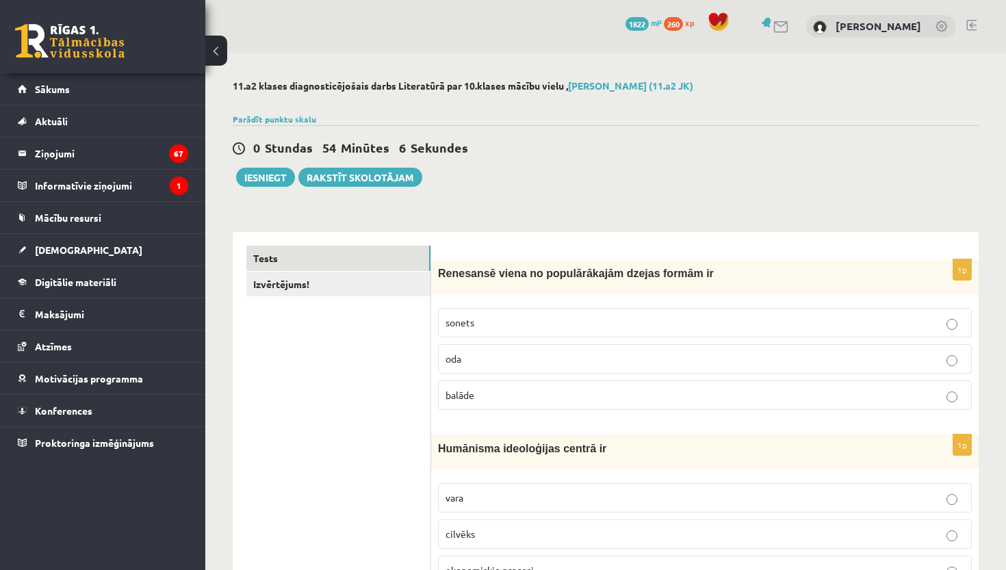
scroll to position [0, 0]
click at [362, 286] on link "Izvērtējums!" at bounding box center [338, 284] width 184 height 25
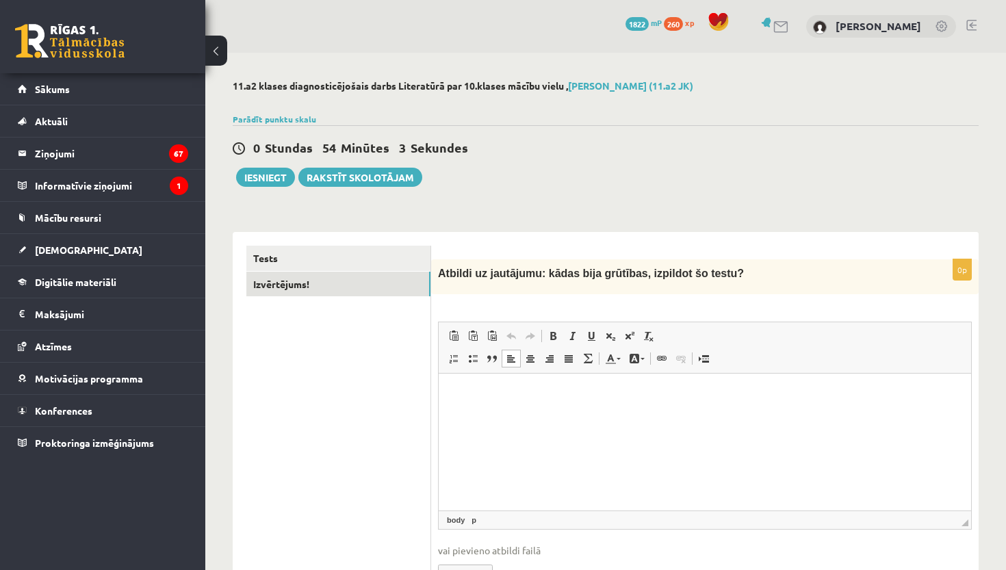
click at [482, 415] on html at bounding box center [705, 395] width 532 height 42
click at [272, 179] on button "Iesniegt" at bounding box center [265, 177] width 59 height 19
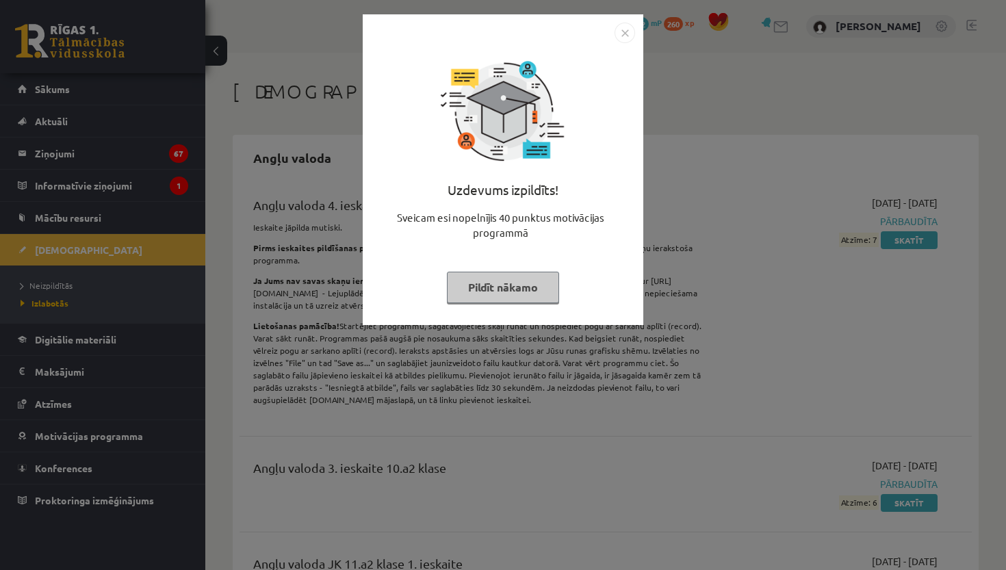
click at [513, 293] on button "Pildīt nākamo" at bounding box center [503, 287] width 112 height 31
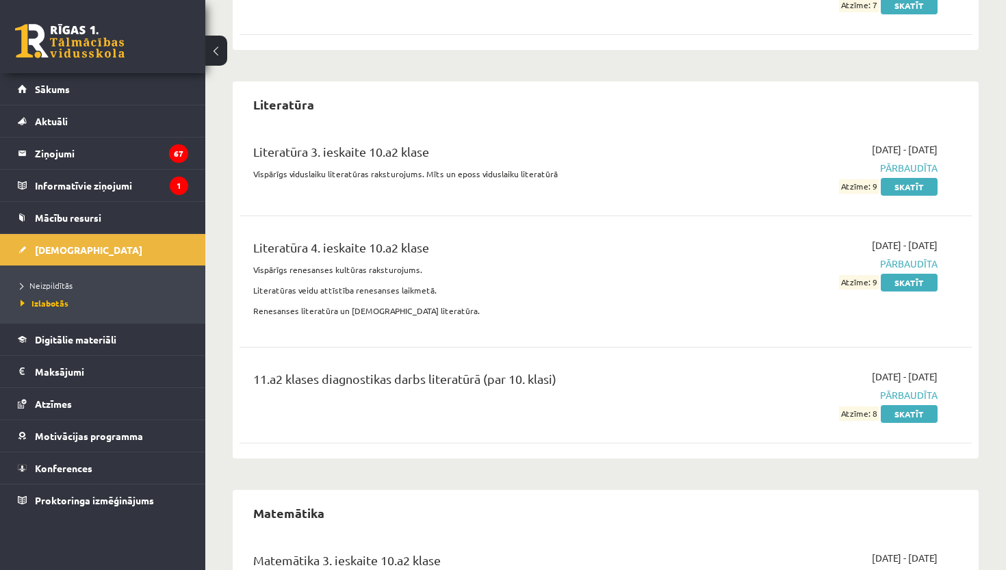
scroll to position [3719, 0]
click at [64, 90] on span "Sākums" at bounding box center [52, 89] width 35 height 12
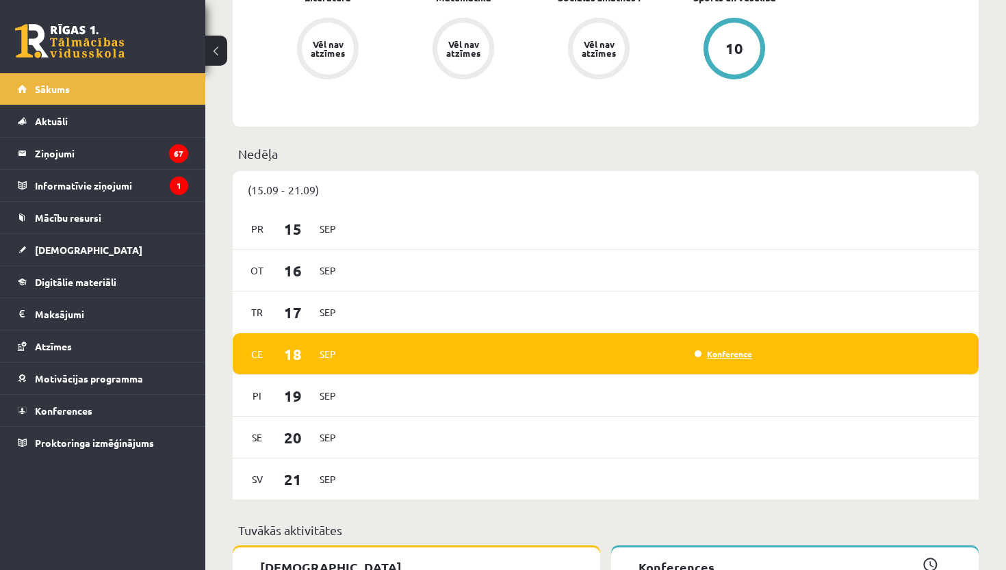
scroll to position [796, 0]
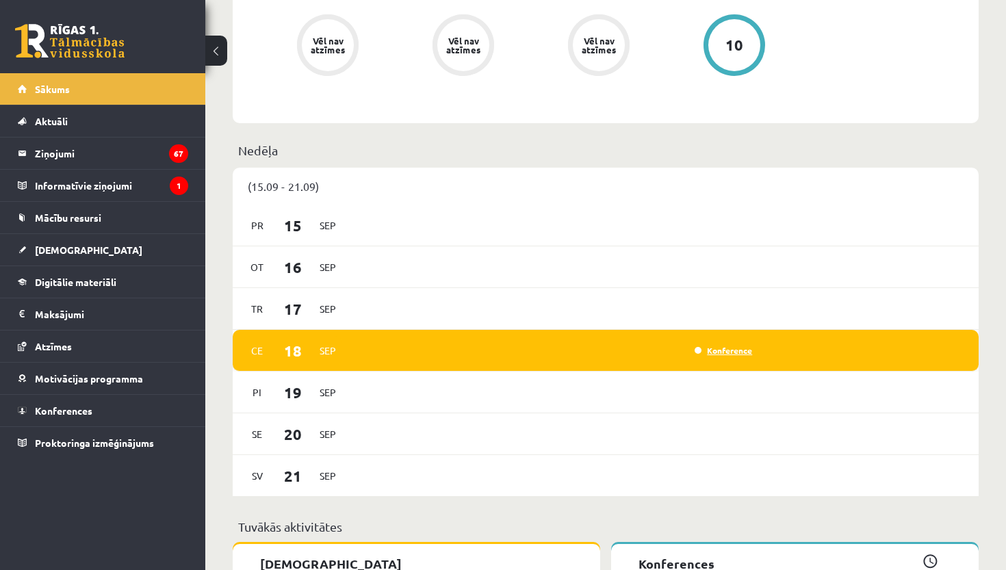
click at [735, 348] on link "Konference" at bounding box center [722, 350] width 57 height 11
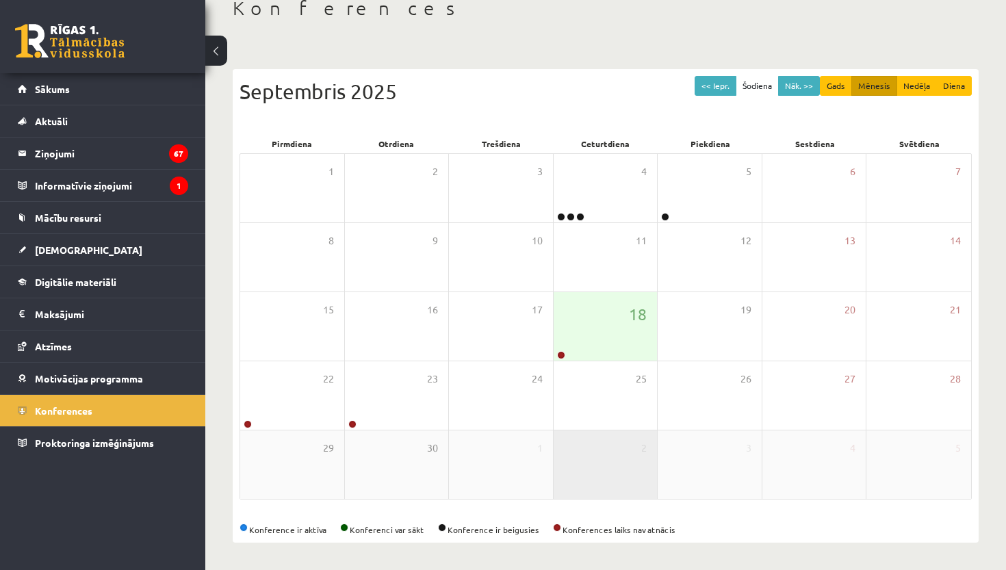
scroll to position [83, 0]
click at [582, 338] on div "18" at bounding box center [605, 326] width 104 height 68
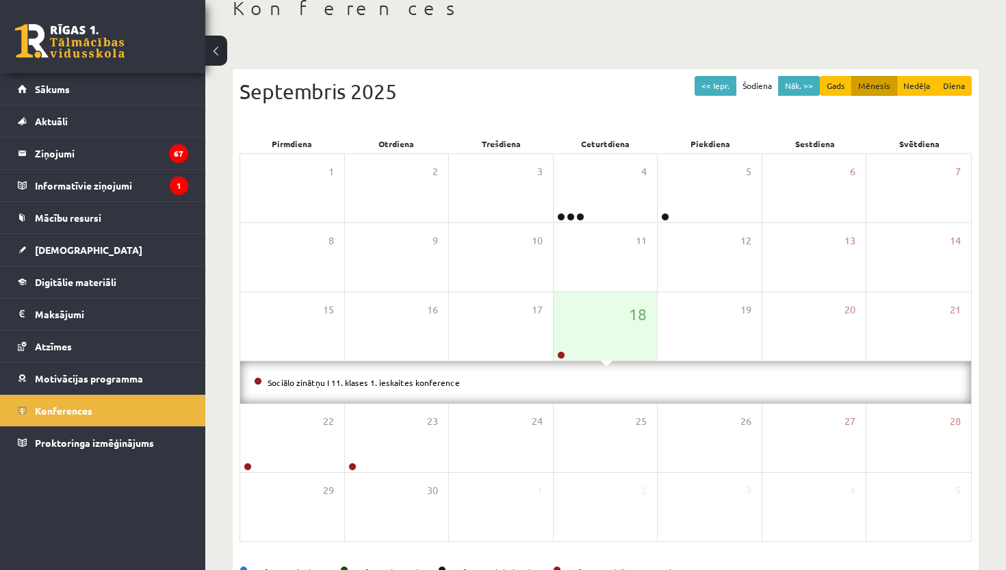
click at [458, 375] on li "Sociālo zinātņu I 11. klases 1. ieskaites konference" at bounding box center [605, 382] width 703 height 15
click at [67, 90] on span "Sākums" at bounding box center [52, 89] width 35 height 12
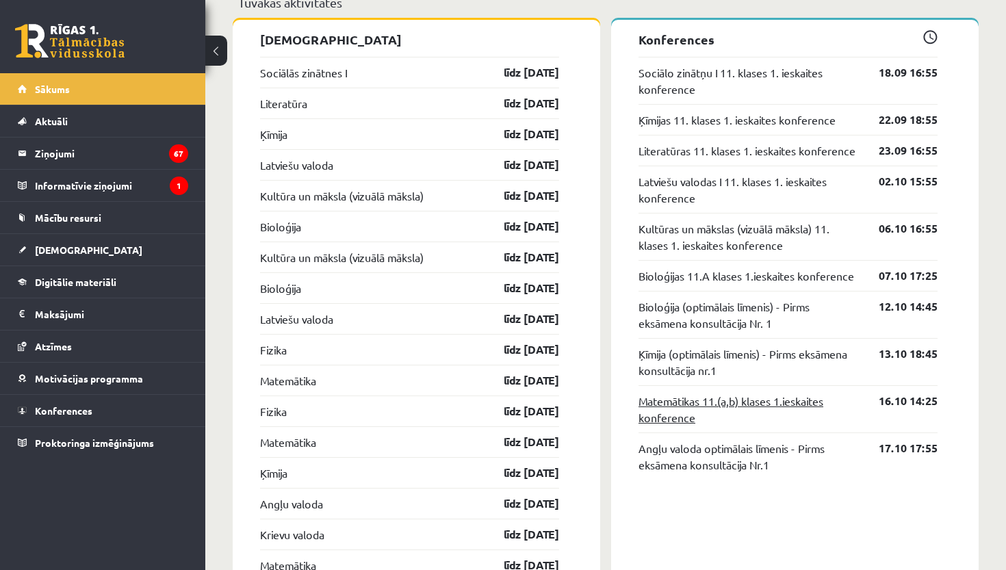
scroll to position [1320, 0]
